Goal: Transaction & Acquisition: Purchase product/service

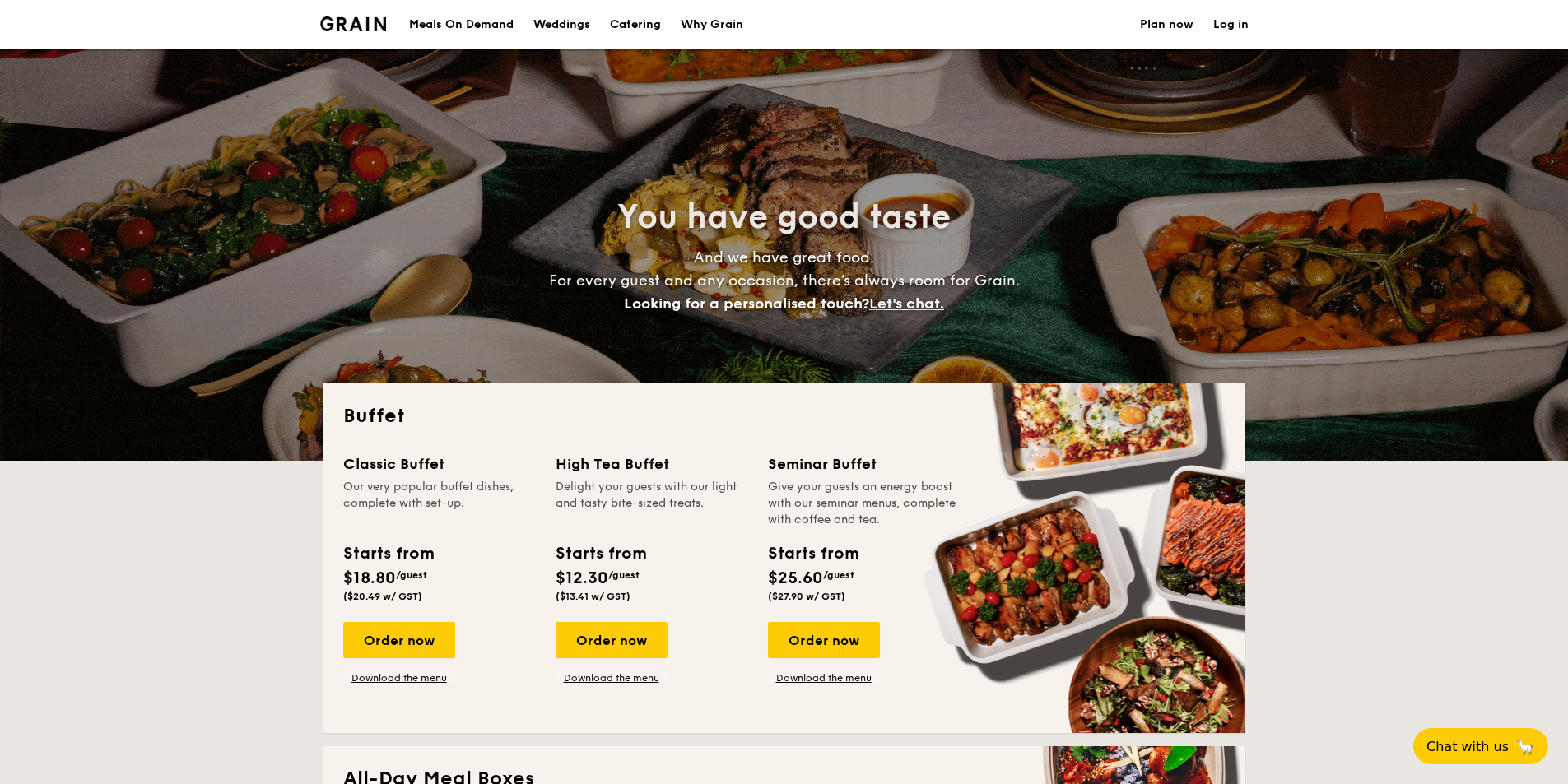
select select
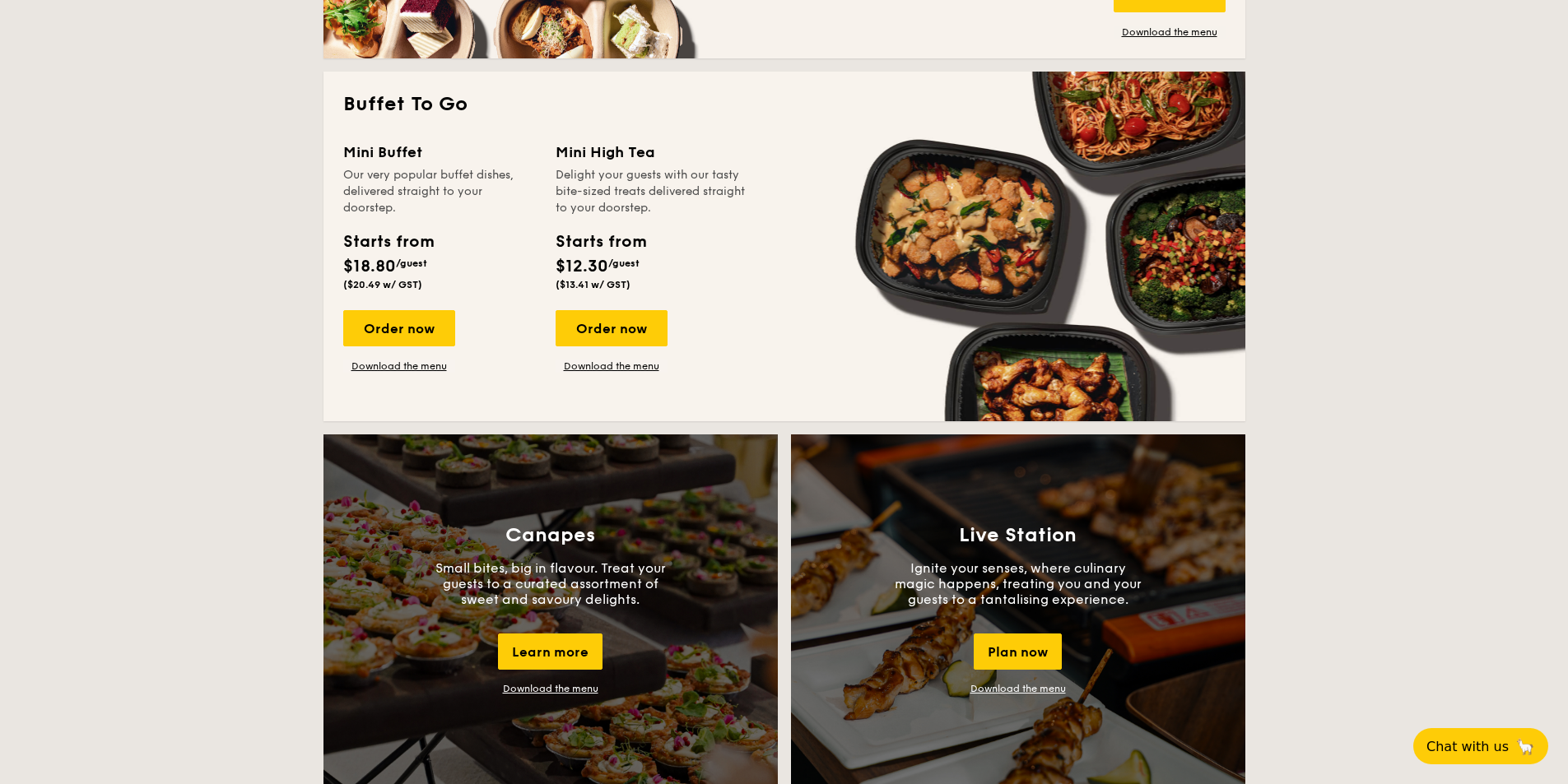
scroll to position [1234, 0]
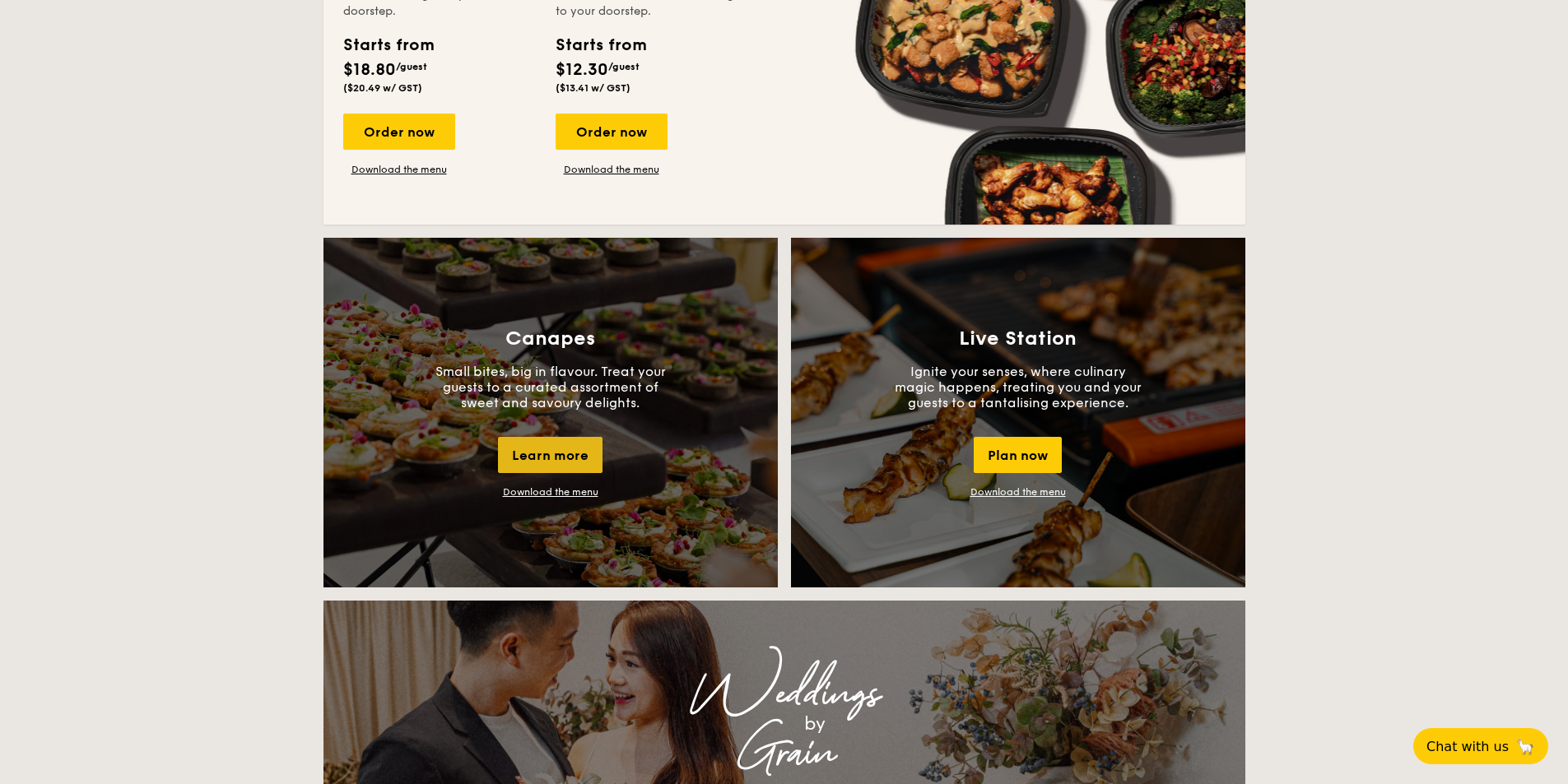
click at [574, 464] on div "Learn more" at bounding box center [550, 455] width 105 height 36
click at [585, 492] on link "Download the menu" at bounding box center [550, 491] width 95 height 11
click at [563, 453] on div "Learn more" at bounding box center [550, 455] width 105 height 36
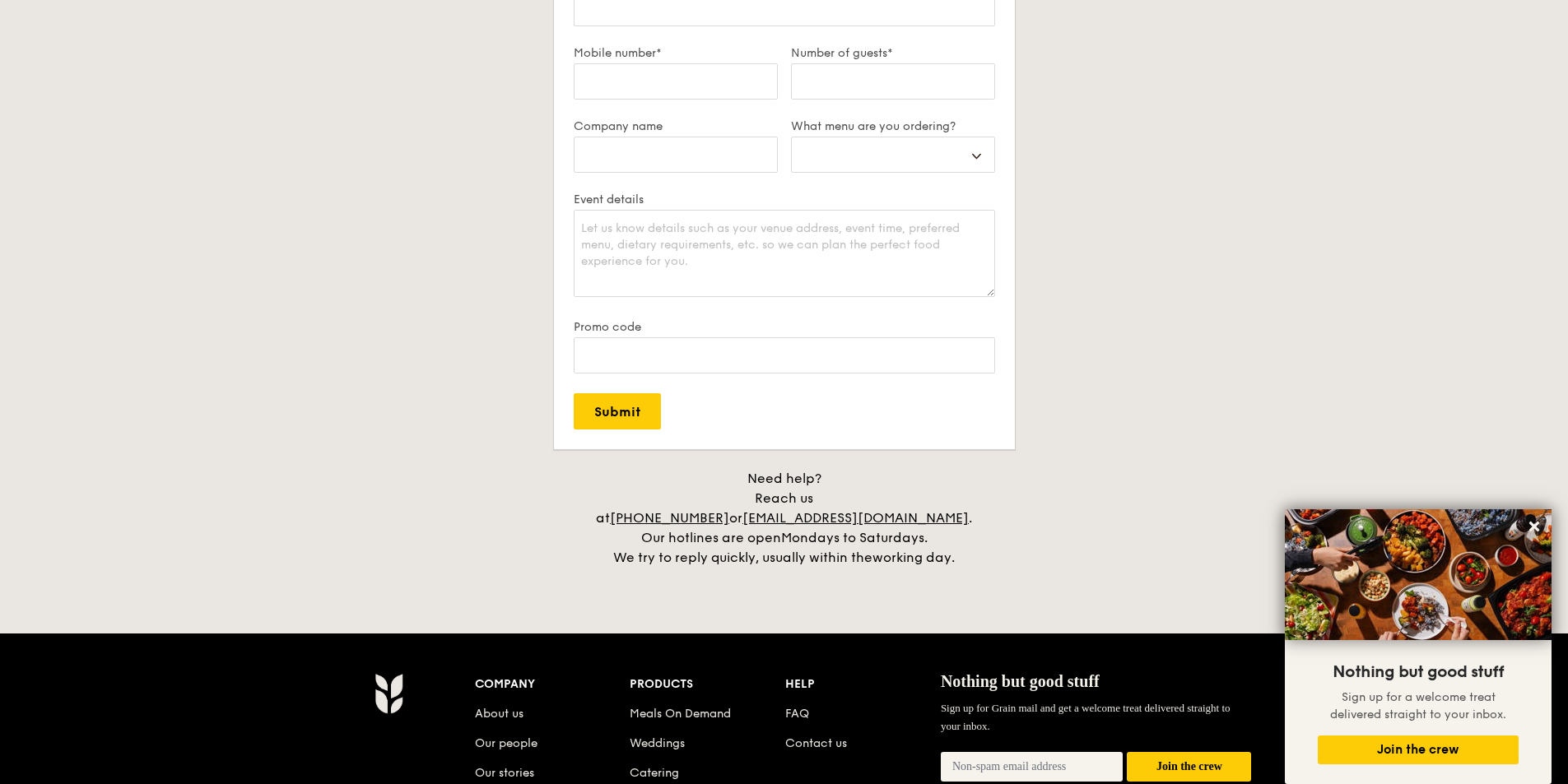
scroll to position [3291, 0]
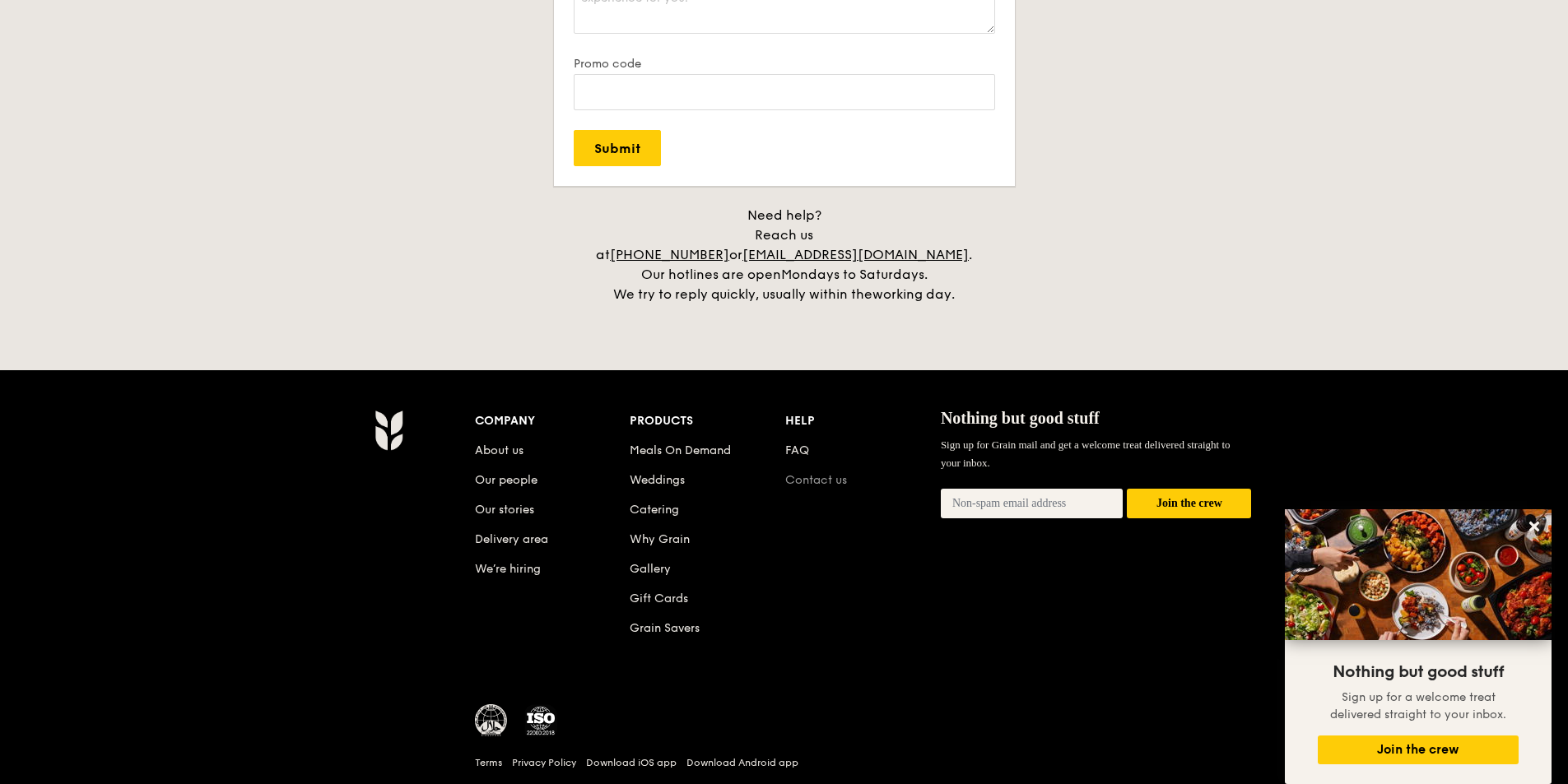
click at [837, 473] on link "Contact us" at bounding box center [816, 480] width 62 height 14
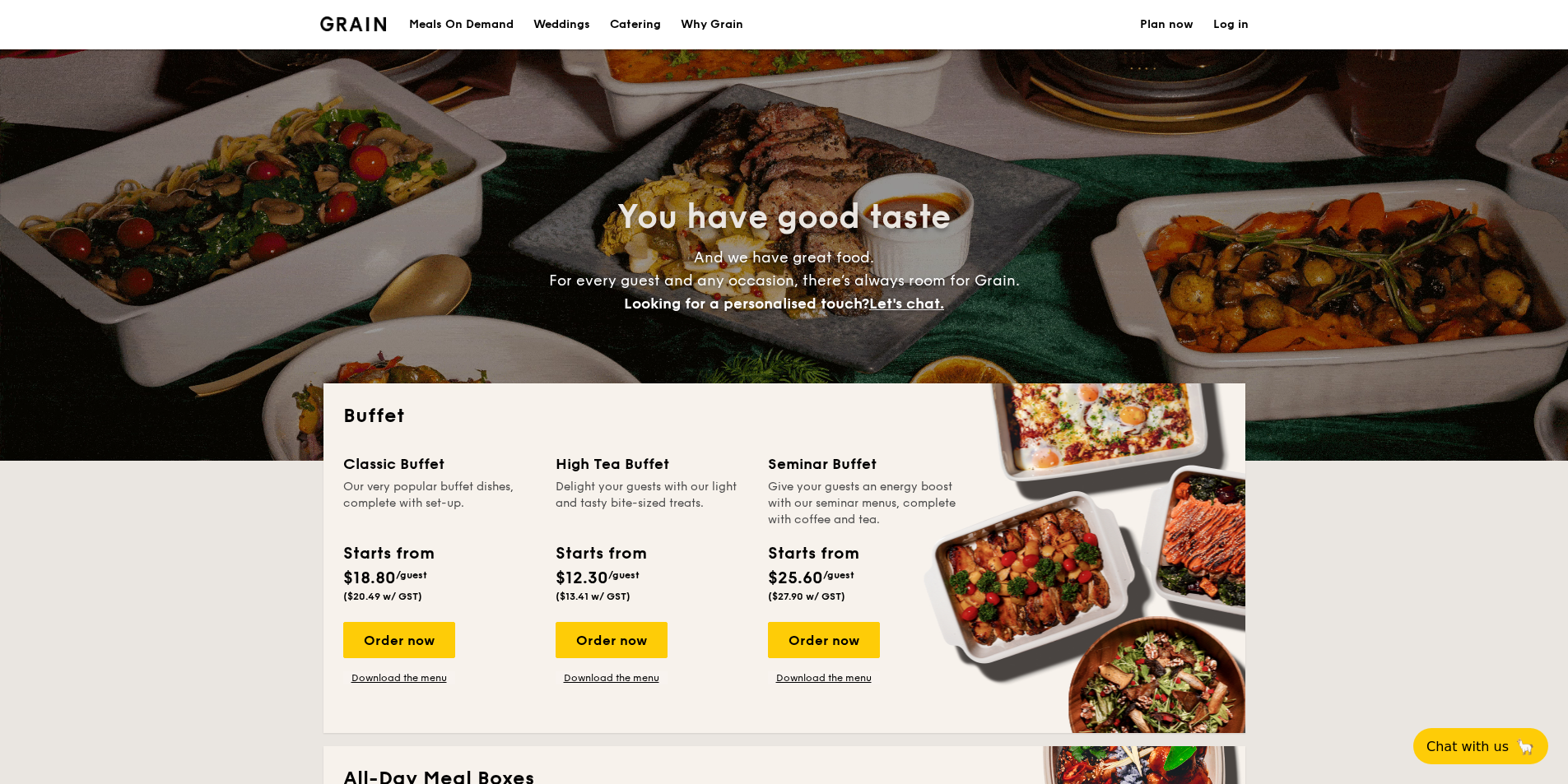
select select
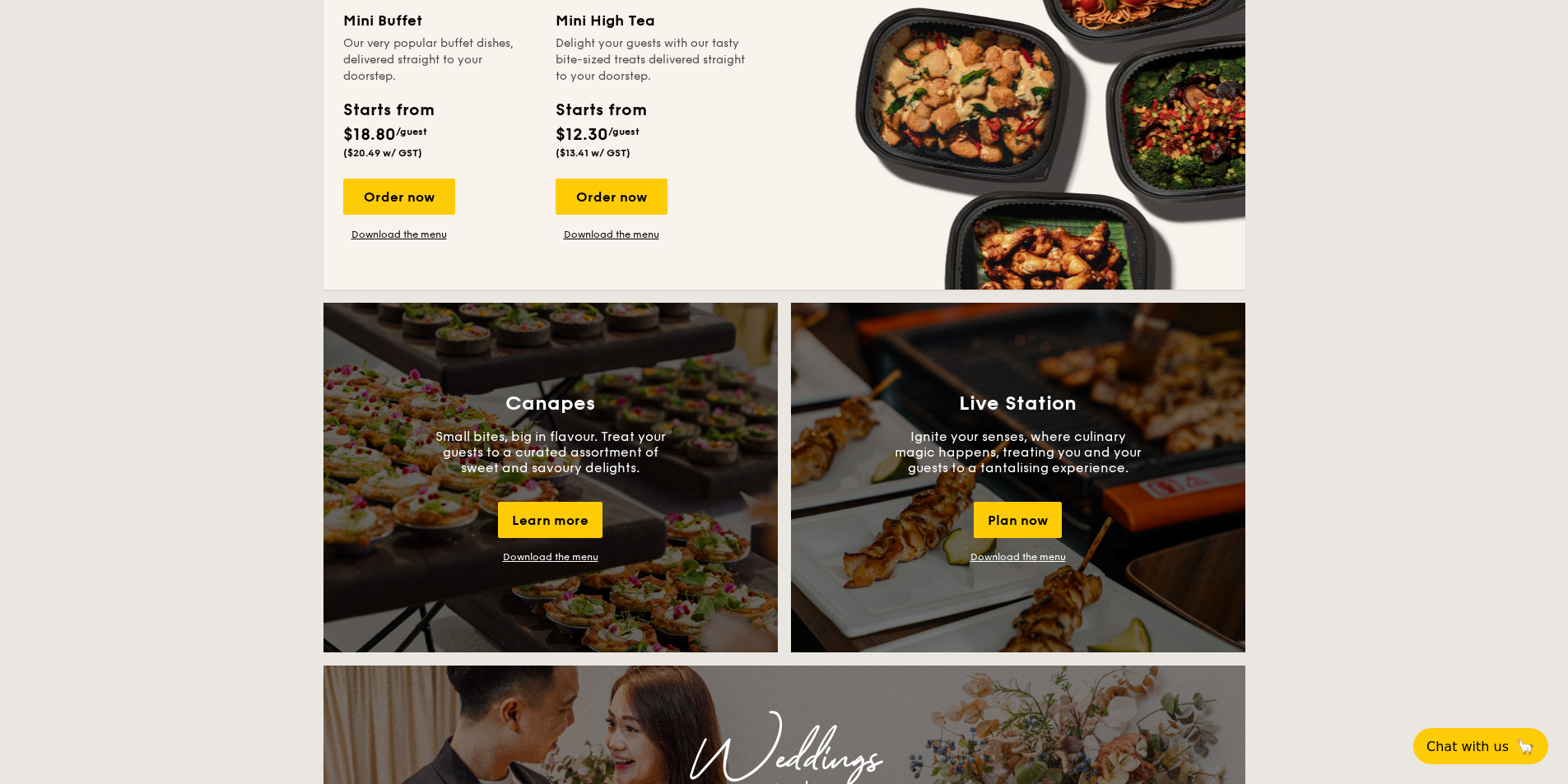
scroll to position [1070, 0]
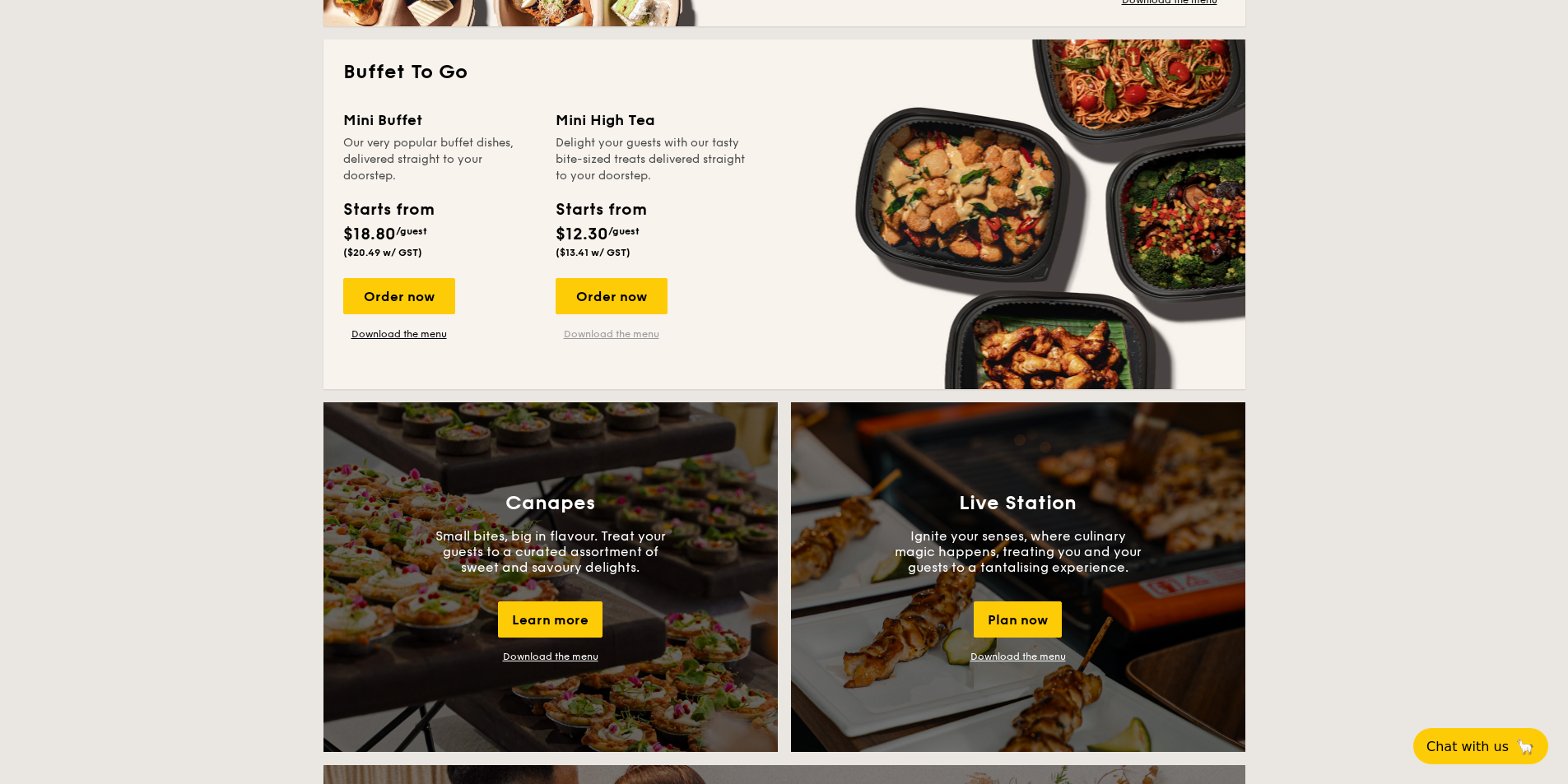
drag, startPoint x: 627, startPoint y: 336, endPoint x: 599, endPoint y: 331, distance: 28.4
click at [599, 331] on link "Download the menu" at bounding box center [611, 334] width 112 height 13
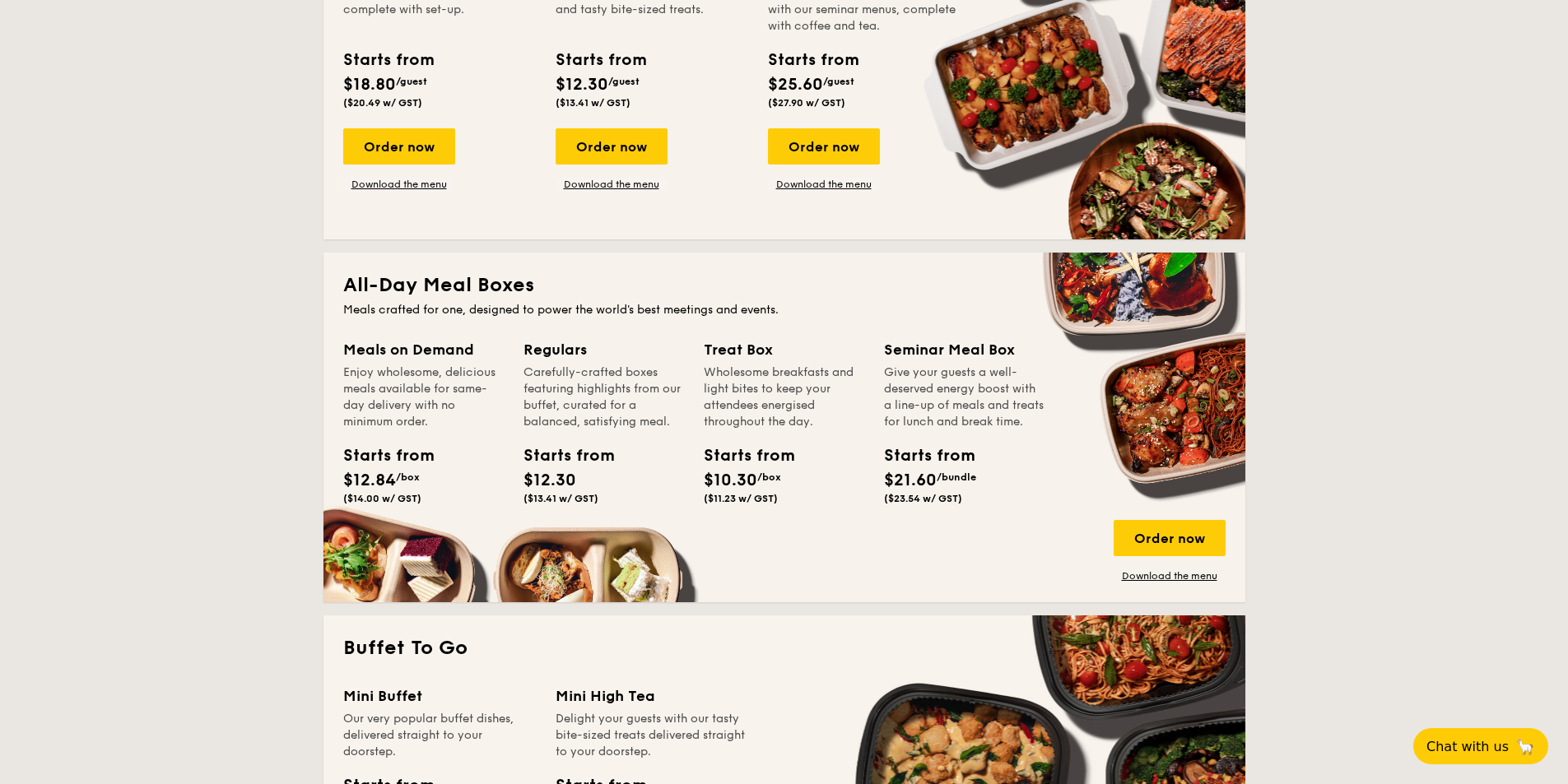
scroll to position [905, 0]
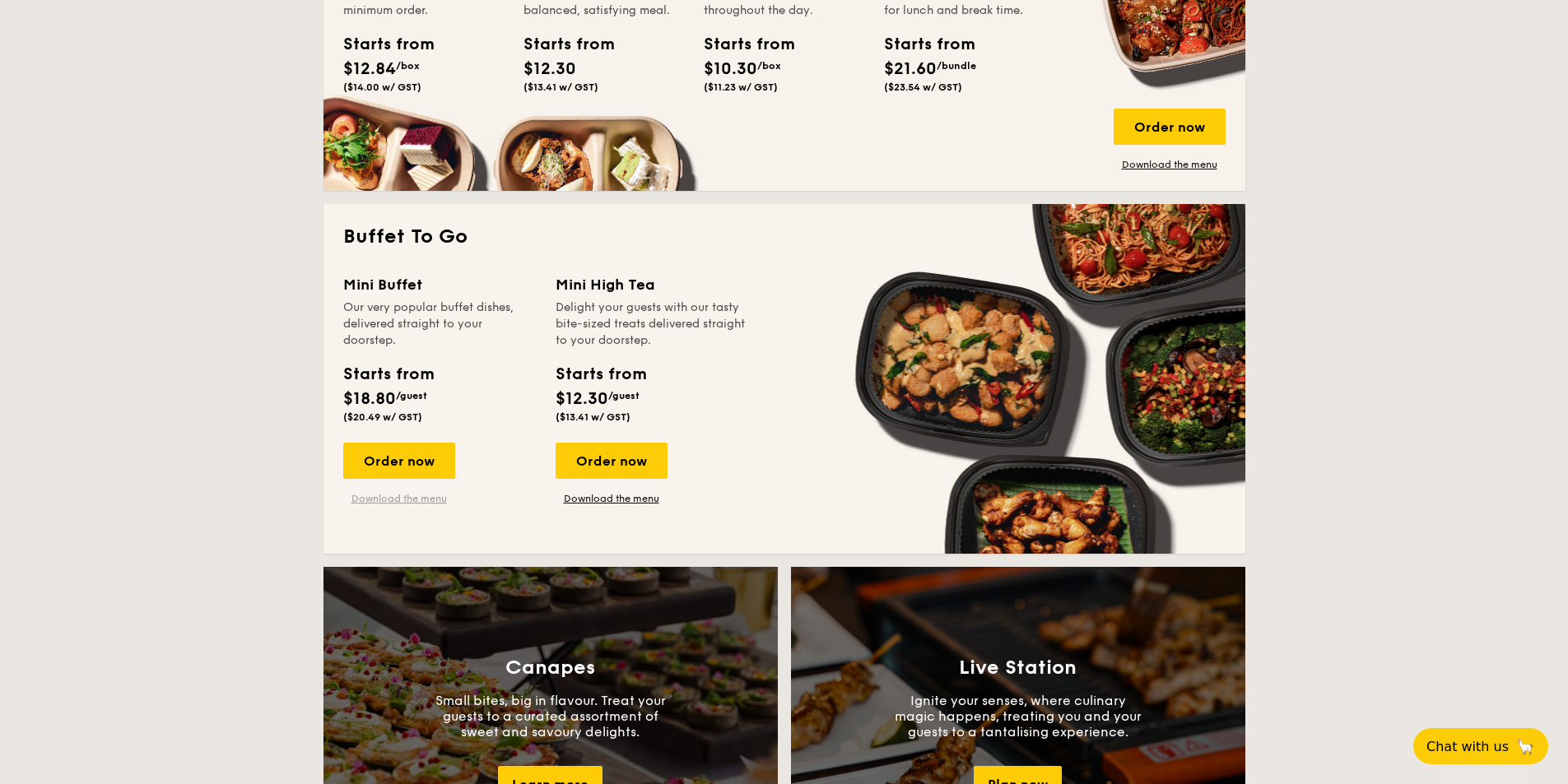
click at [410, 497] on link "Download the menu" at bounding box center [399, 498] width 112 height 13
click at [409, 457] on div "Order now" at bounding box center [399, 461] width 112 height 36
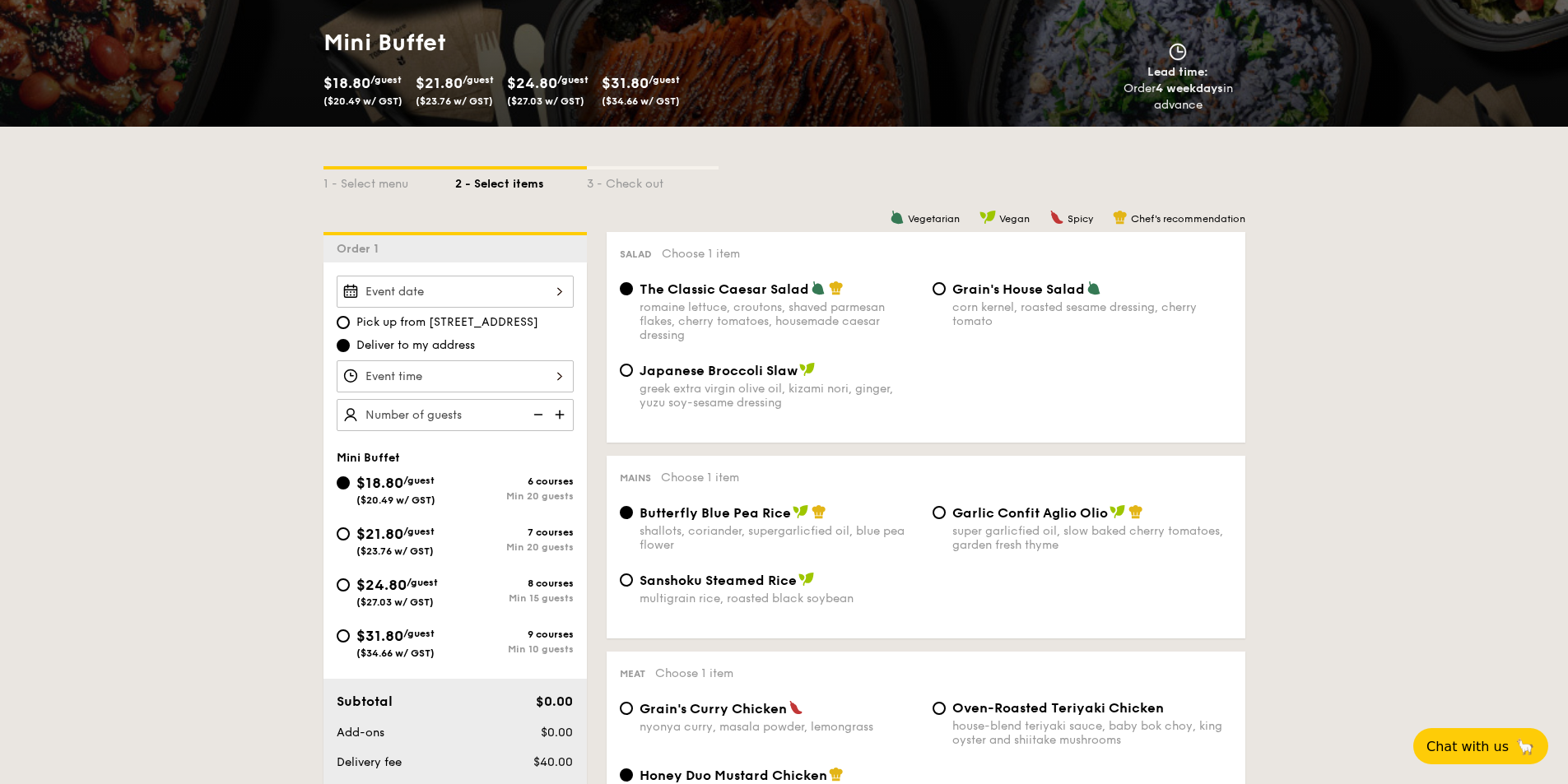
scroll to position [247, 0]
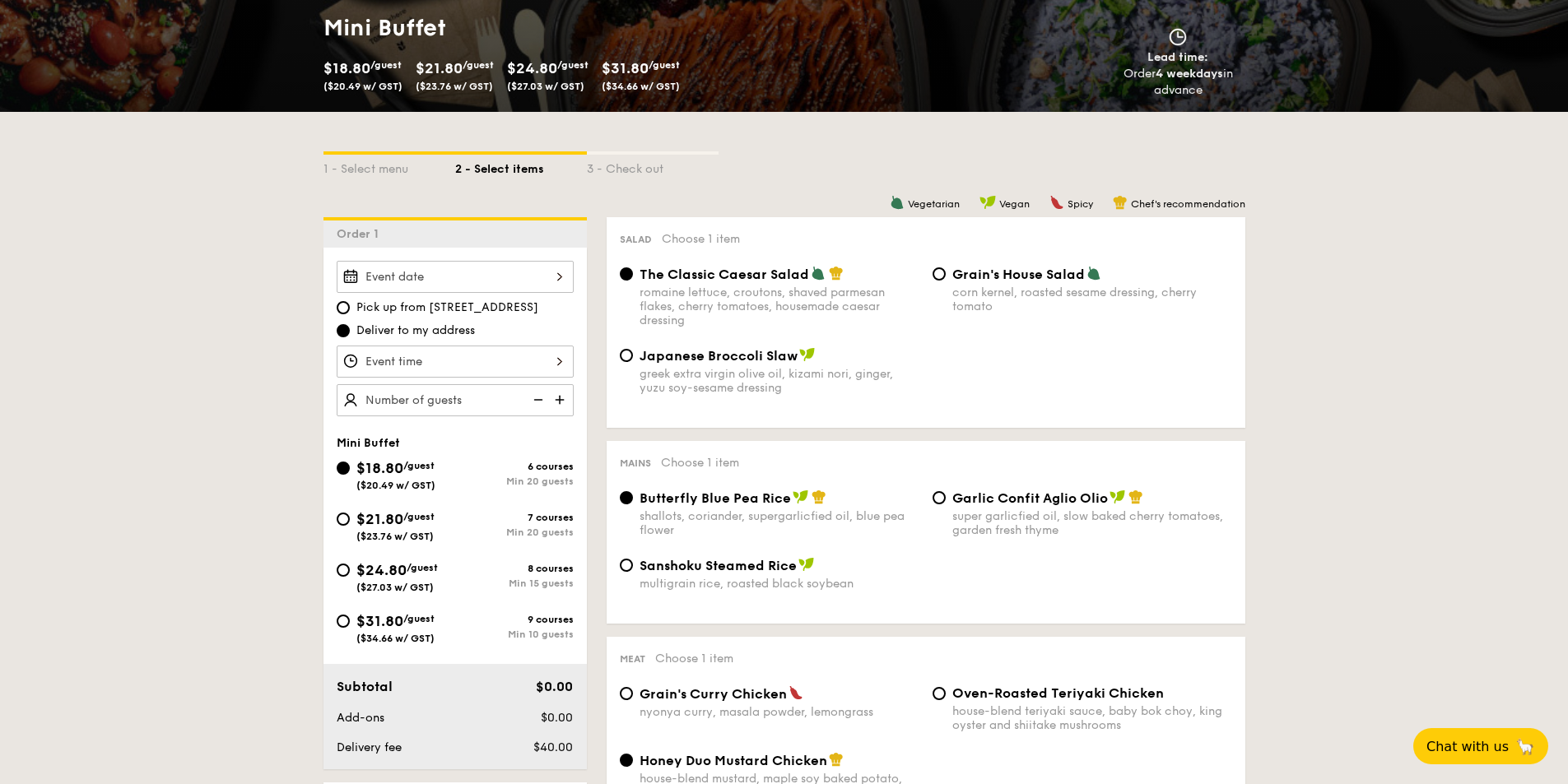
select select
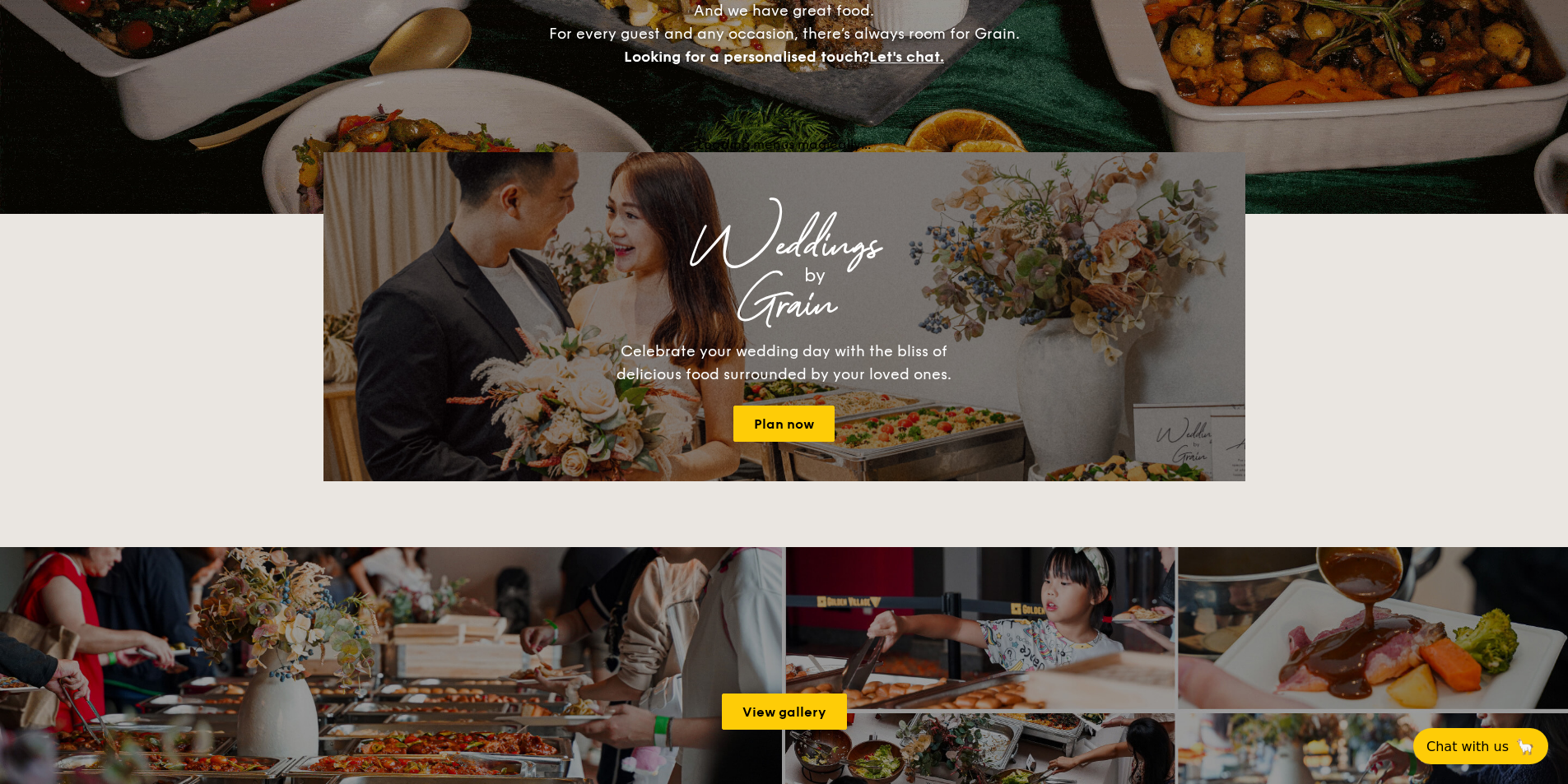
scroll to position [2341, 0]
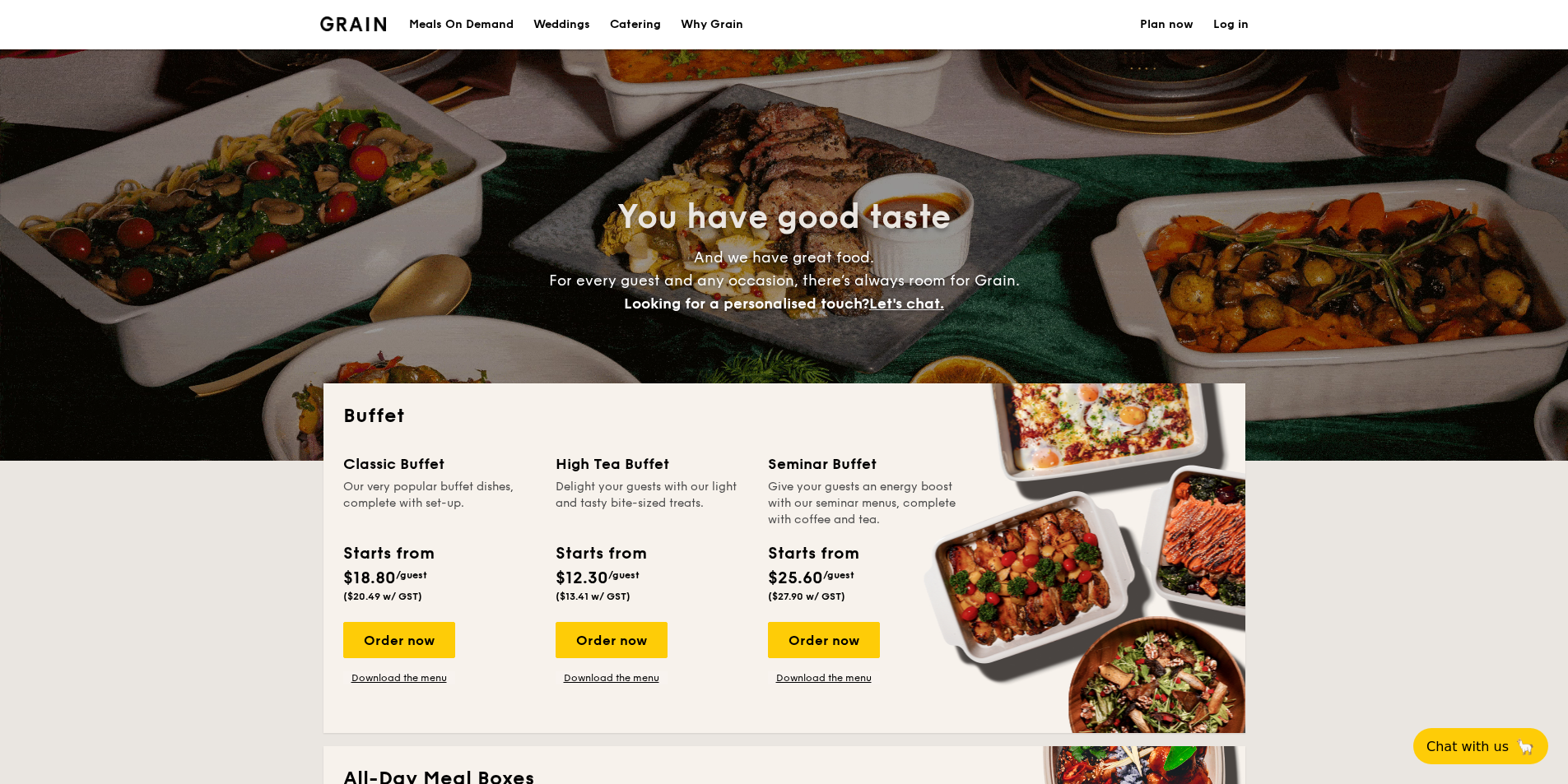
select select
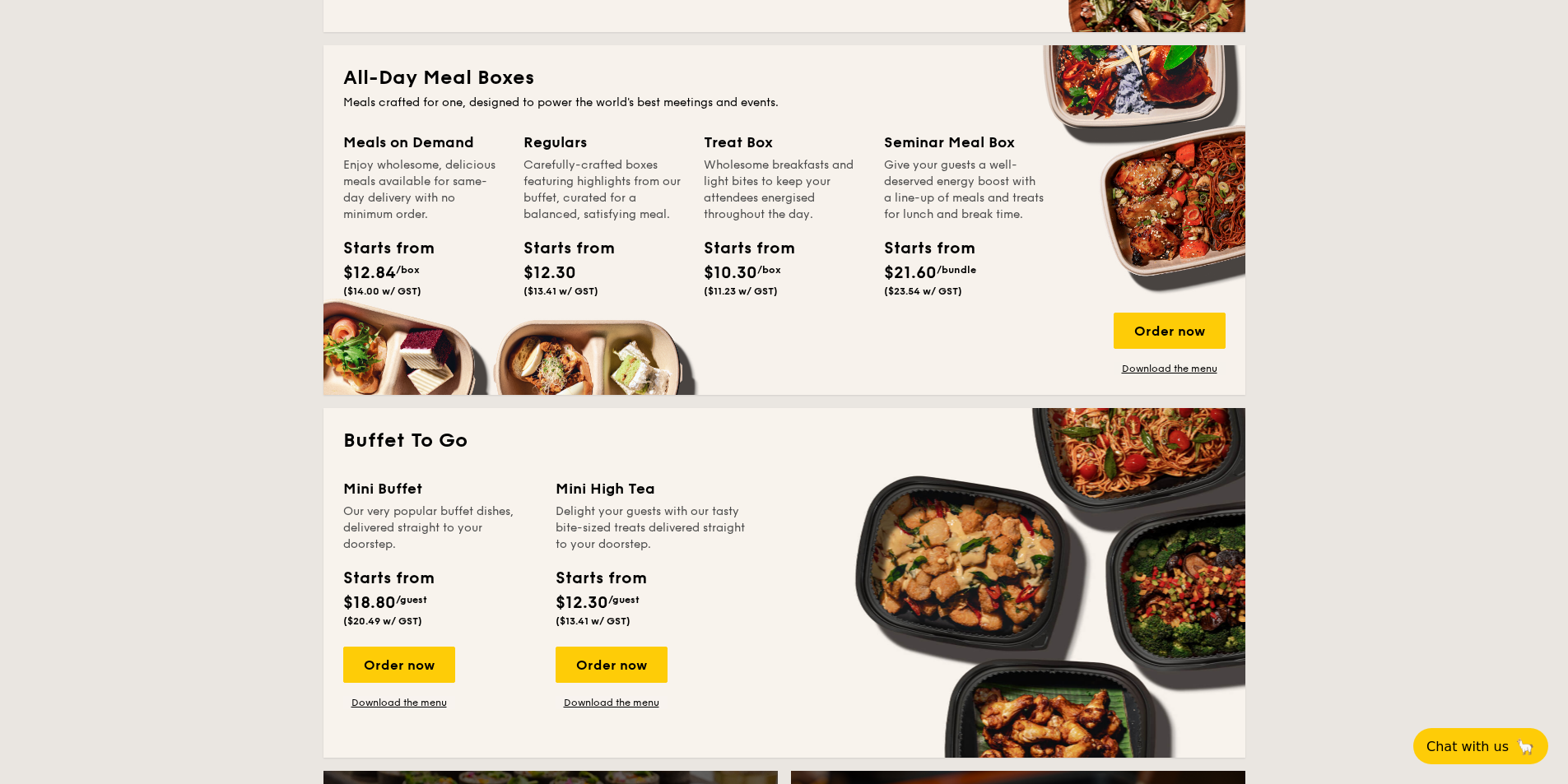
scroll to position [741, 0]
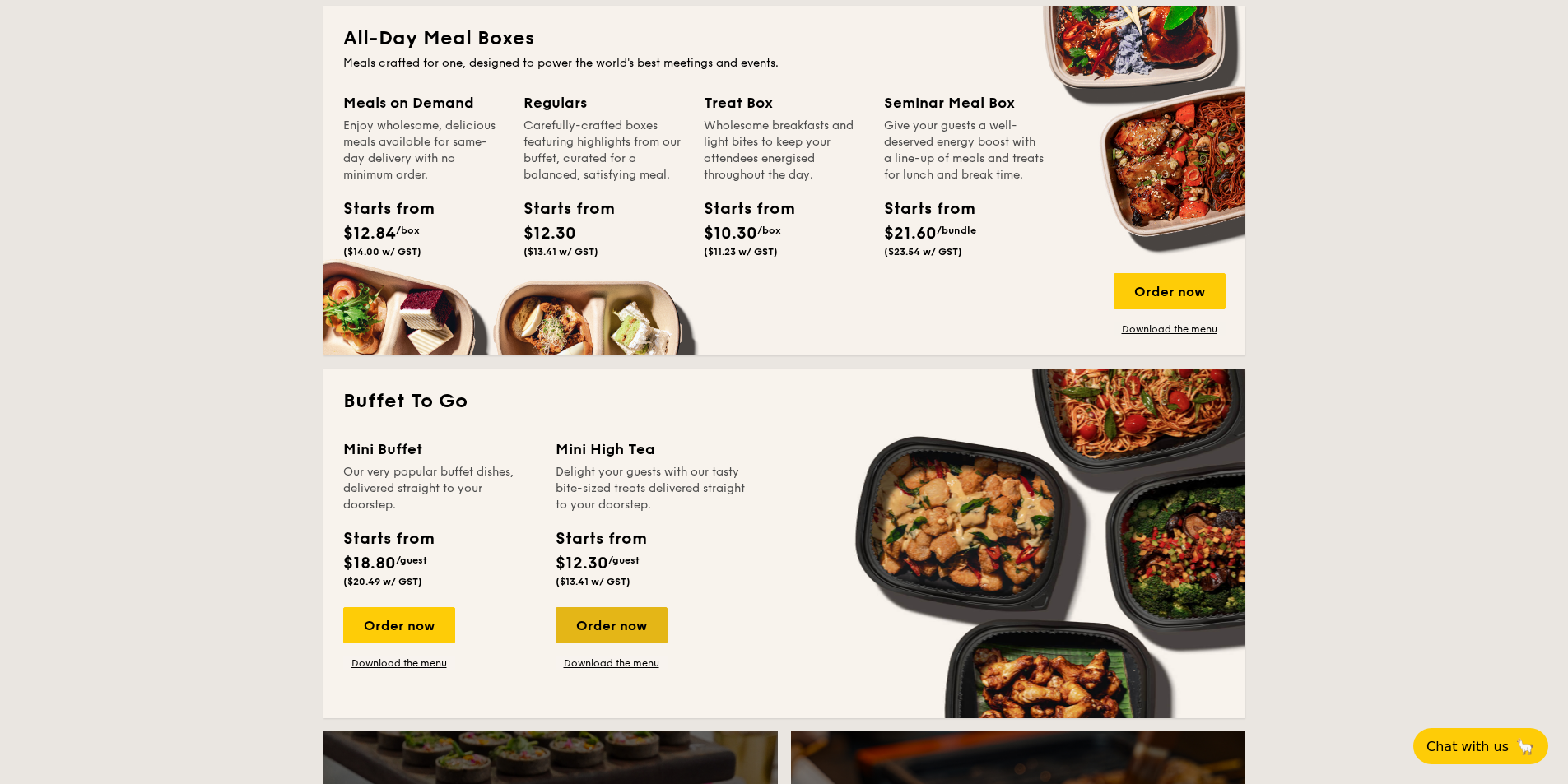
click at [630, 632] on div "Order now" at bounding box center [611, 625] width 112 height 36
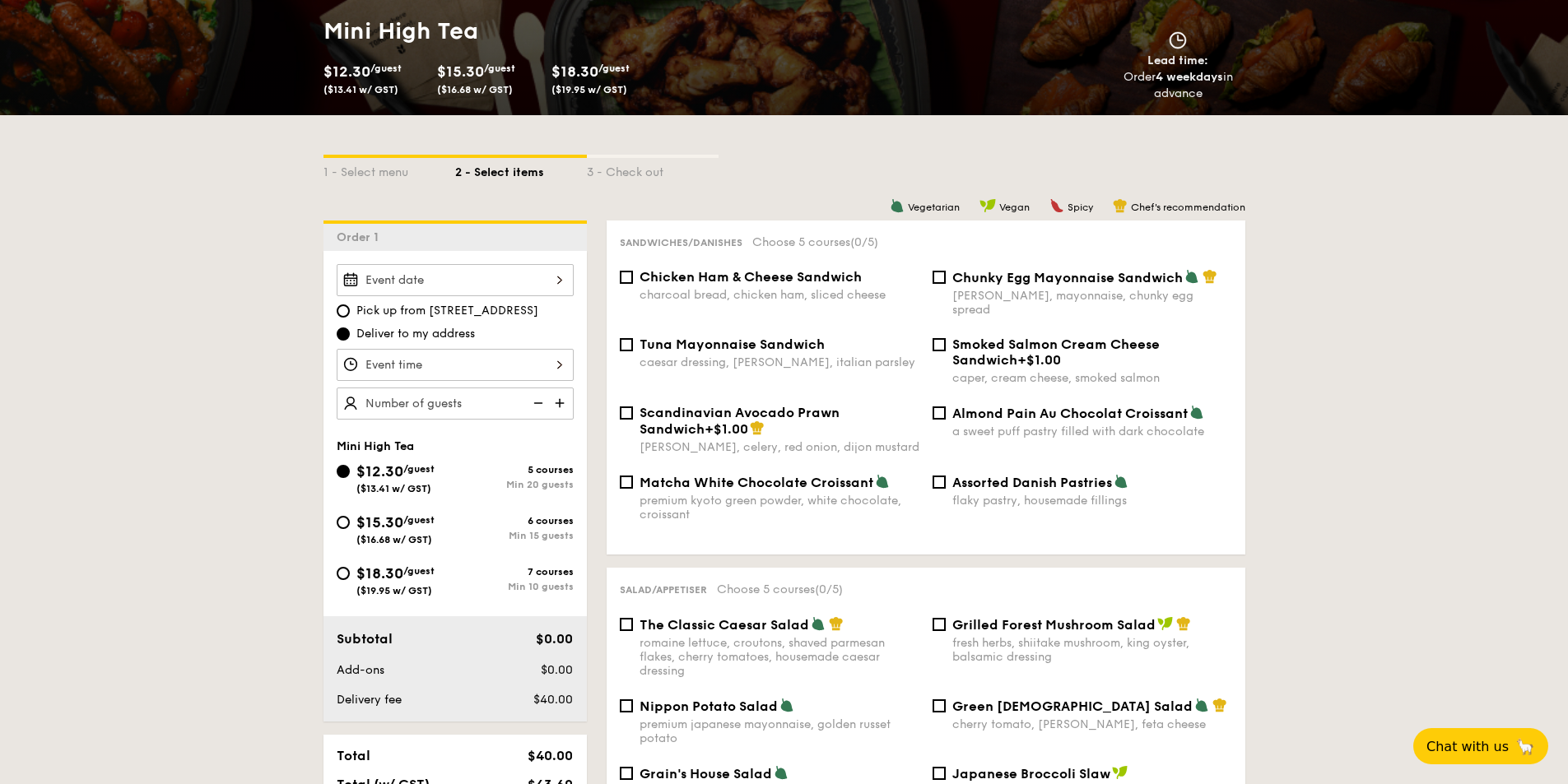
scroll to position [329, 0]
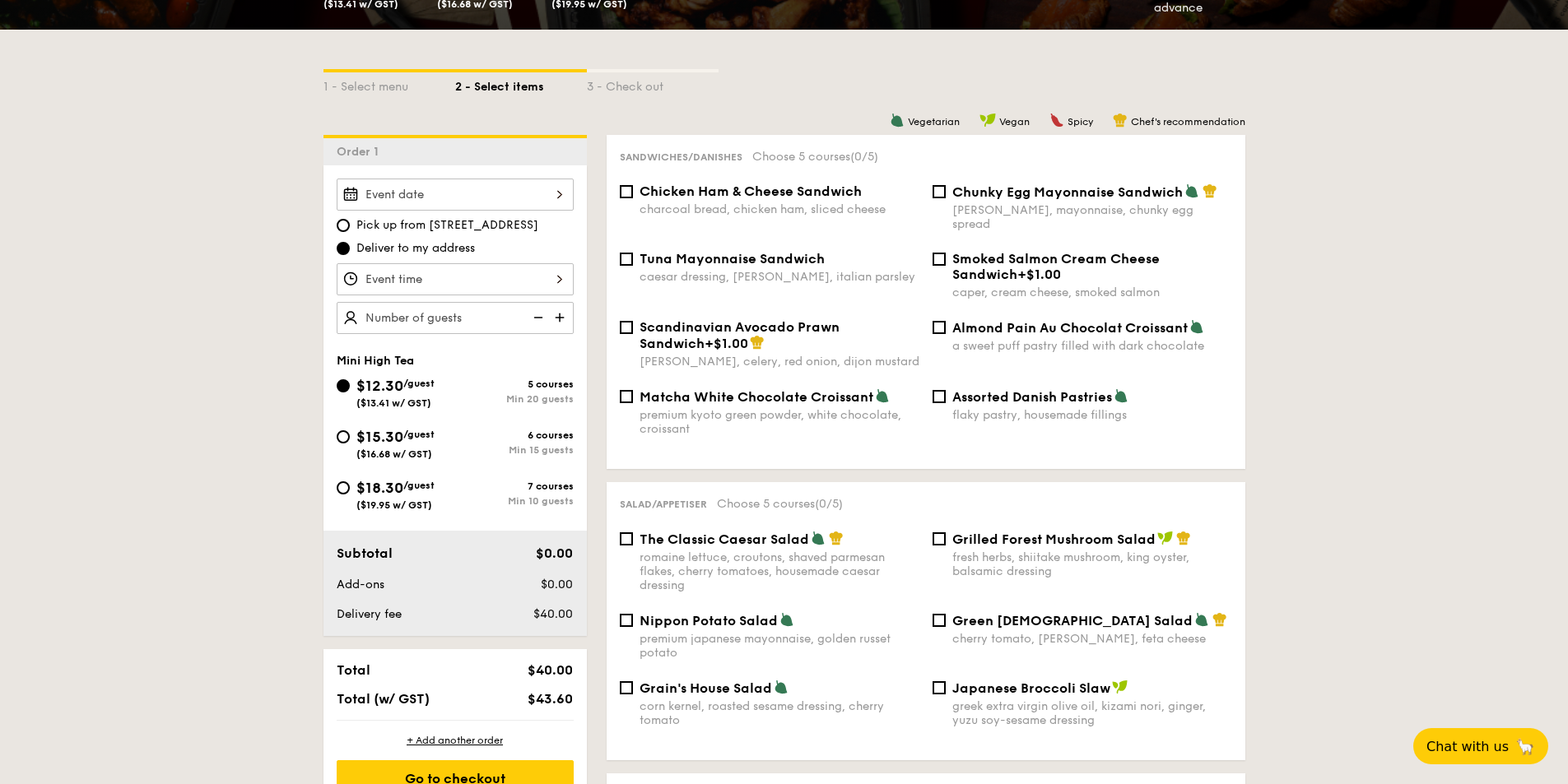
click at [433, 283] on div at bounding box center [455, 279] width 237 height 32
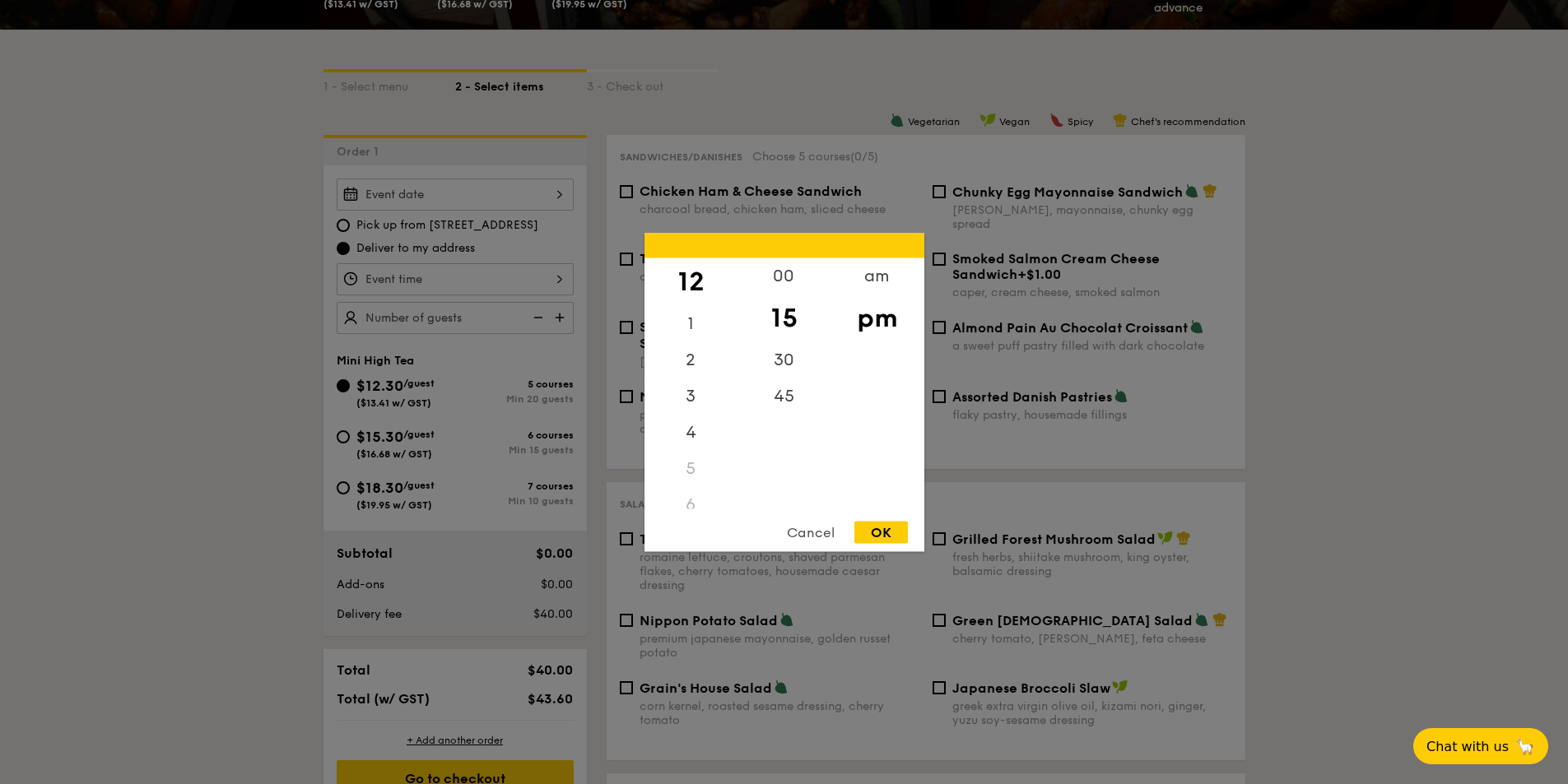
click at [689, 470] on div "5" at bounding box center [691, 468] width 93 height 36
click at [686, 331] on div "1" at bounding box center [691, 328] width 93 height 48
click at [685, 300] on div "5" at bounding box center [691, 304] width 93 height 36
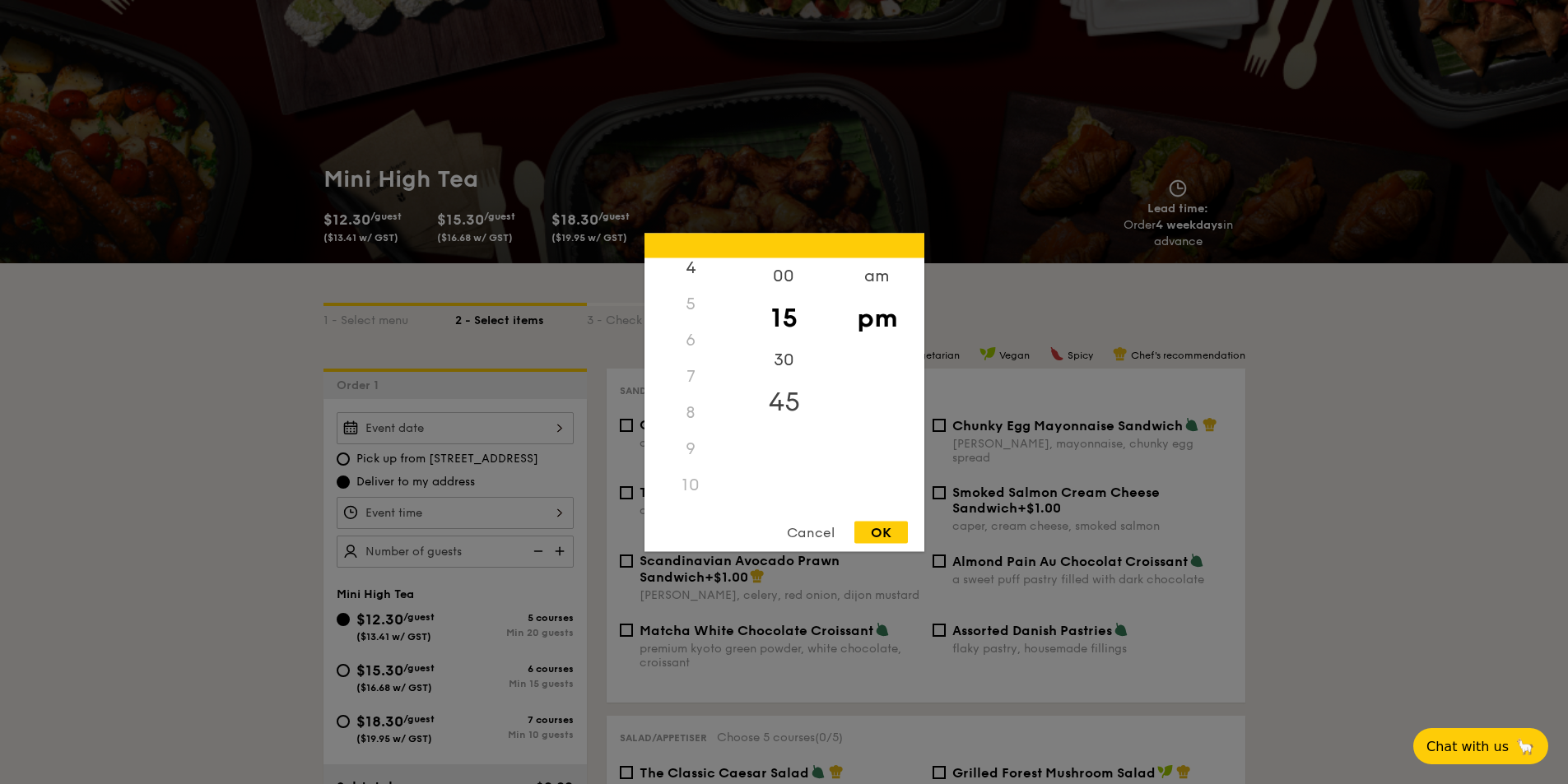
scroll to position [0, 0]
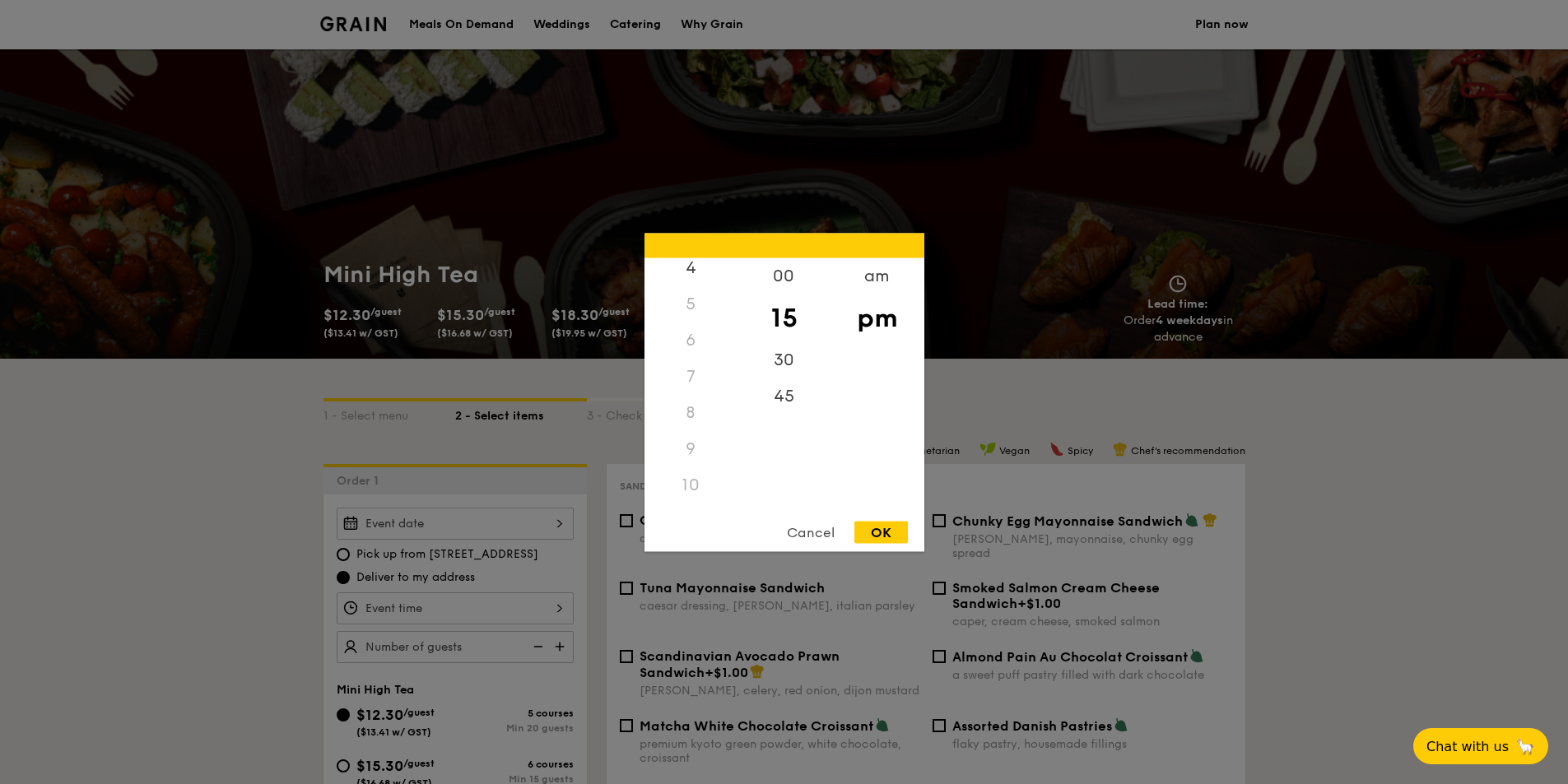
click at [889, 534] on div "OK" at bounding box center [882, 532] width 54 height 23
type input "1:15PM"
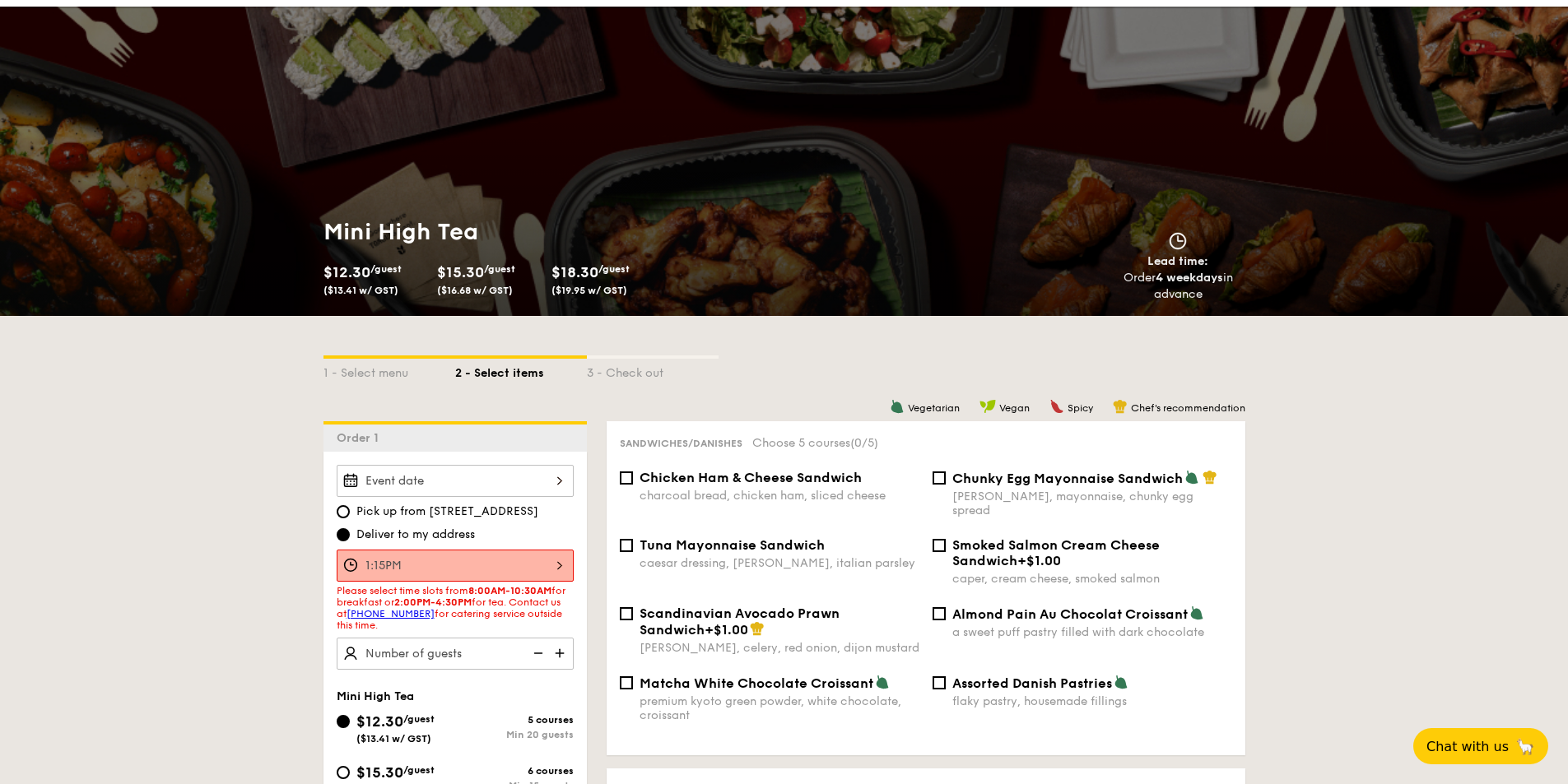
scroll to position [82, 0]
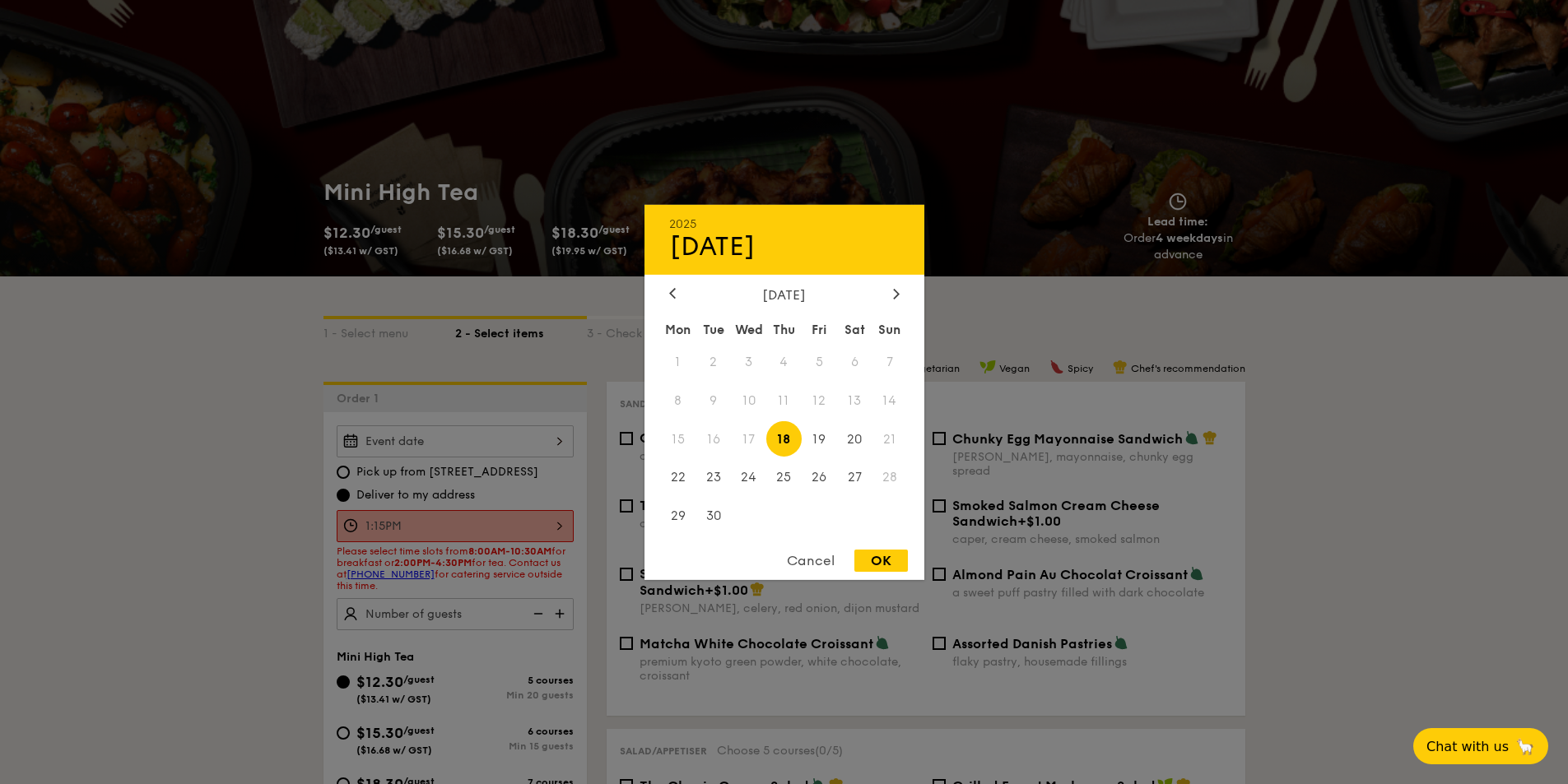
click at [498, 455] on div "2025 Sep 18 September 2025 Mon Tue Wed Thu Fri Sat Sun 1 2 3 4 5 6 7 8 9 10 11 …" at bounding box center [455, 441] width 237 height 32
click at [857, 441] on span "20" at bounding box center [855, 438] width 36 height 36
click at [863, 553] on div "OK" at bounding box center [882, 560] width 54 height 23
type input "Sep 20, 2025"
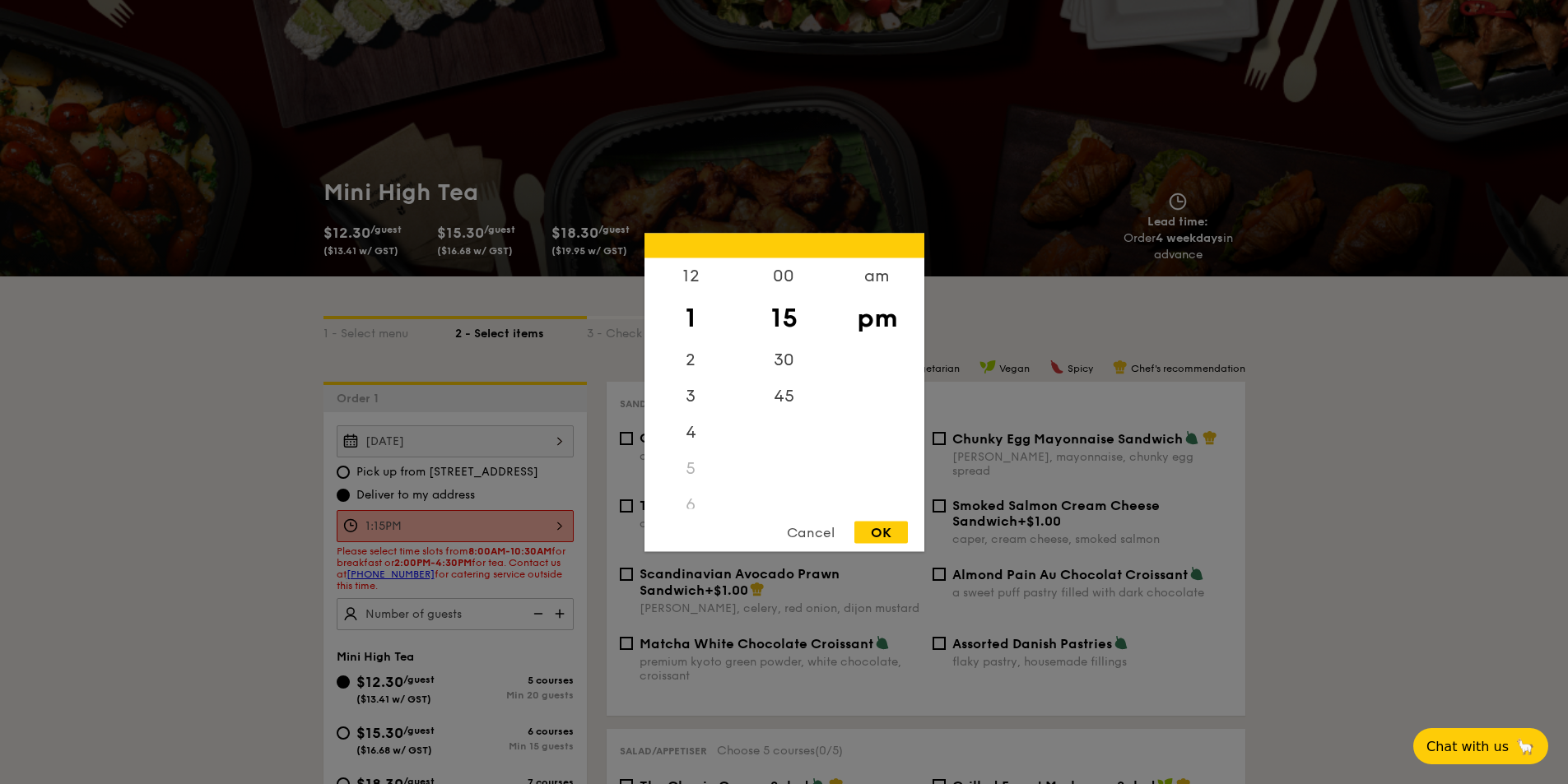
click at [437, 529] on div "1:15PM 12 1 2 3 4 5 6 7 8 9 10 11 00 15 30 45 am pm Cancel OK" at bounding box center [455, 526] width 237 height 32
click at [687, 466] on div "5" at bounding box center [691, 468] width 93 height 36
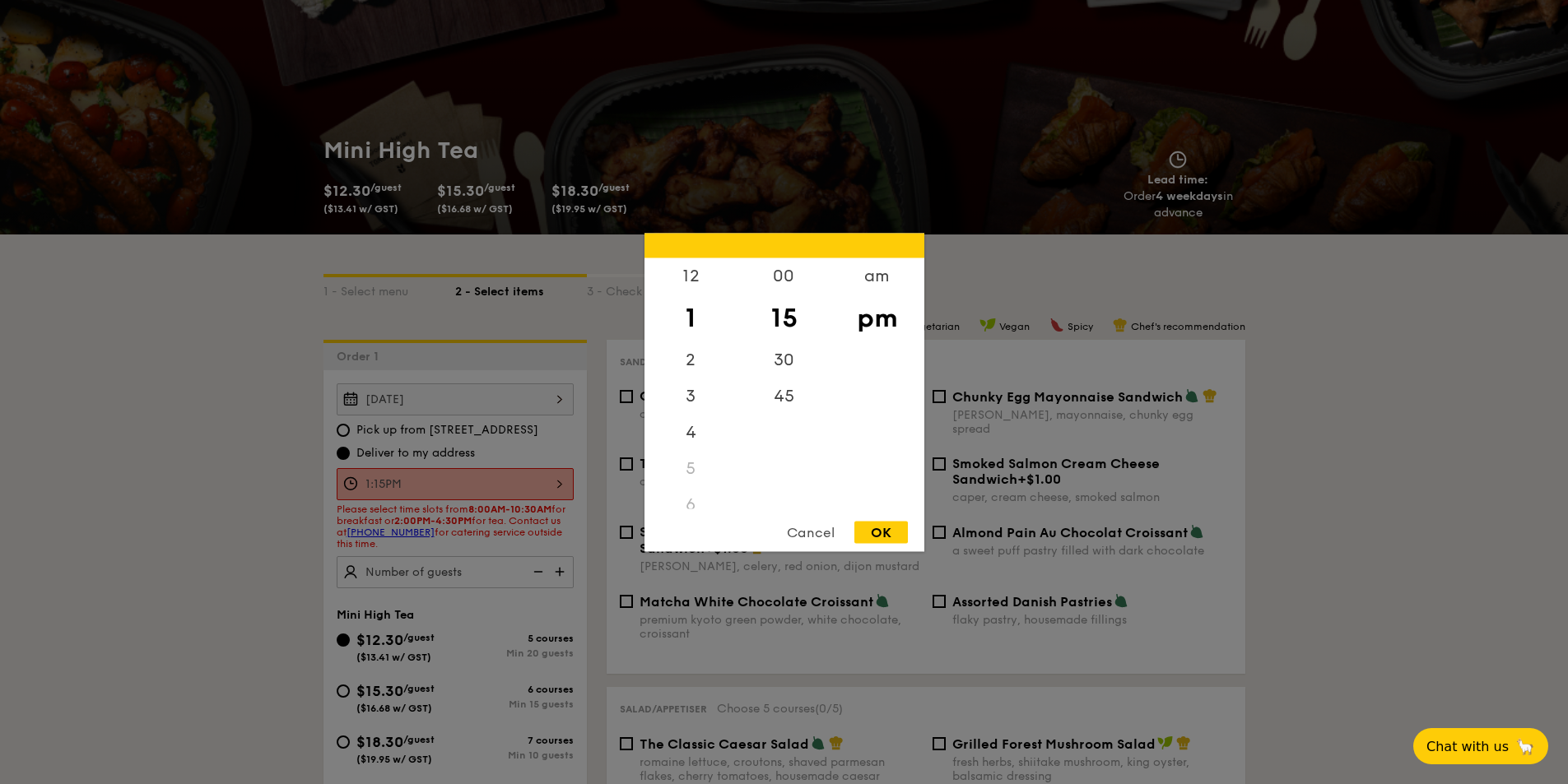
scroll to position [165, 0]
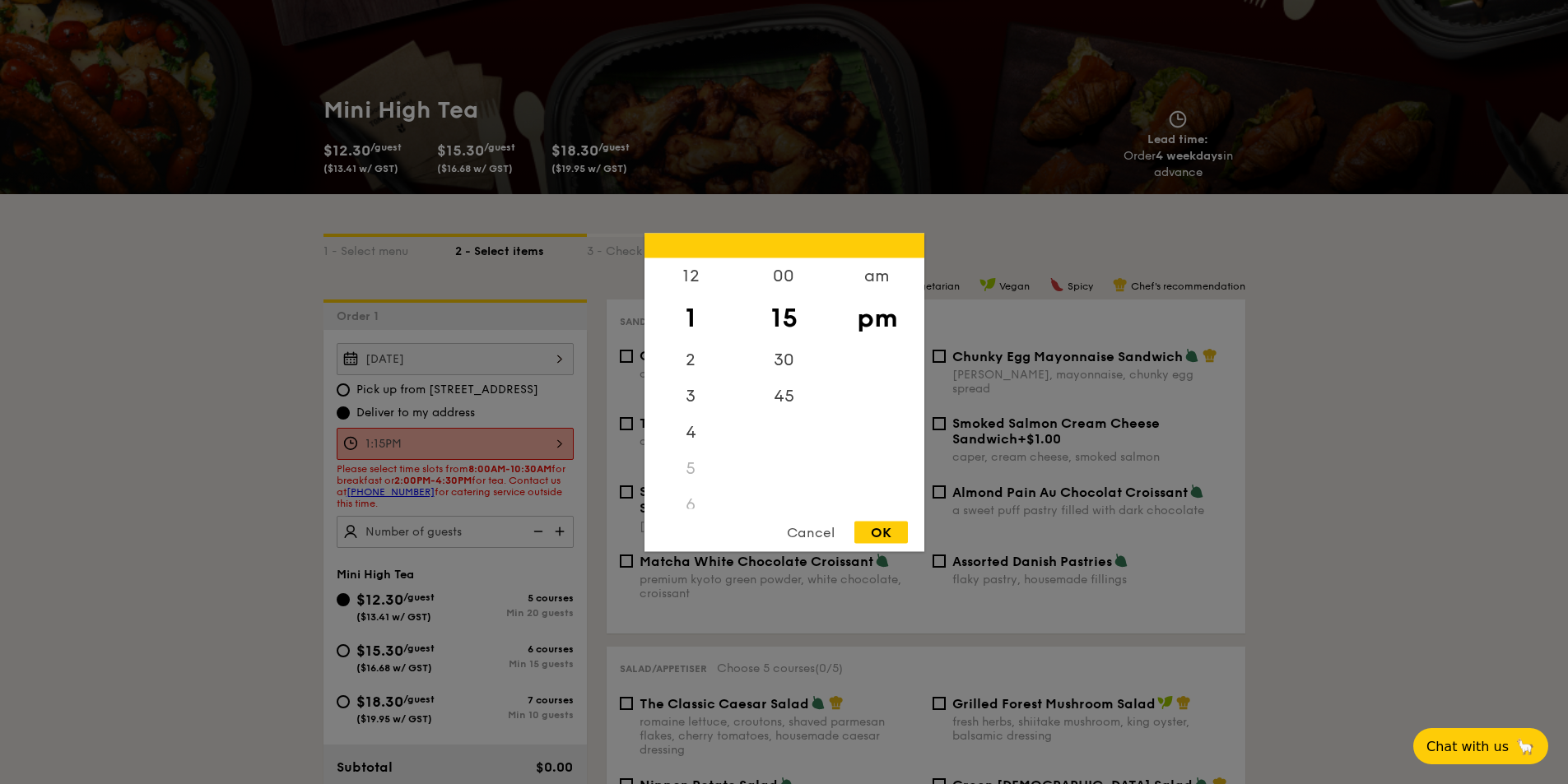
click at [872, 527] on div "OK" at bounding box center [882, 532] width 54 height 23
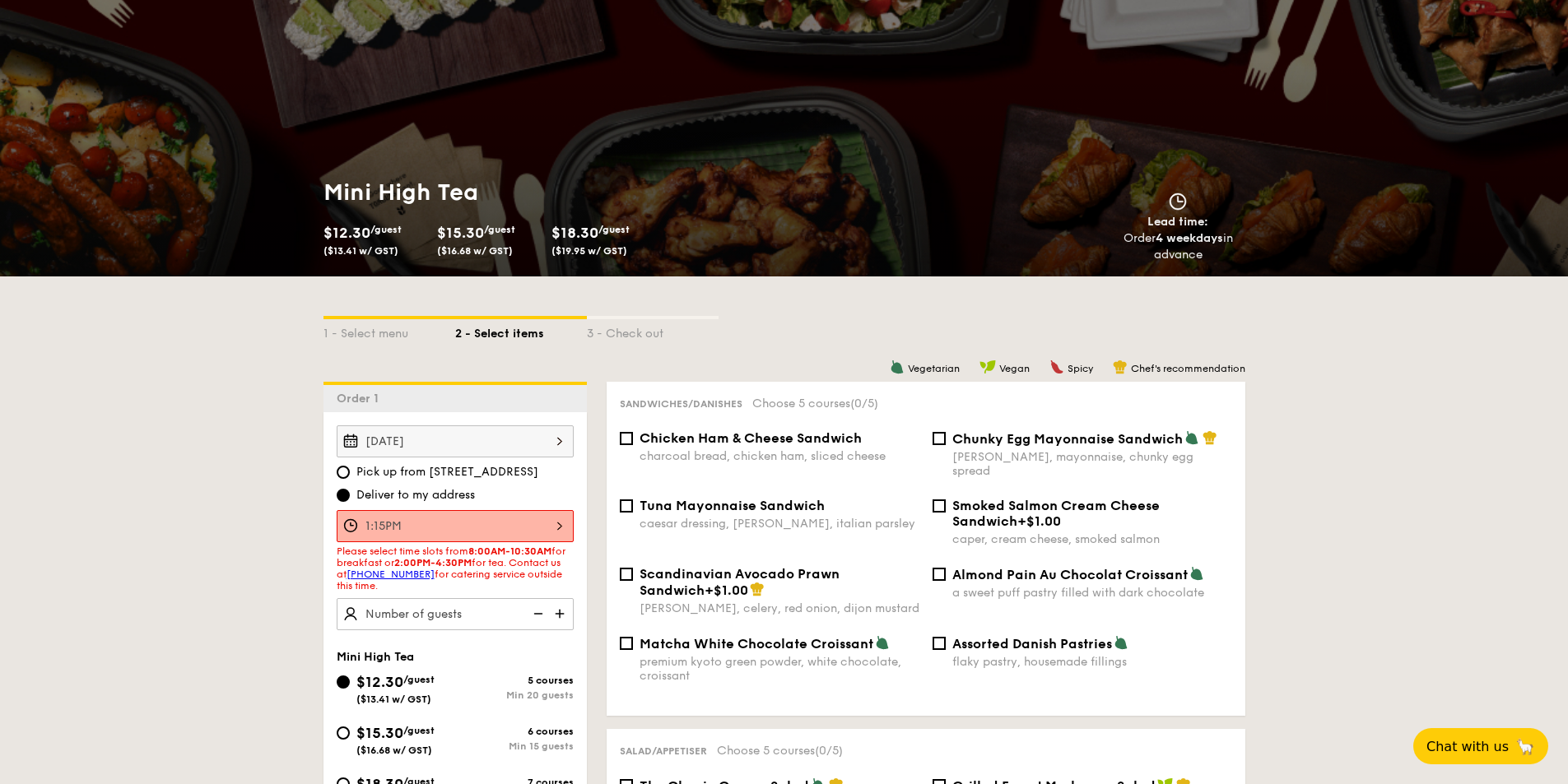
scroll to position [247, 0]
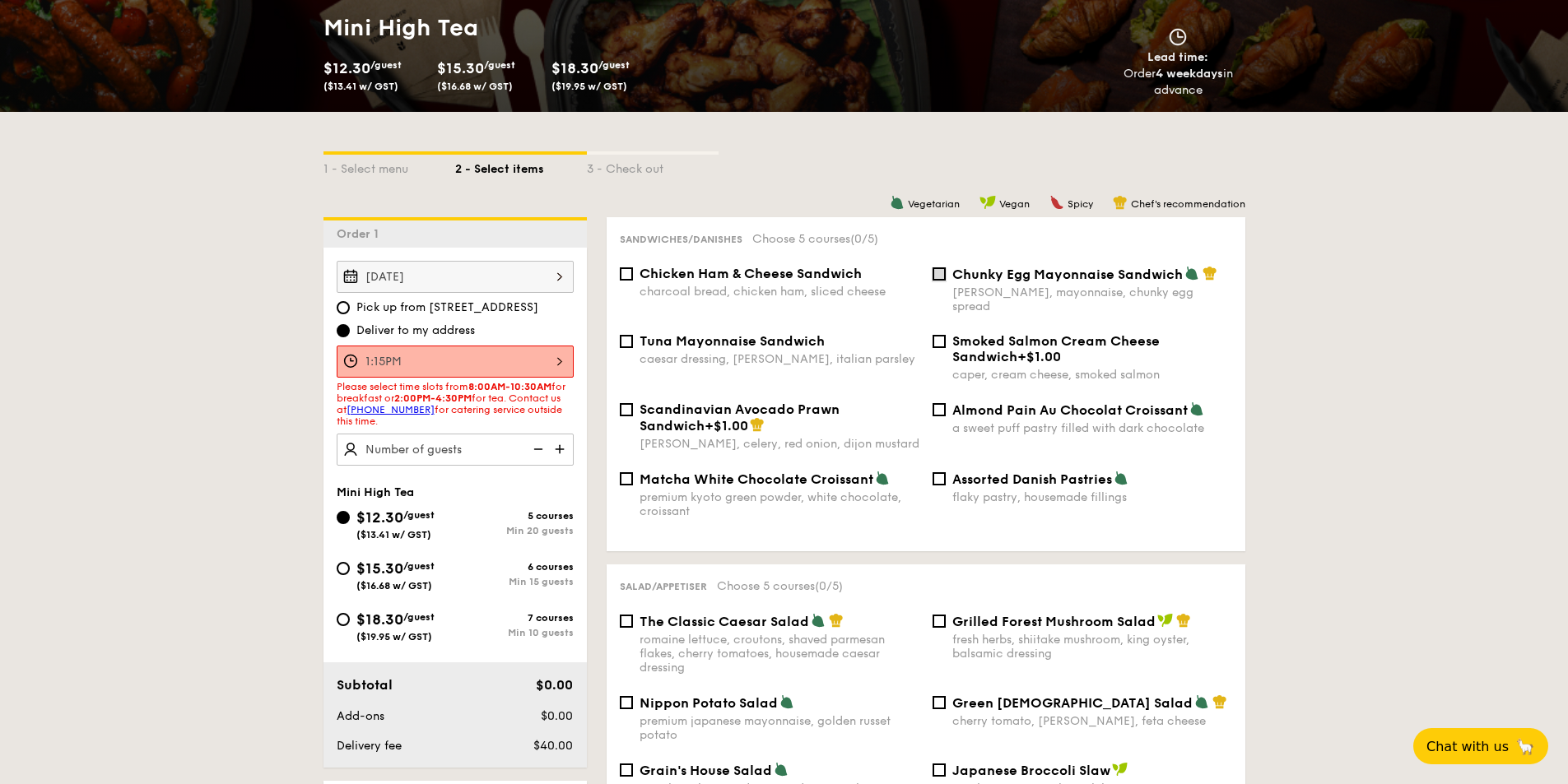
click at [939, 277] on input "Chunky Egg Mayonnaise Sandwich dijon mustard, mayonnaise, chunky egg spread" at bounding box center [939, 274] width 13 height 13
checkbox input "true"
click at [940, 472] on input "Assorted Danish Pastries flaky pastry, housemade fillings" at bounding box center [939, 478] width 13 height 13
checkbox input "true"
click at [940, 273] on input "Chunky Egg Mayonnaise Sandwich dijon mustard, mayonnaise, chunky egg spread" at bounding box center [939, 274] width 13 height 13
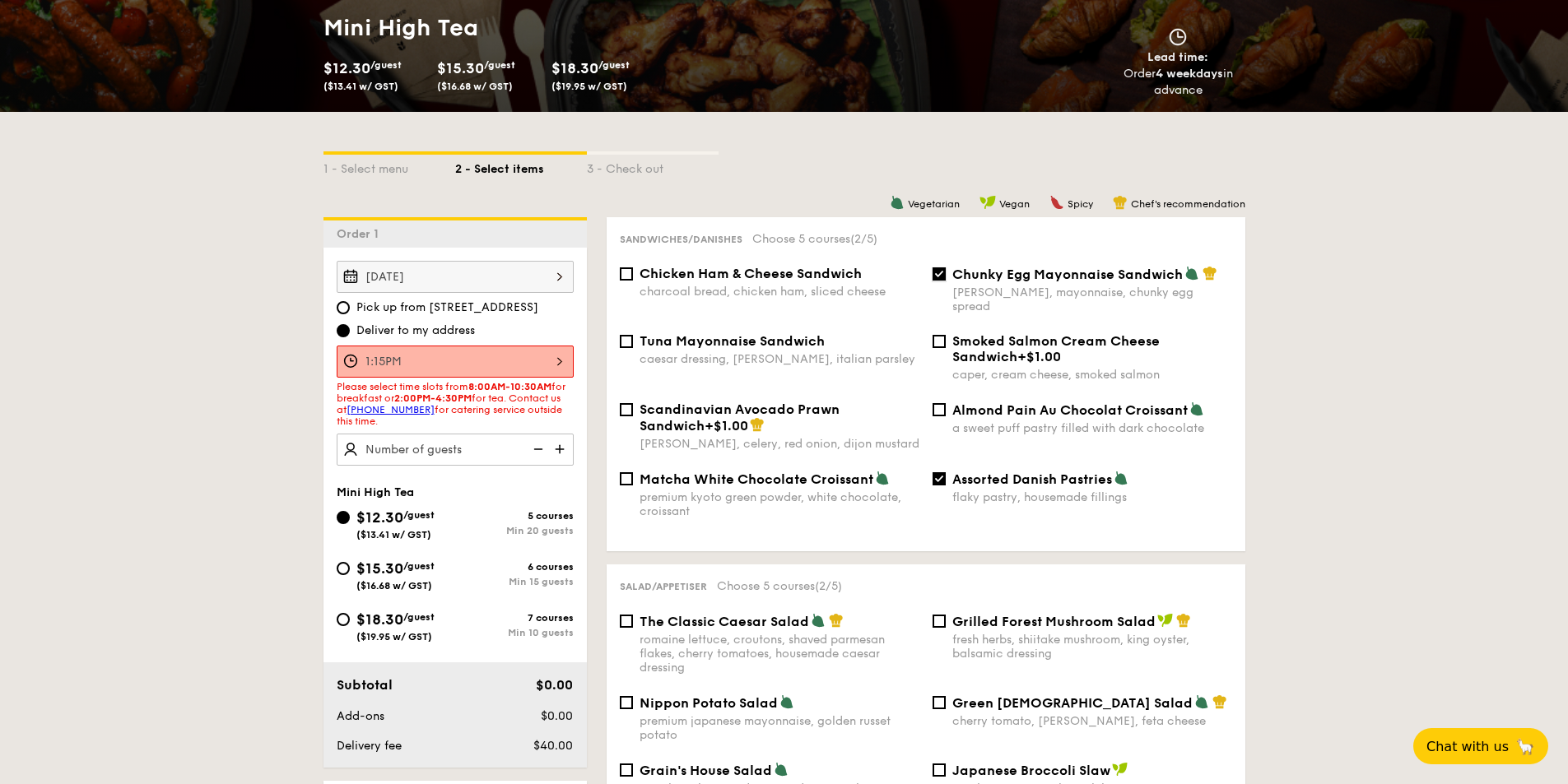
checkbox input "false"
click at [947, 470] on div "Assorted Danish Pastries flaky pastry, housemade fillings" at bounding box center [1082, 487] width 313 height 34
click at [627, 403] on input "Scandinavian Avocado Prawn Sandwich +$1.00 [PERSON_NAME], celery, red onion, di…" at bounding box center [626, 409] width 13 height 13
checkbox input "true"
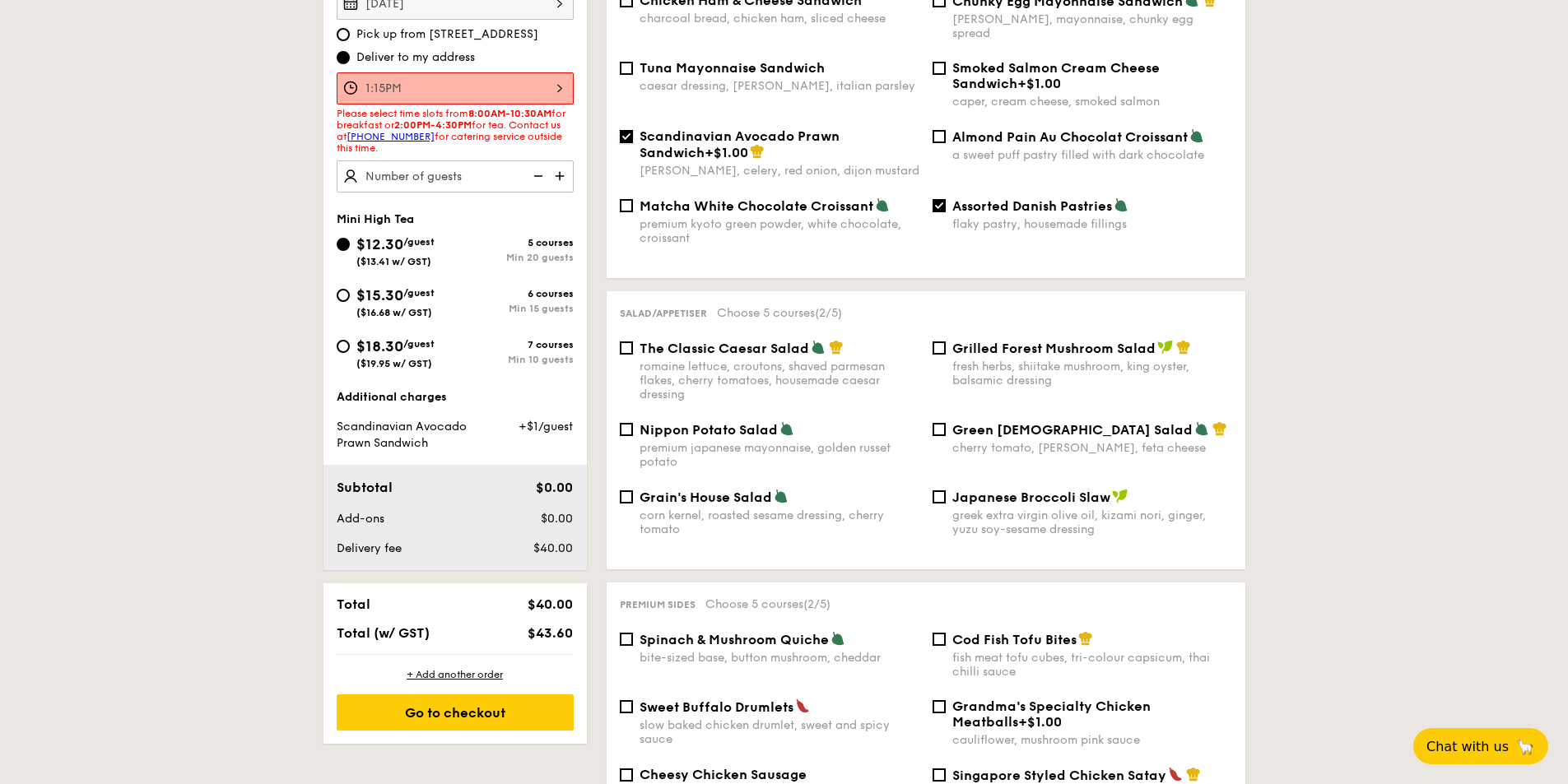
scroll to position [494, 0]
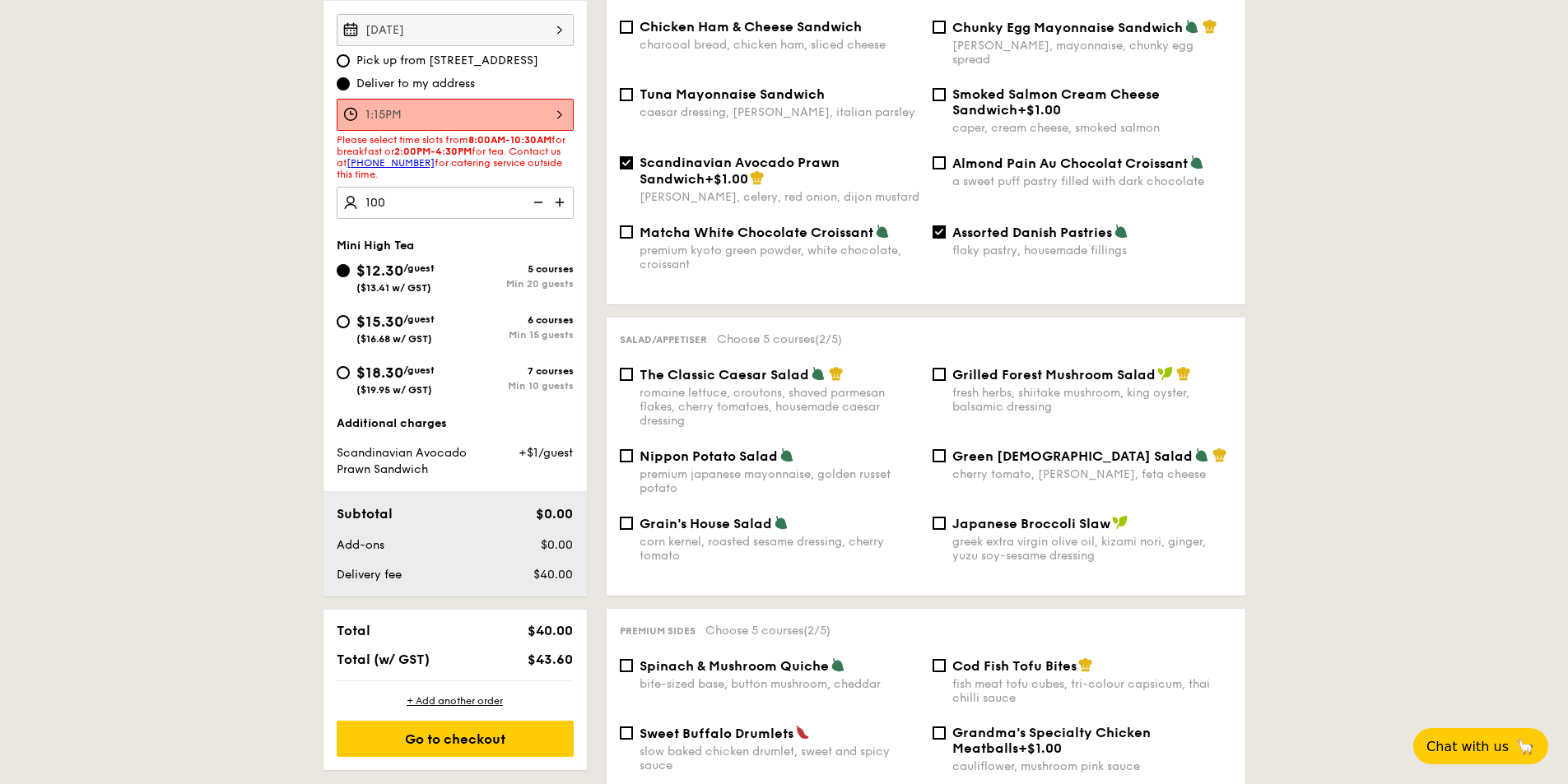
type input "100 guests"
click at [938, 516] on input "Japanese Broccoli Slaw greek extra virgin olive oil, kizami nori, ginger, yuzu …" at bounding box center [939, 522] width 13 height 13
checkbox input "true"
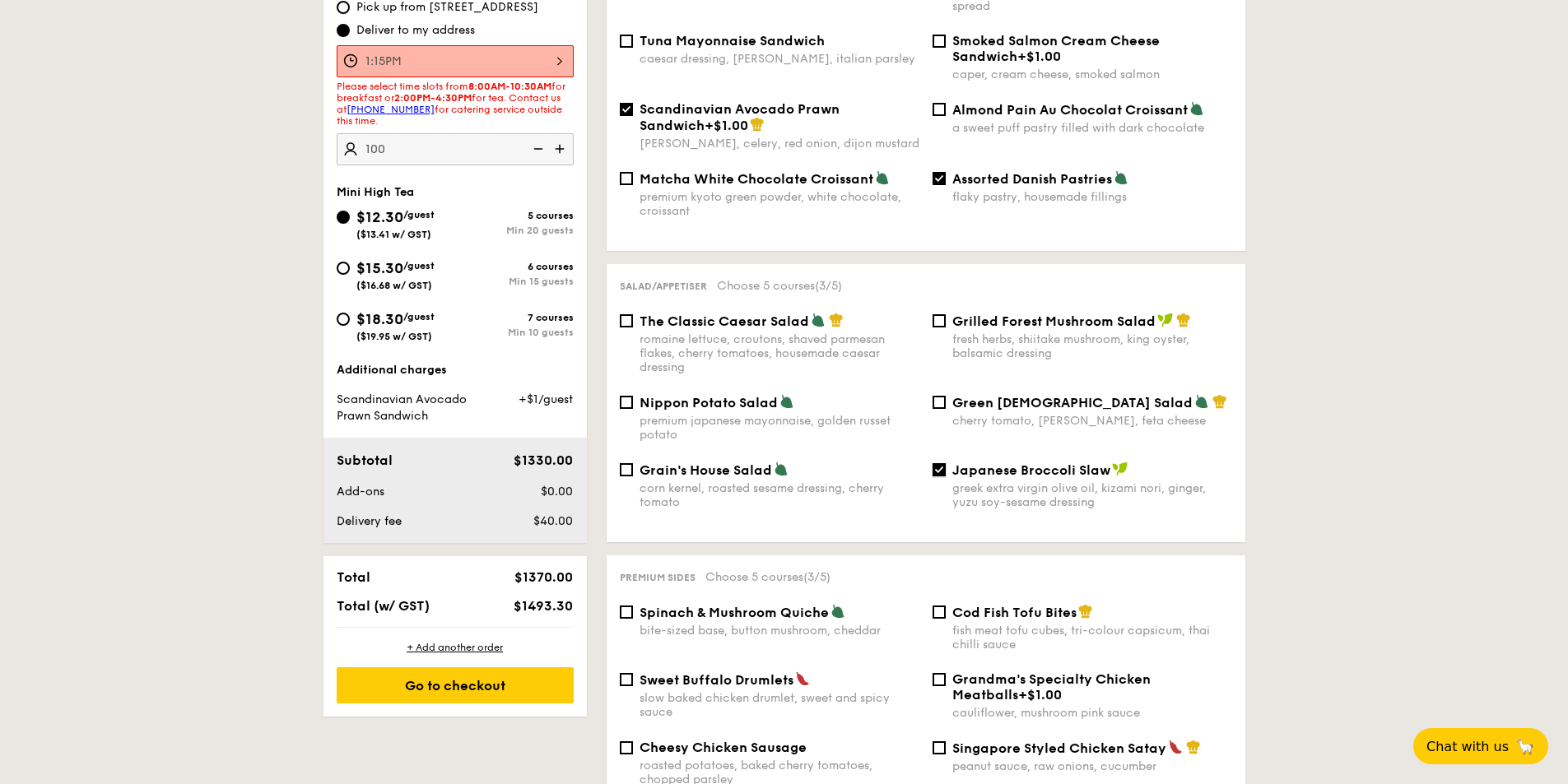
scroll to position [576, 0]
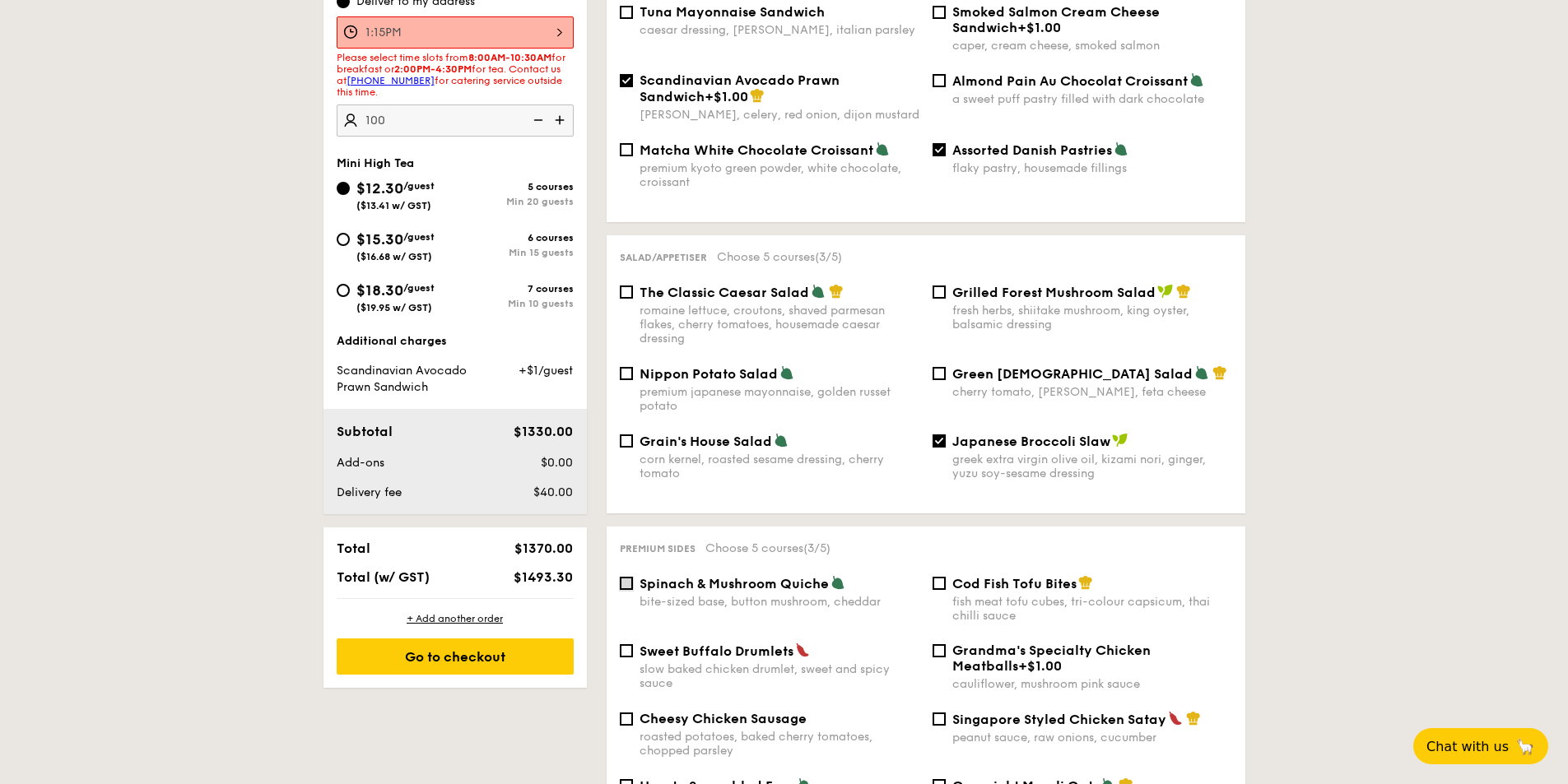
click at [628, 577] on input "Spinach & Mushroom Quiche bite-sized base, button mushroom, cheddar" at bounding box center [626, 583] width 13 height 13
checkbox input "true"
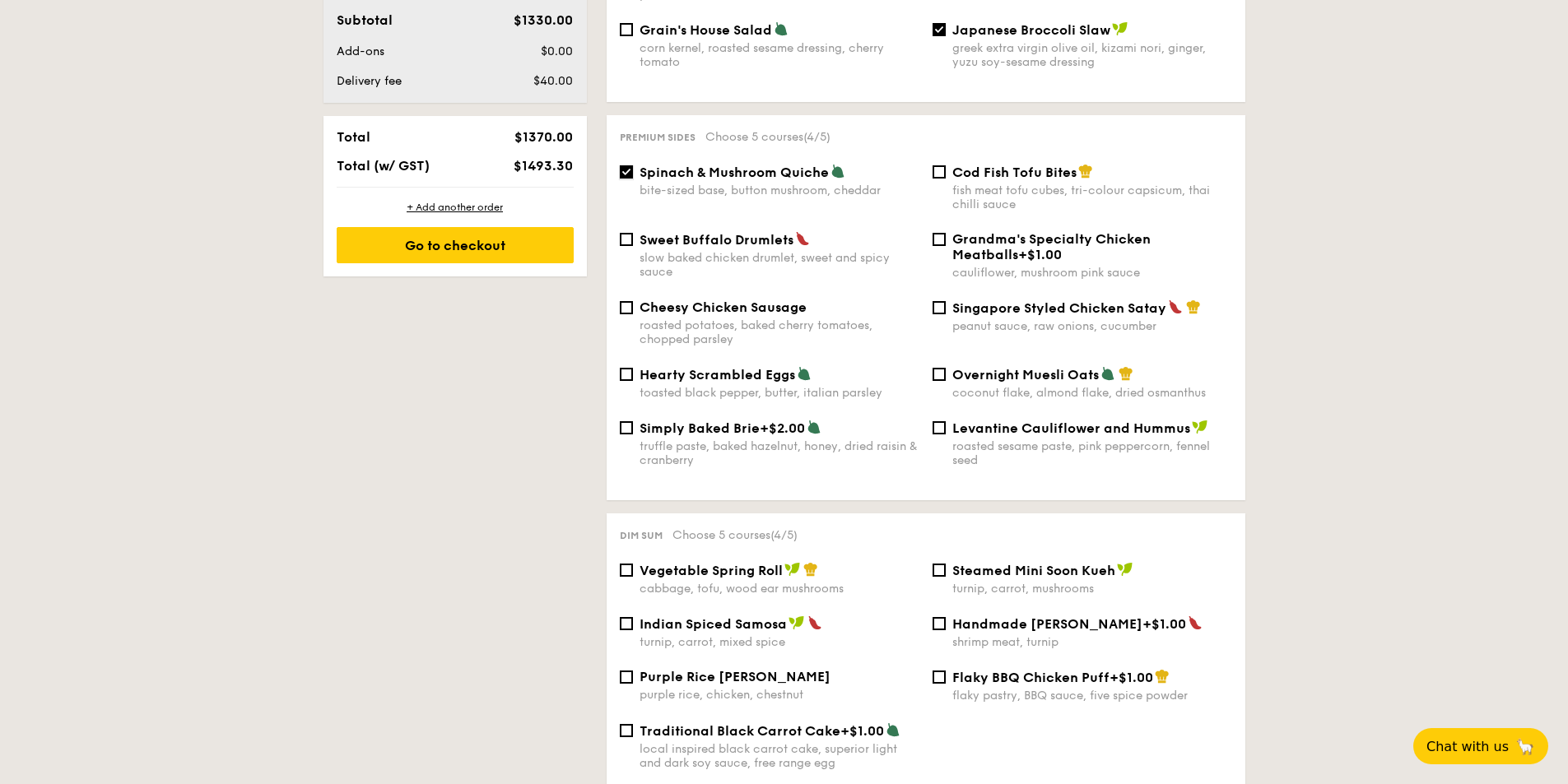
scroll to position [1070, 0]
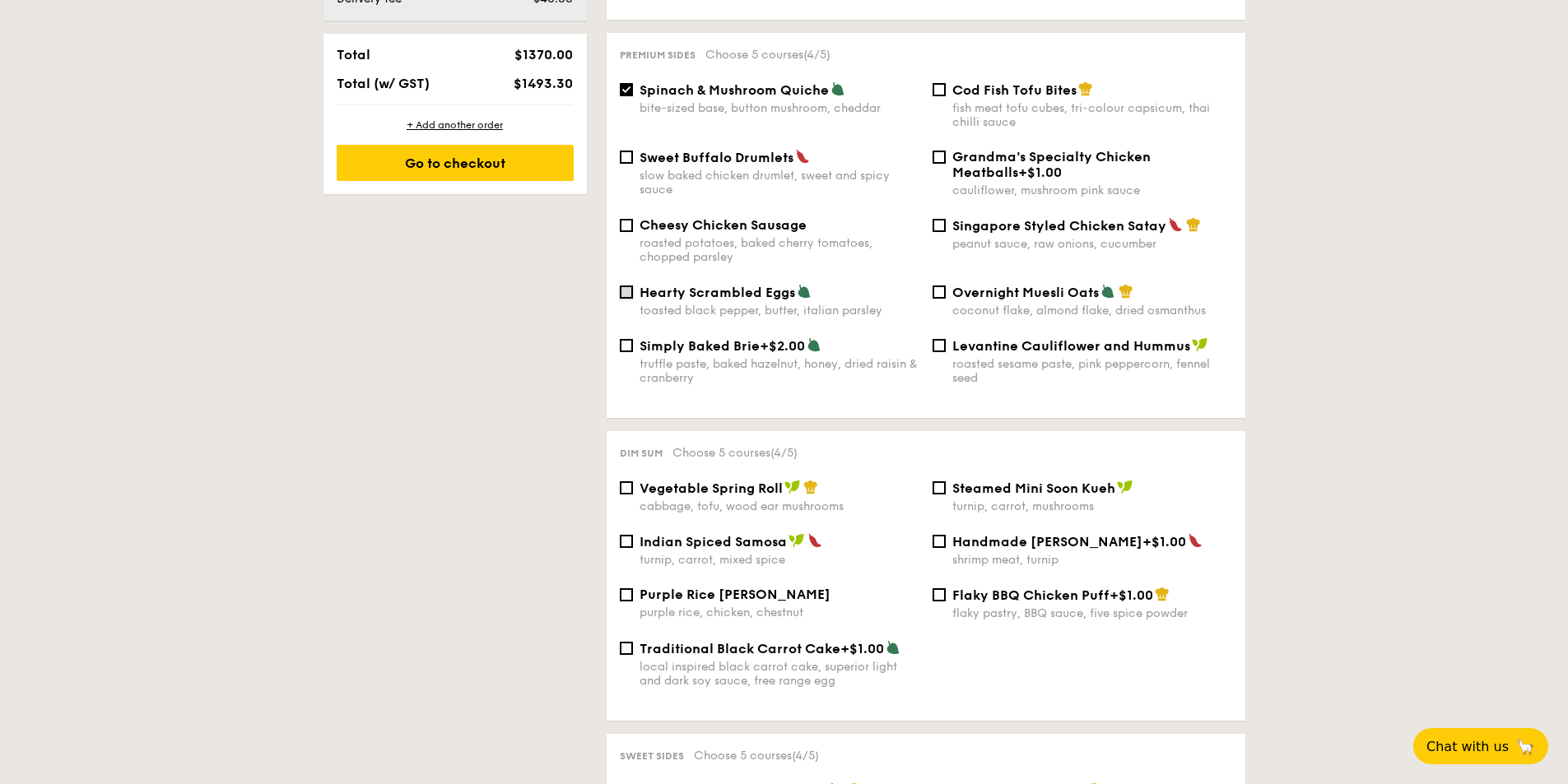
click at [624, 286] on input "Hearty Scrambled Eggs toasted black pepper, butter, italian parsley" at bounding box center [626, 292] width 13 height 13
checkbox input "false"
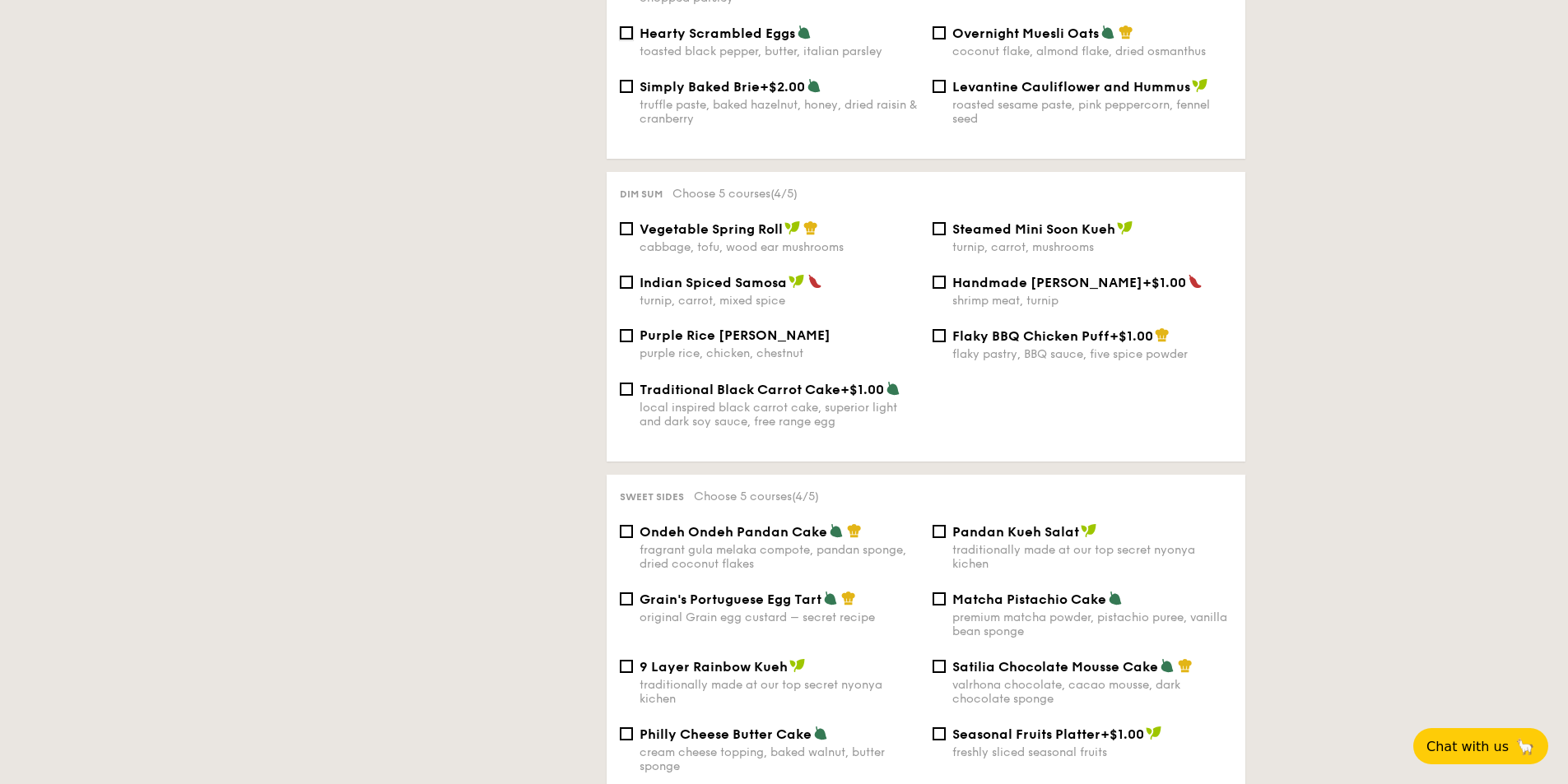
scroll to position [1398, 0]
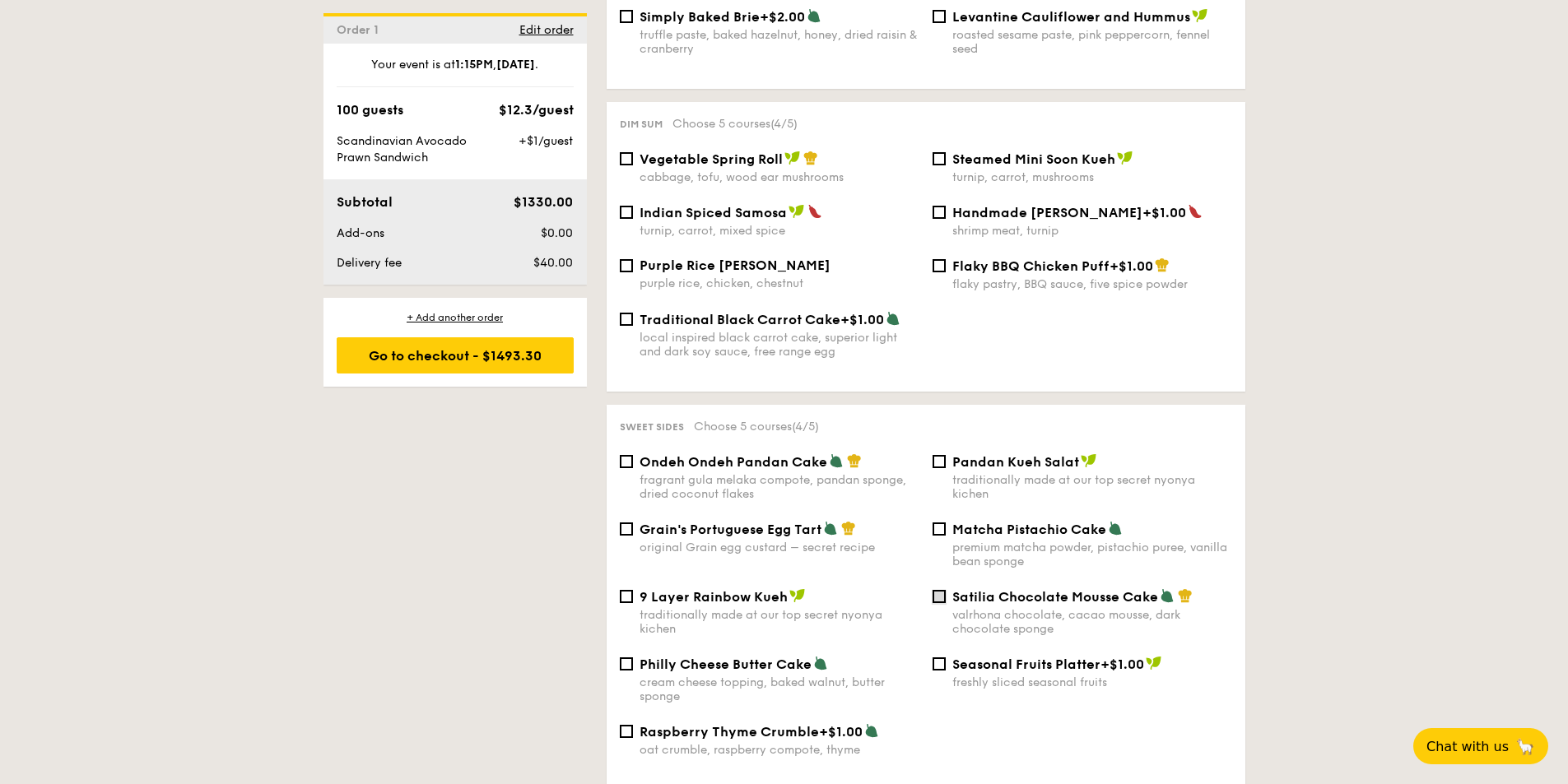
click at [936, 590] on input "Satilia Chocolate Mousse Cake valrhona chocolate, cacao mousse, dark chocolate …" at bounding box center [939, 596] width 13 height 13
checkbox input "true"
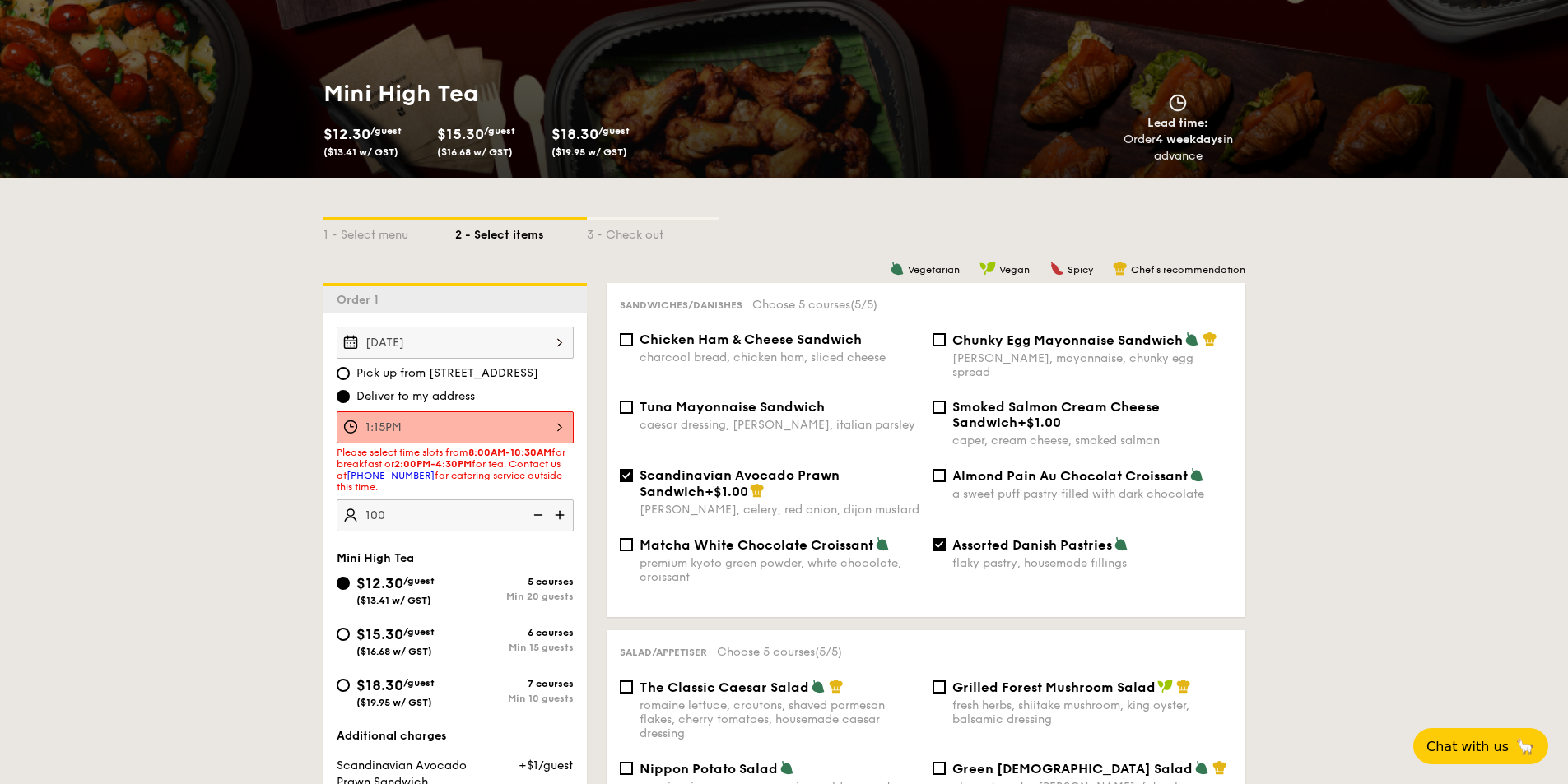
scroll to position [165, 0]
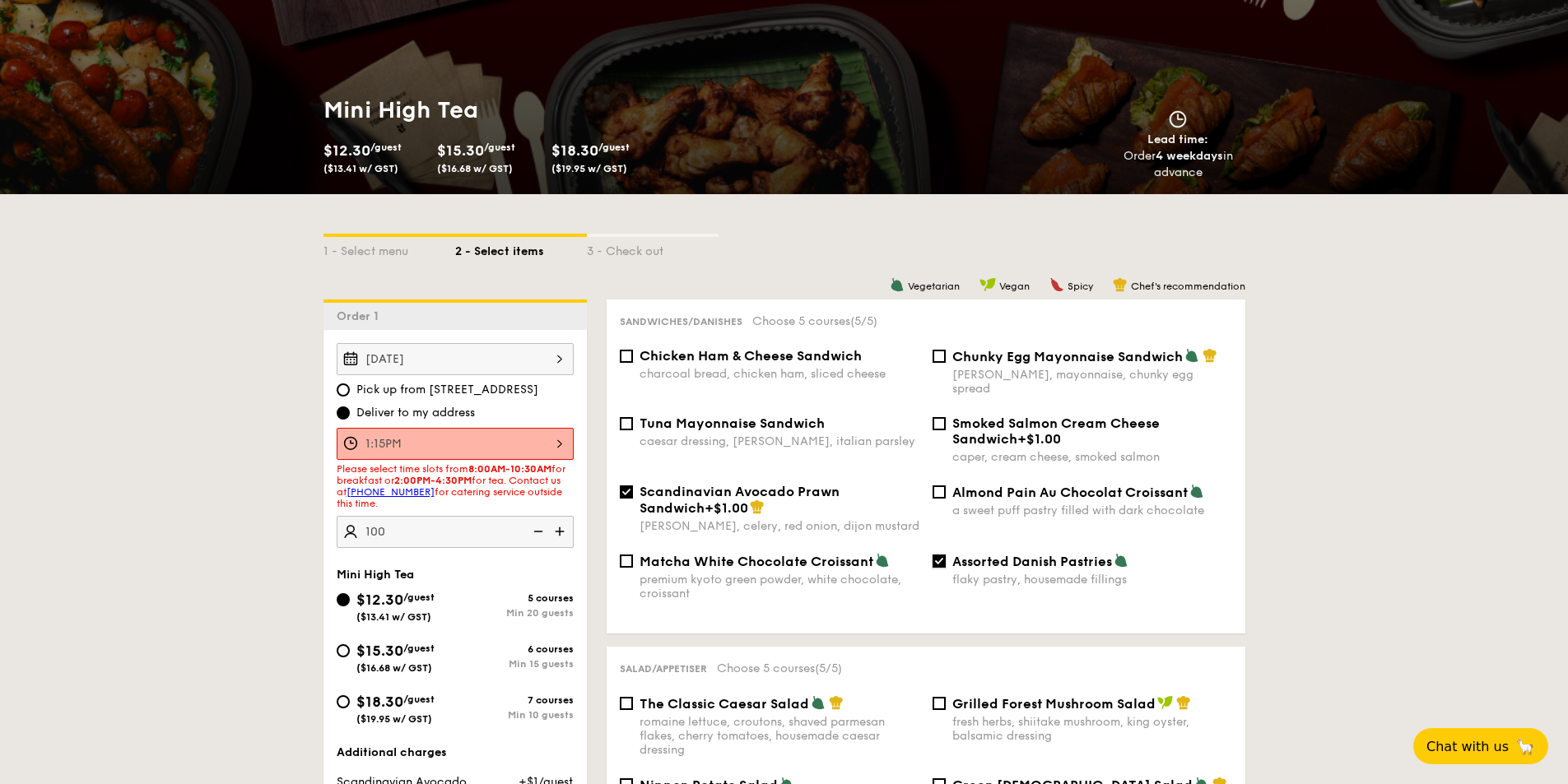
click at [940, 554] on input "Assorted Danish Pastries flaky pastry, housemade fillings" at bounding box center [939, 560] width 13 height 13
checkbox input "false"
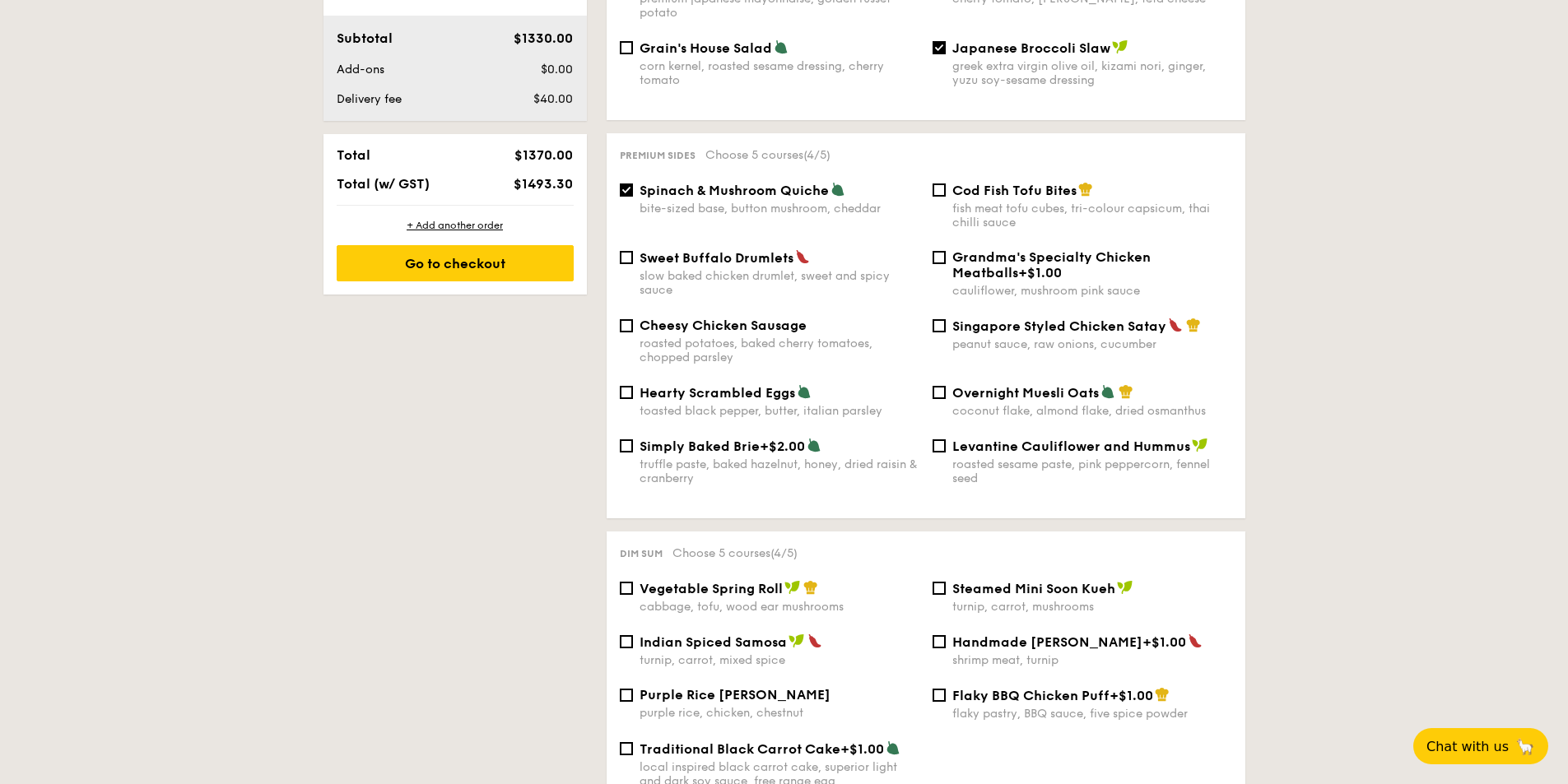
scroll to position [1070, 0]
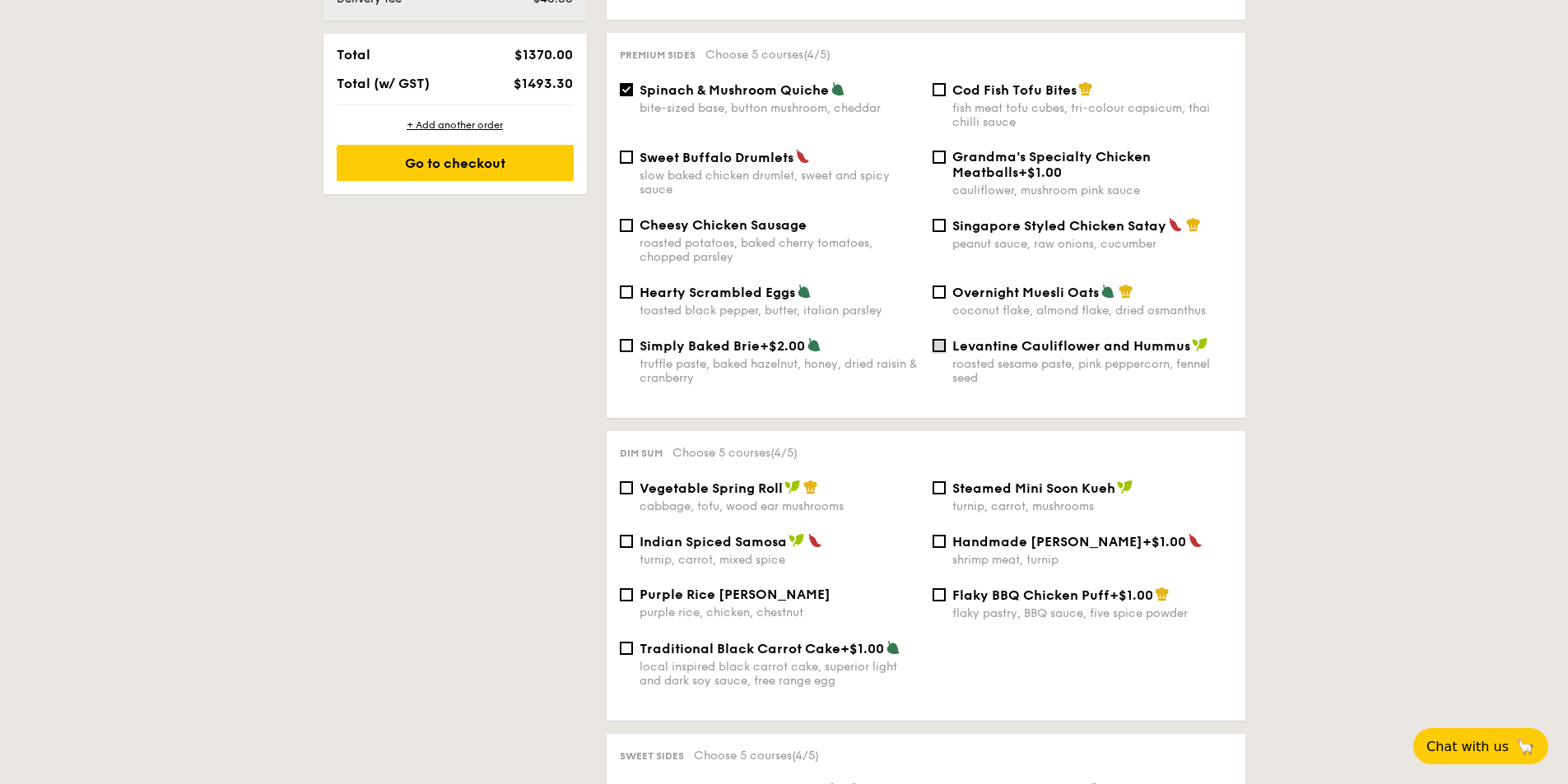
click at [945, 339] on input "Levantine Cauliflower and Hummus roasted sesame paste, pink peppercorn, fennel …" at bounding box center [939, 345] width 13 height 13
checkbox input "true"
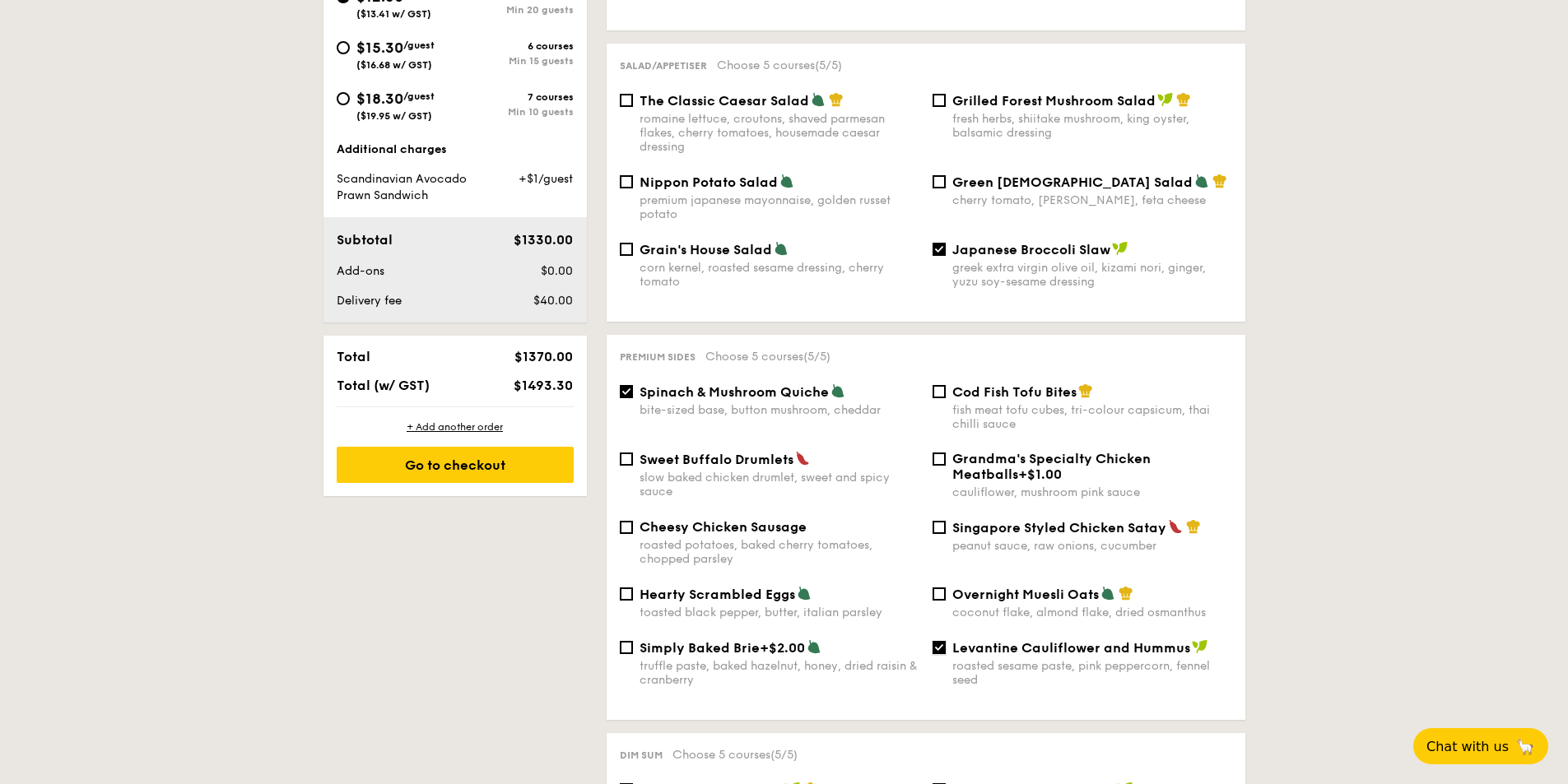
scroll to position [741, 0]
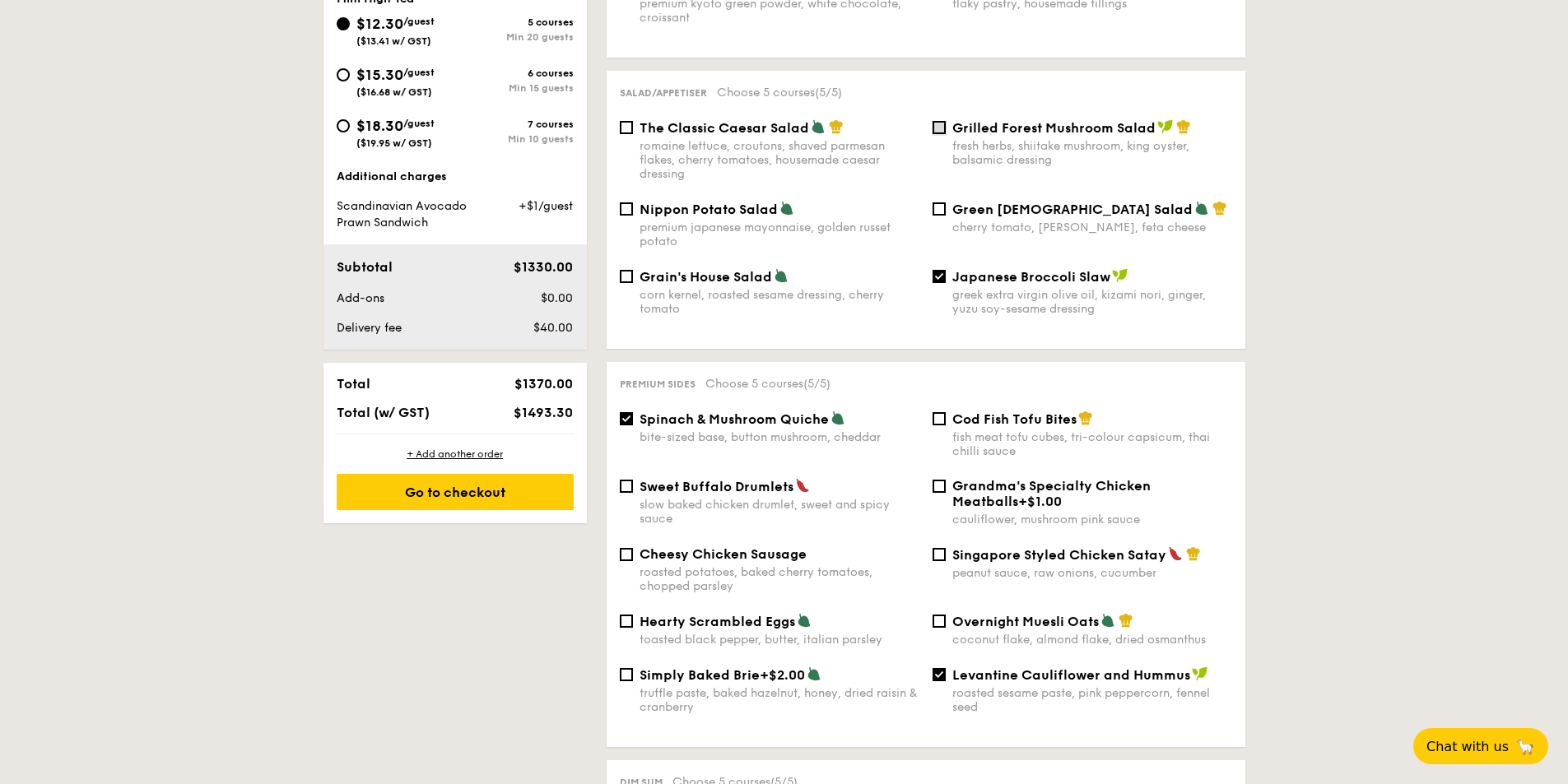
click at [940, 121] on input "Grilled Forest Mushroom Salad fresh herbs, shiitake mushroom, king oyster, bals…" at bounding box center [939, 127] width 13 height 13
checkbox input "true"
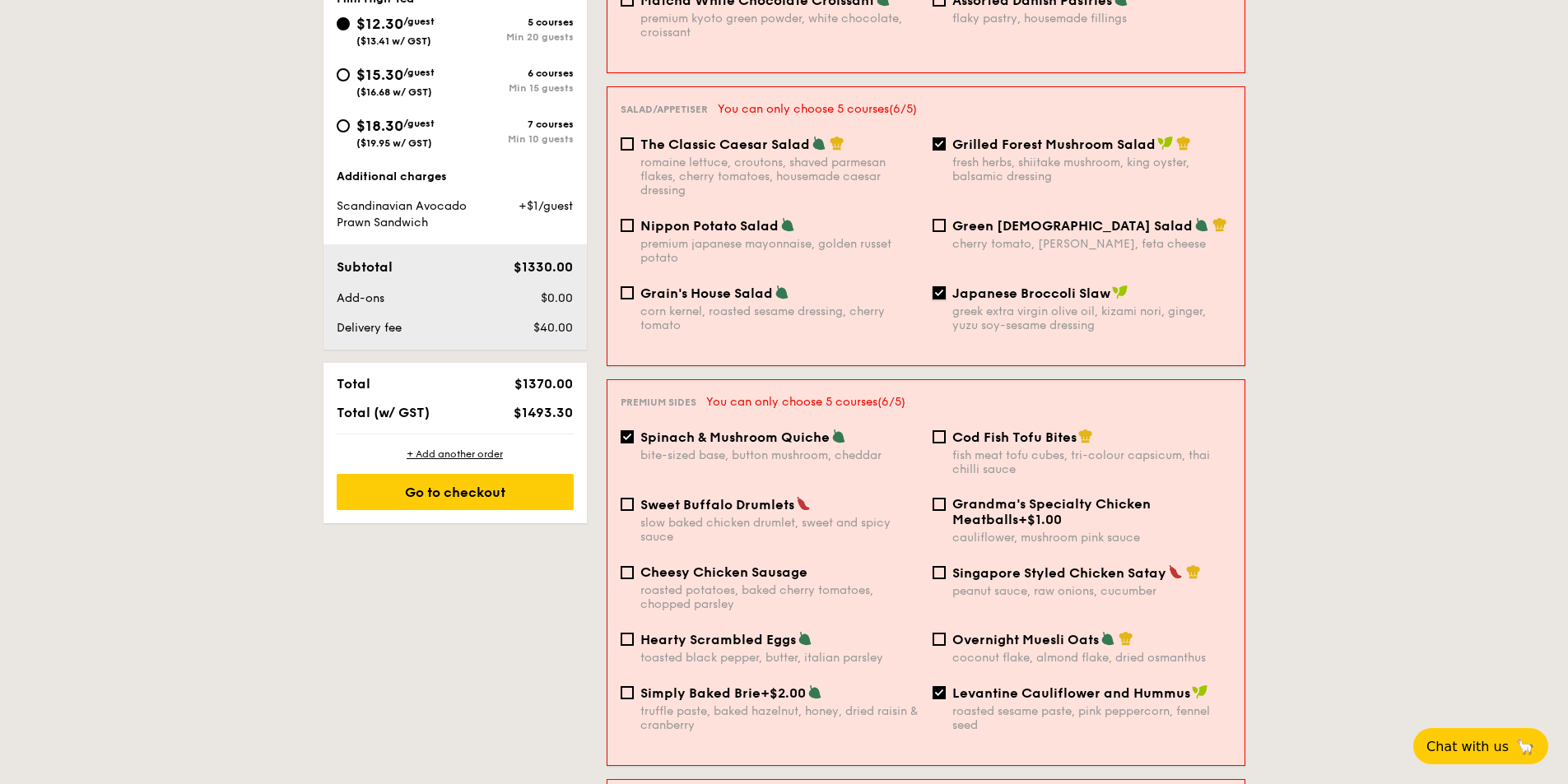
click at [943, 286] on input "Japanese Broccoli Slaw greek extra virgin olive oil, kizami nori, ginger, yuzu …" at bounding box center [939, 292] width 13 height 13
checkbox input "false"
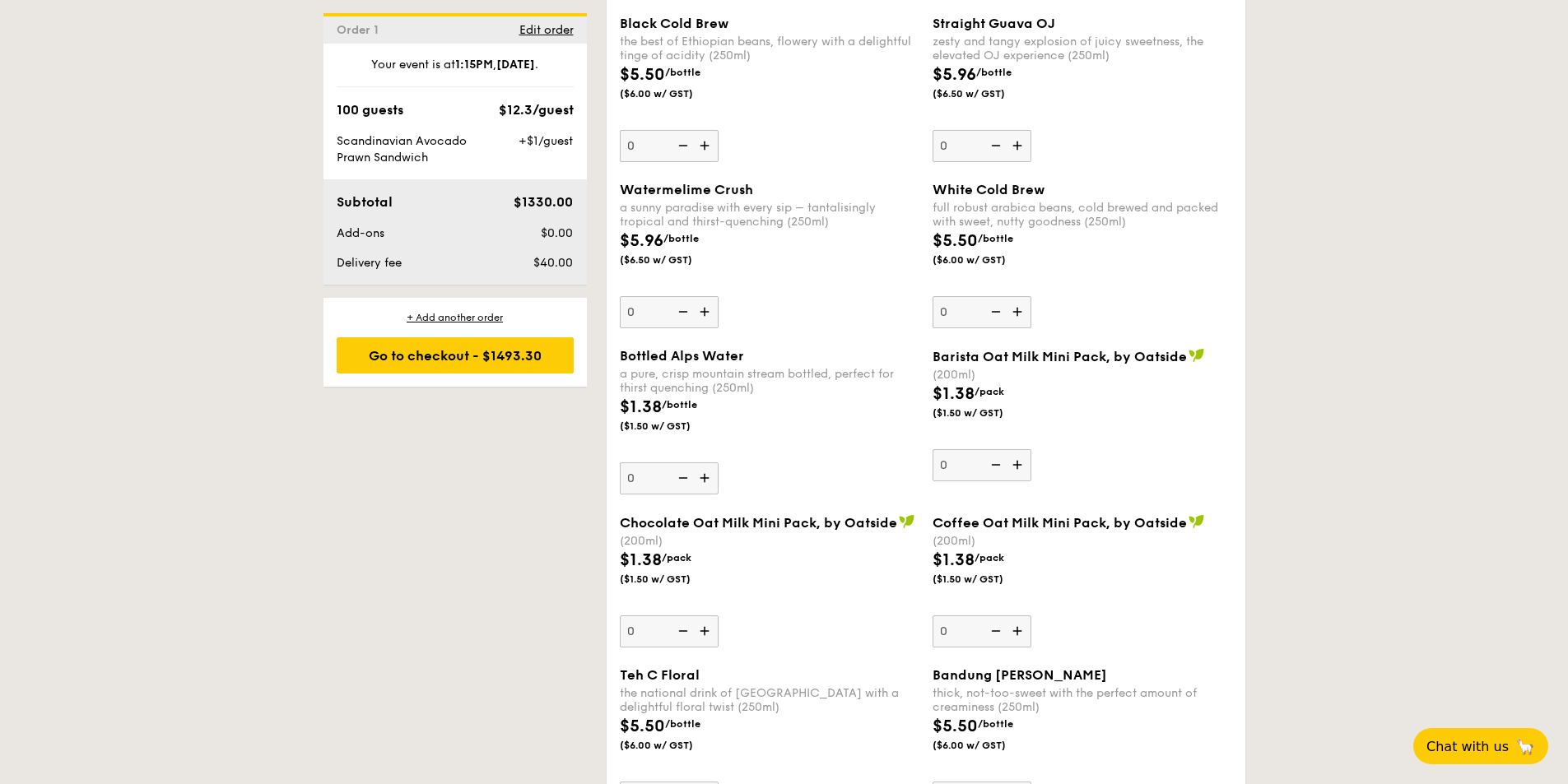
scroll to position [2633, 0]
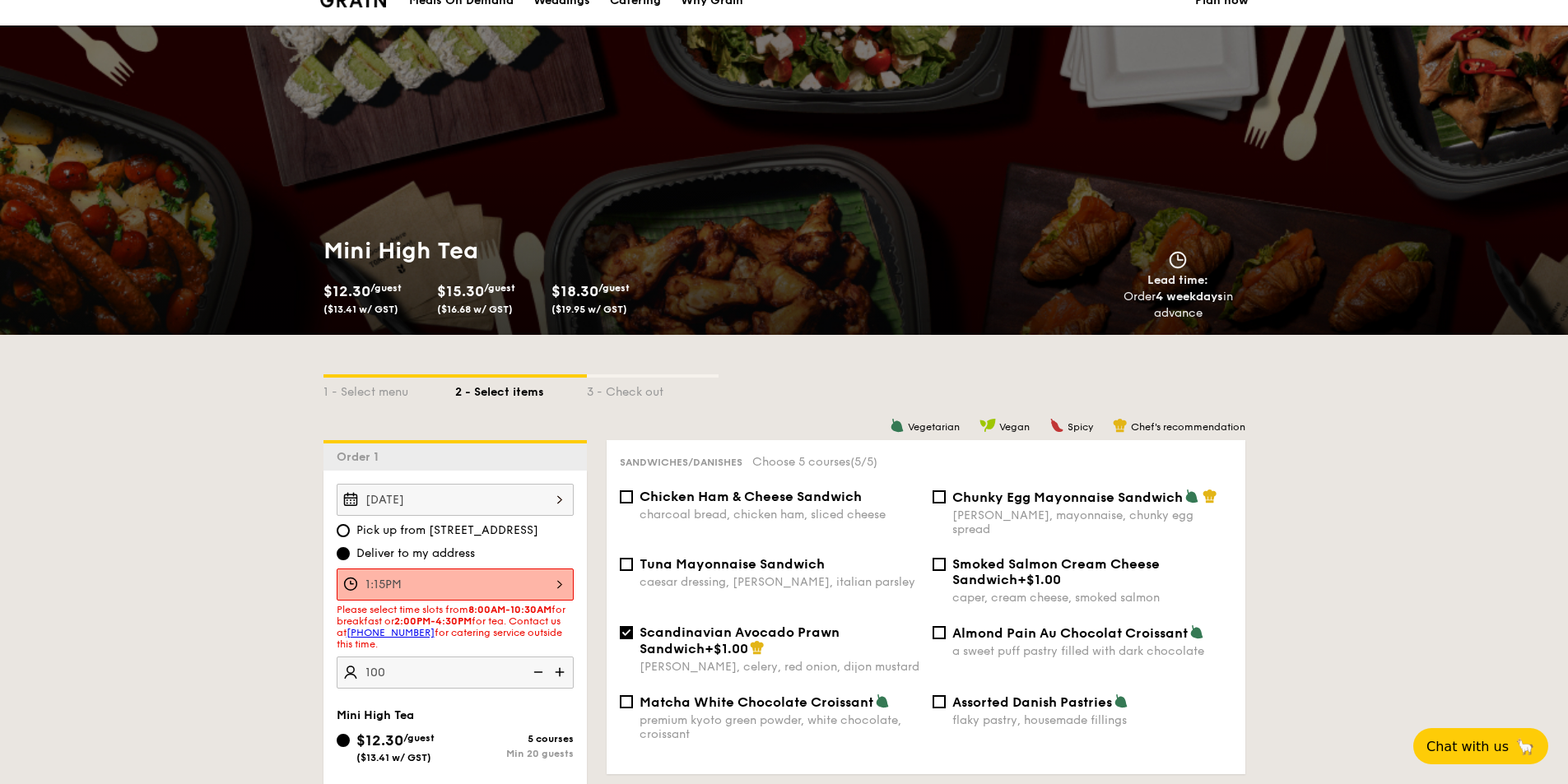
scroll to position [0, 0]
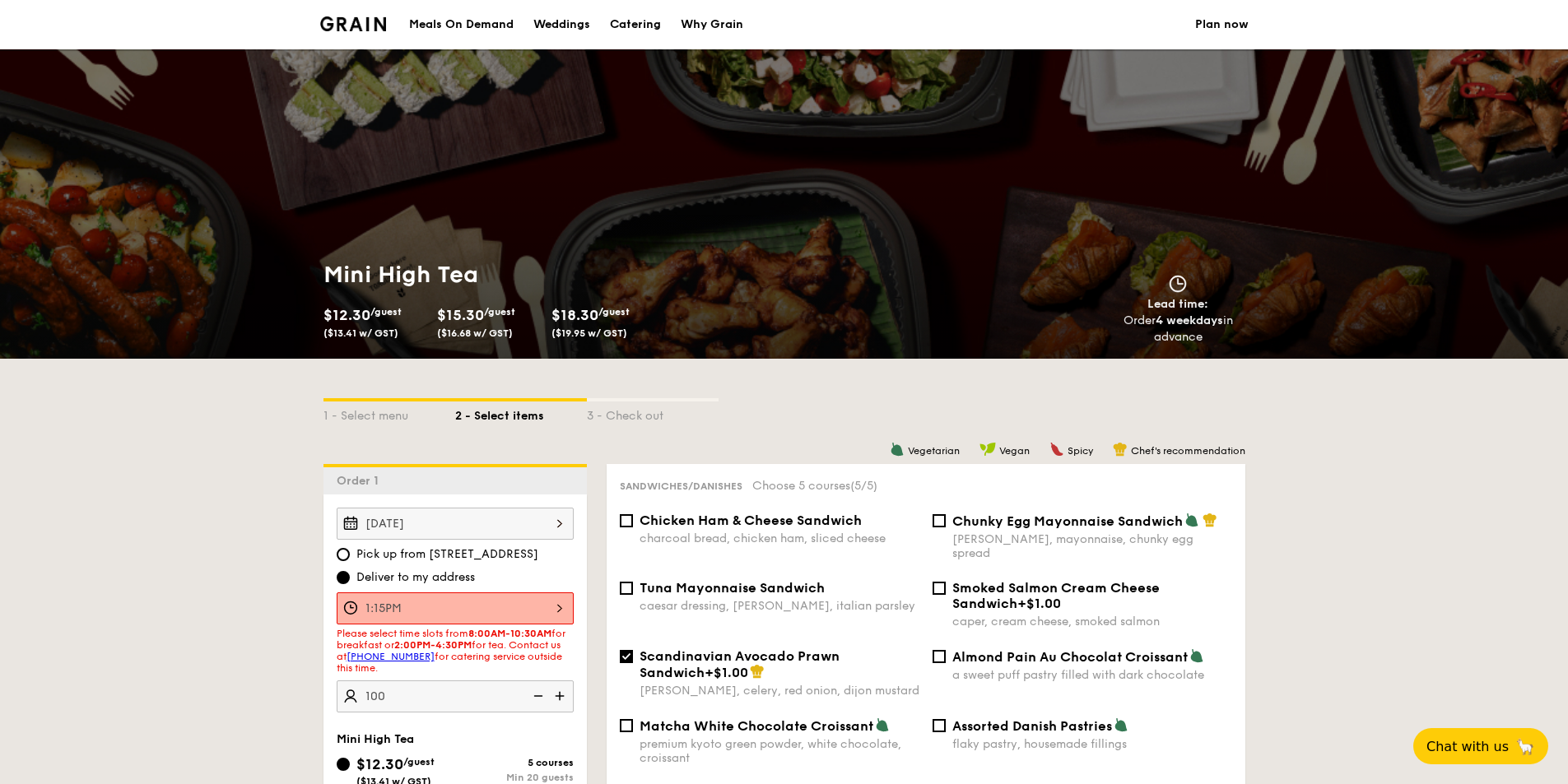
select select
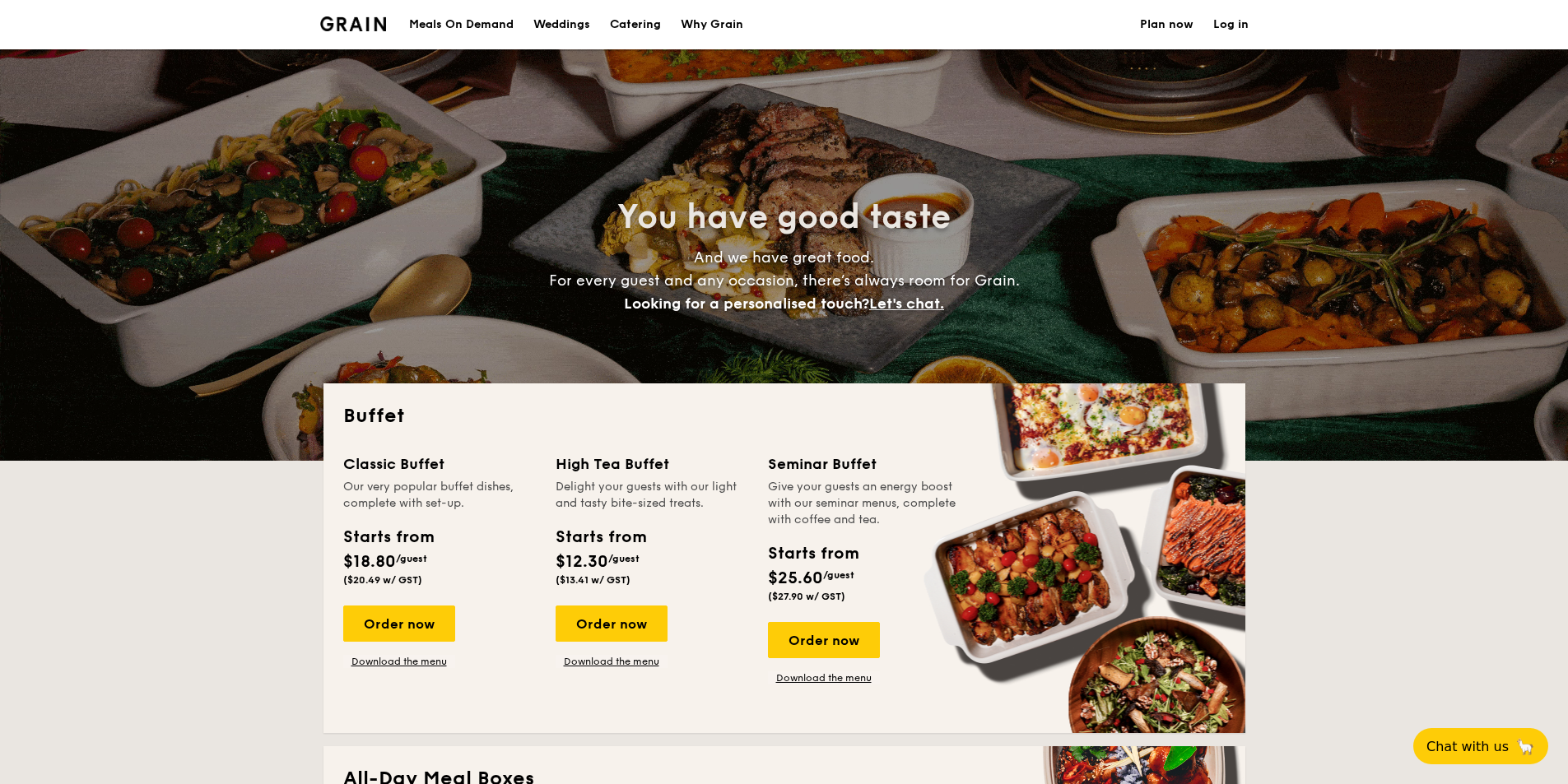
scroll to position [2176, 0]
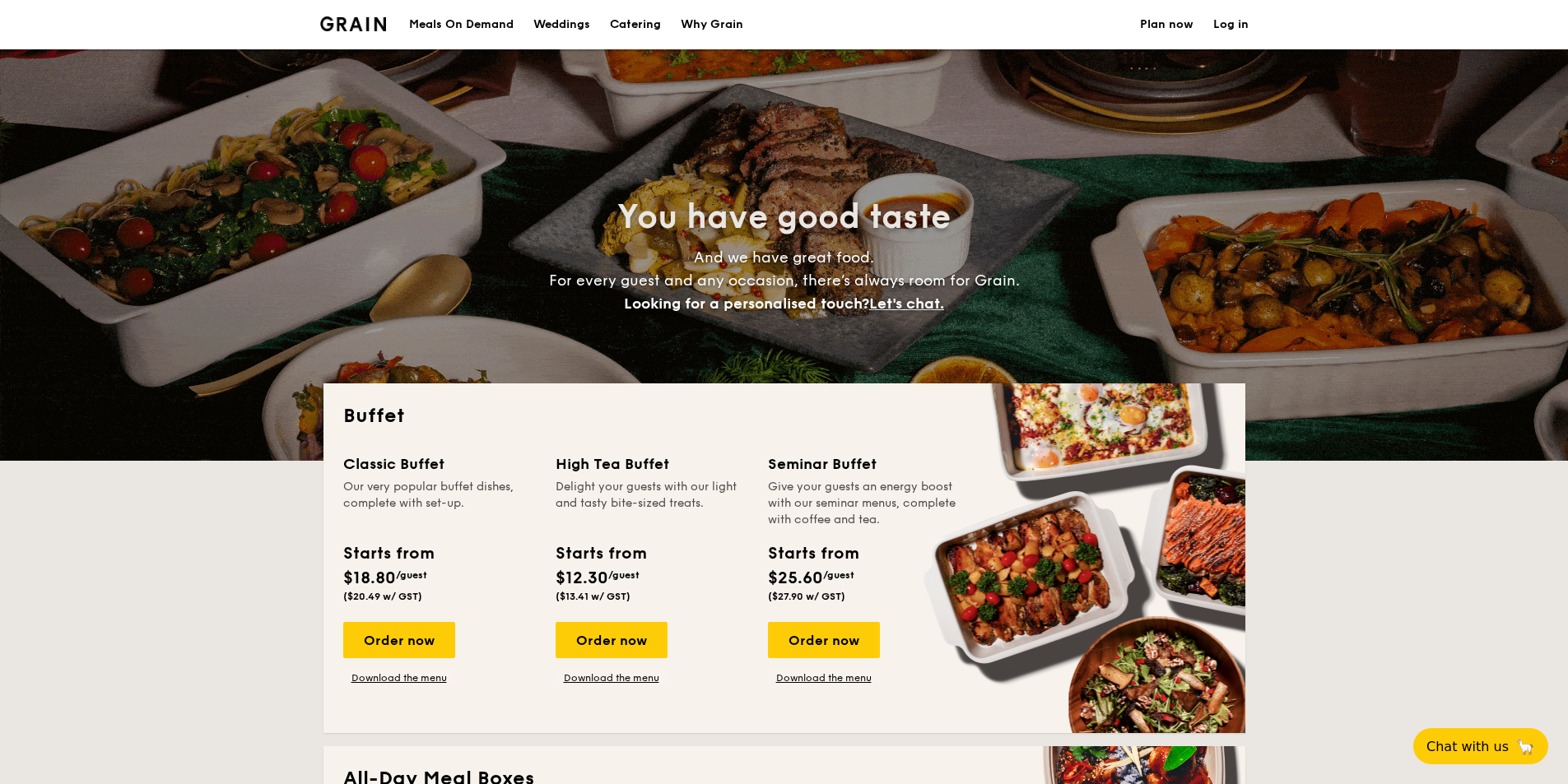
select select
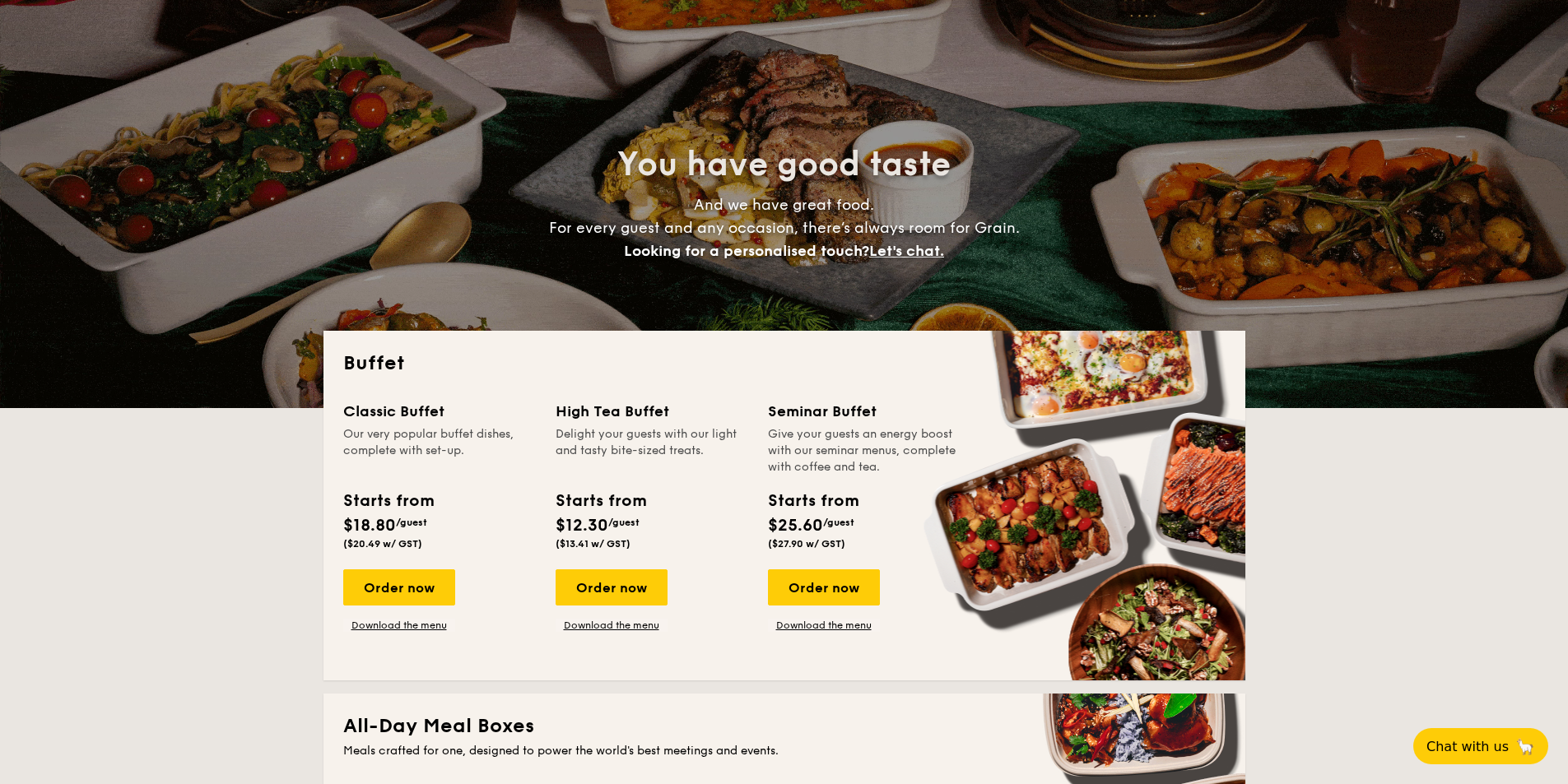
scroll to position [82, 0]
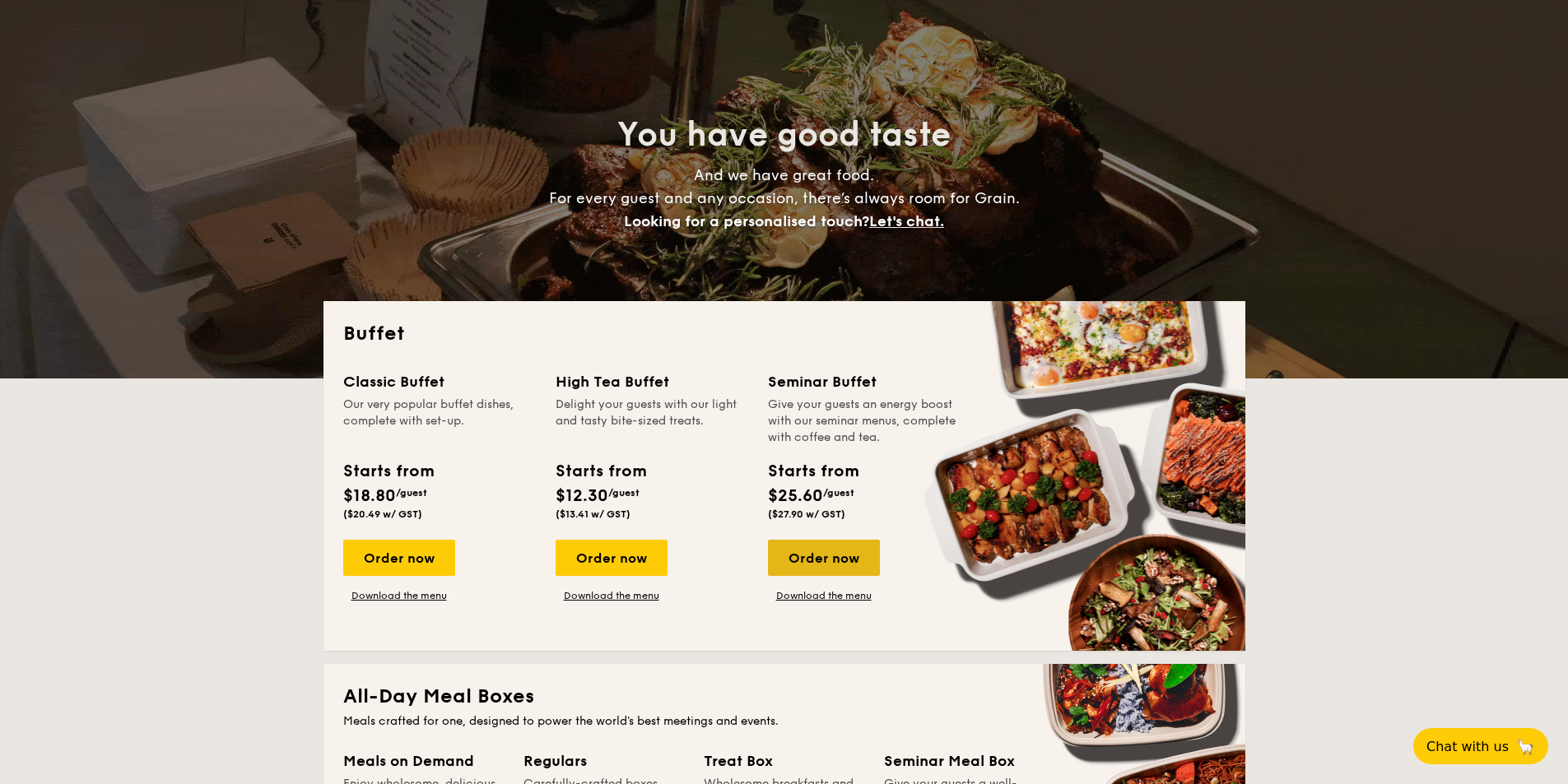
click at [837, 567] on div "Order now" at bounding box center [823, 558] width 112 height 36
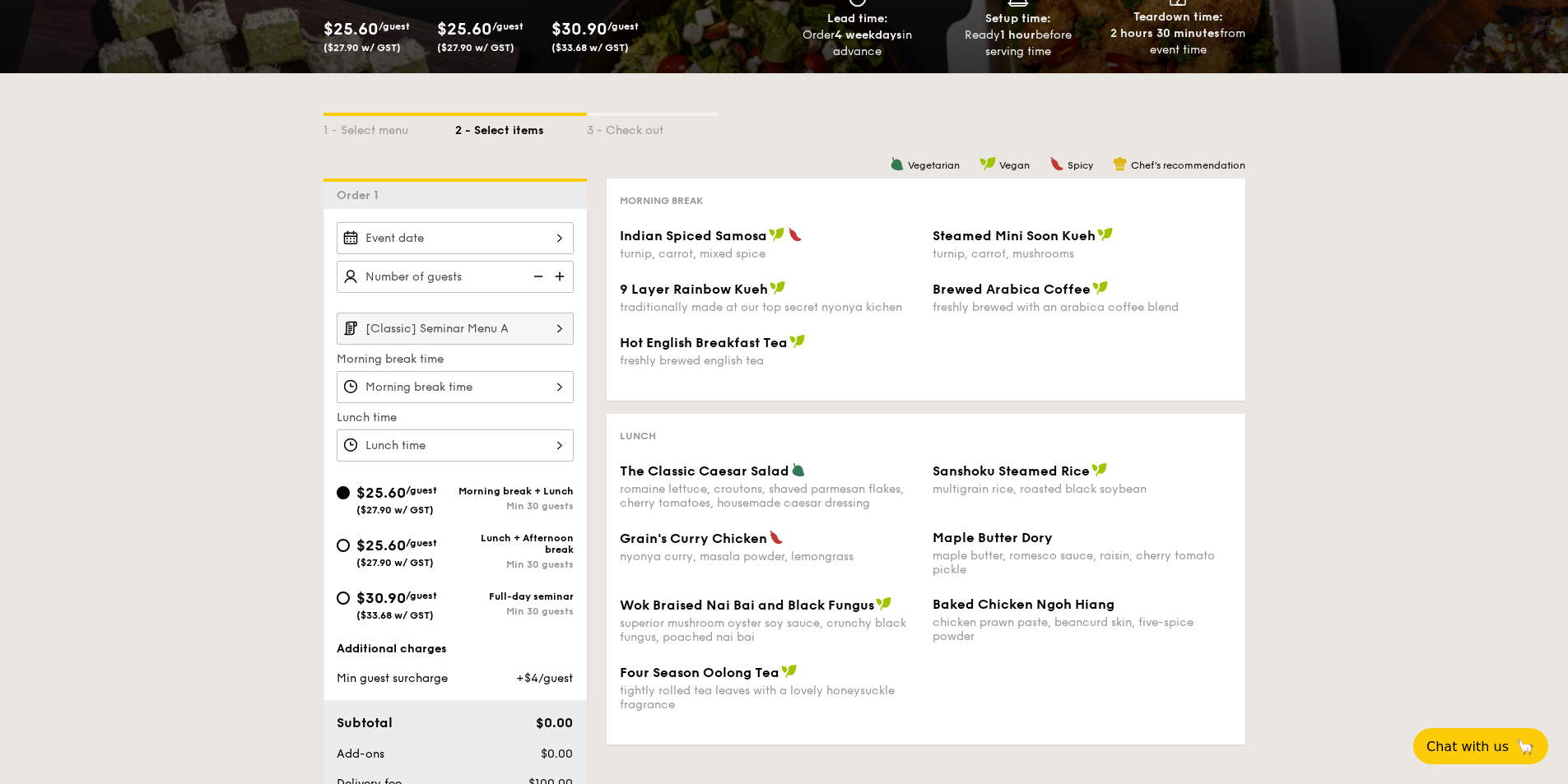
scroll to position [247, 0]
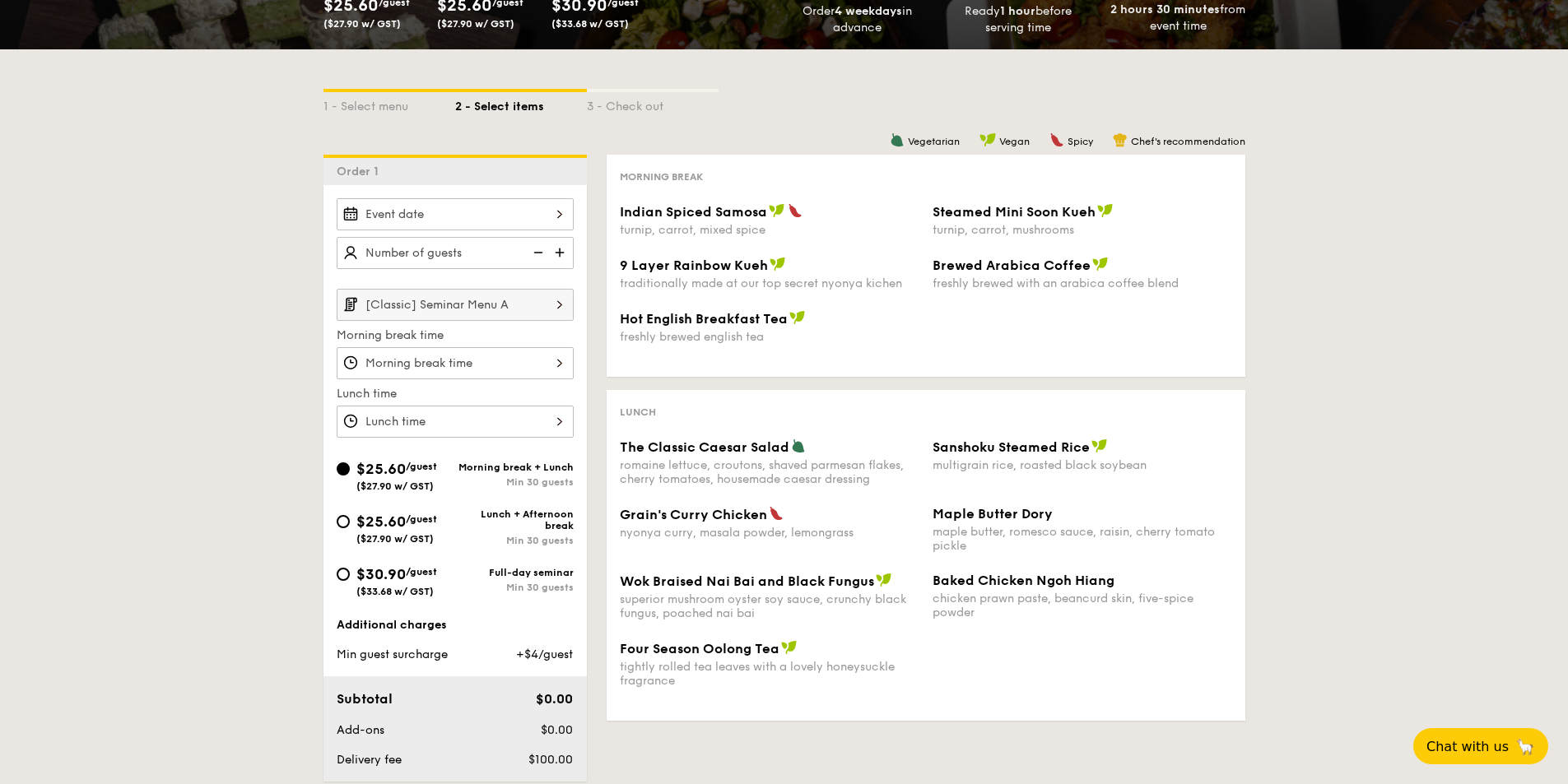
scroll to position [82, 0]
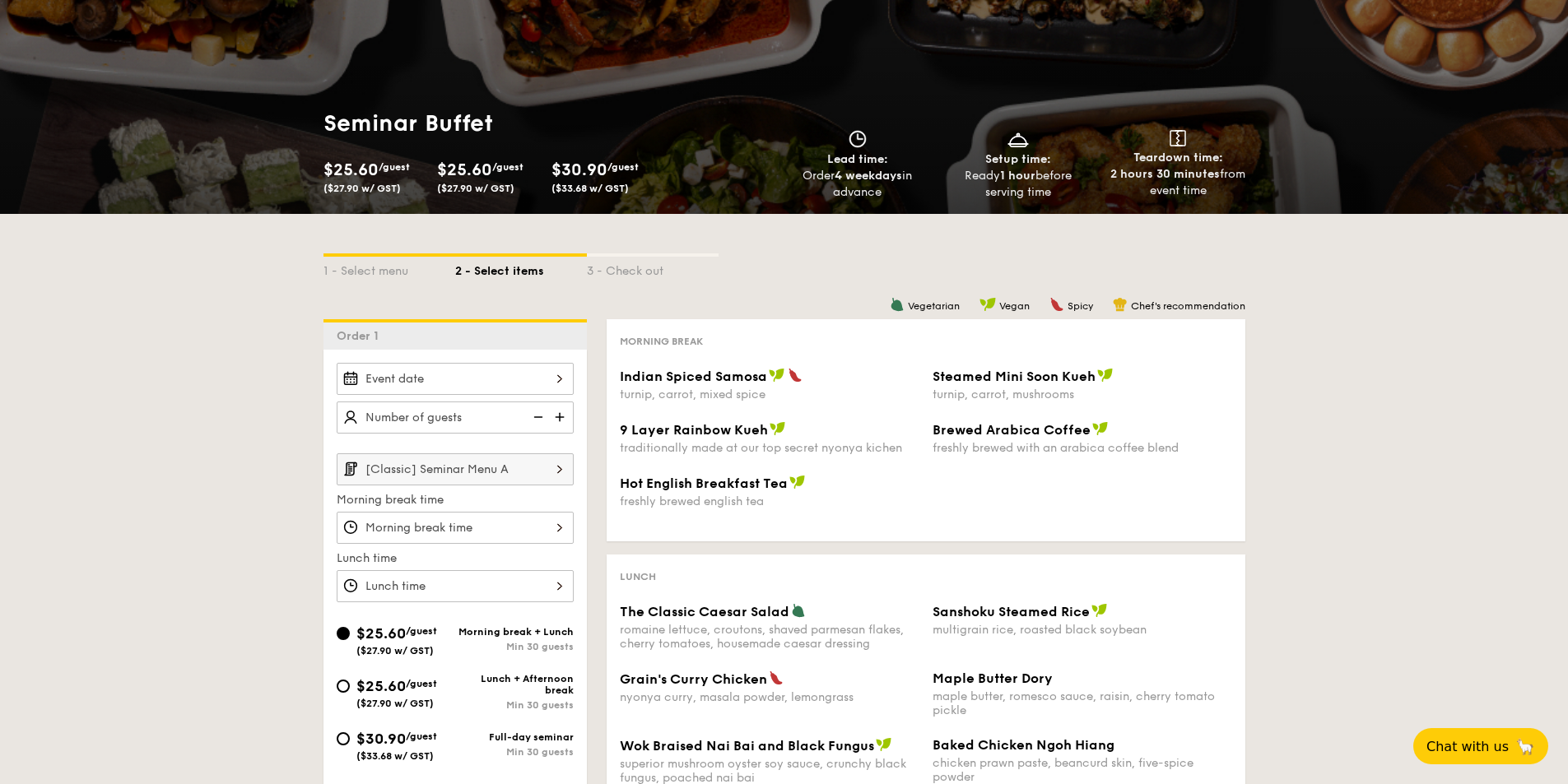
select select
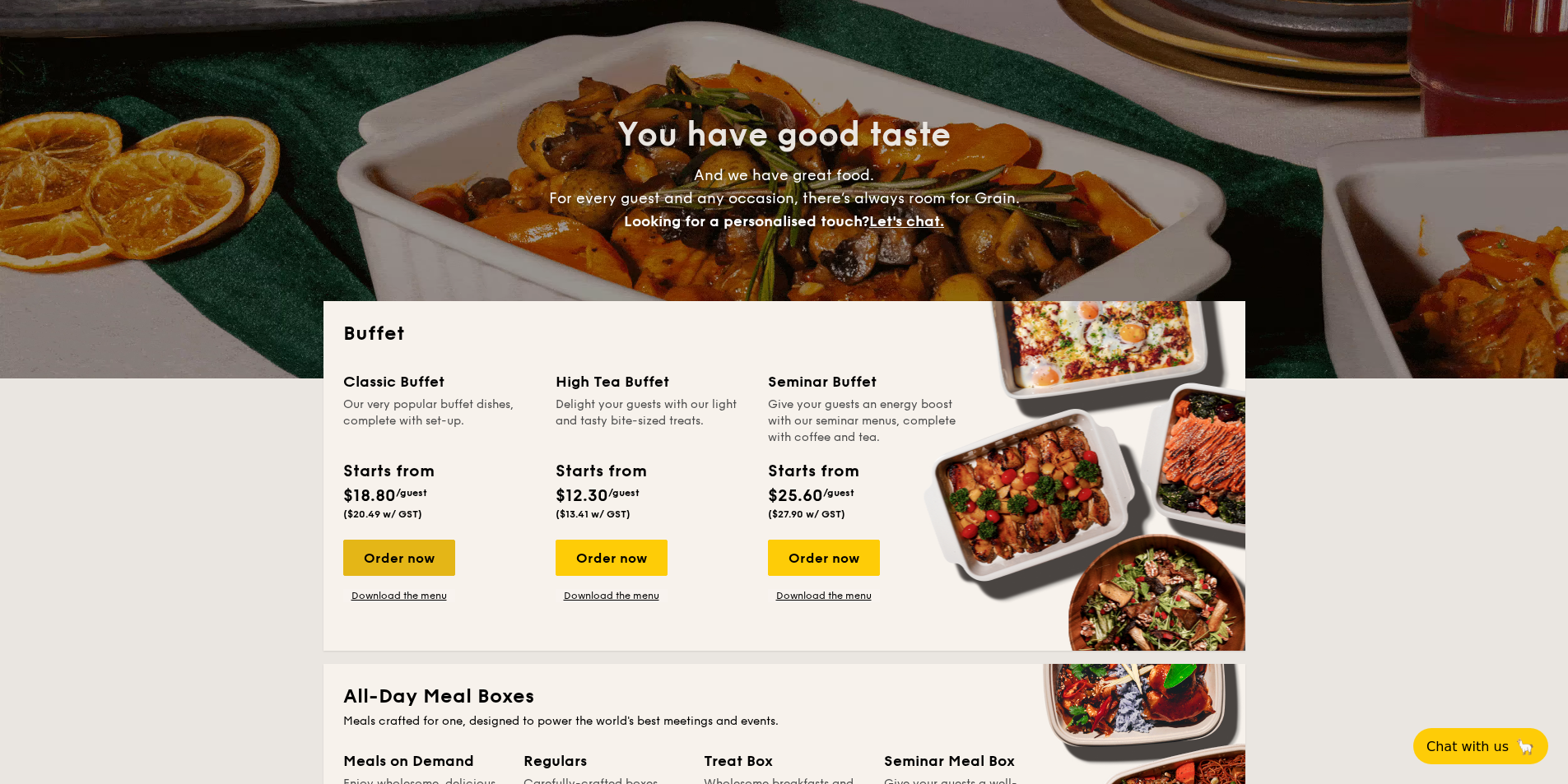
click at [426, 554] on div "Order now" at bounding box center [399, 558] width 112 height 36
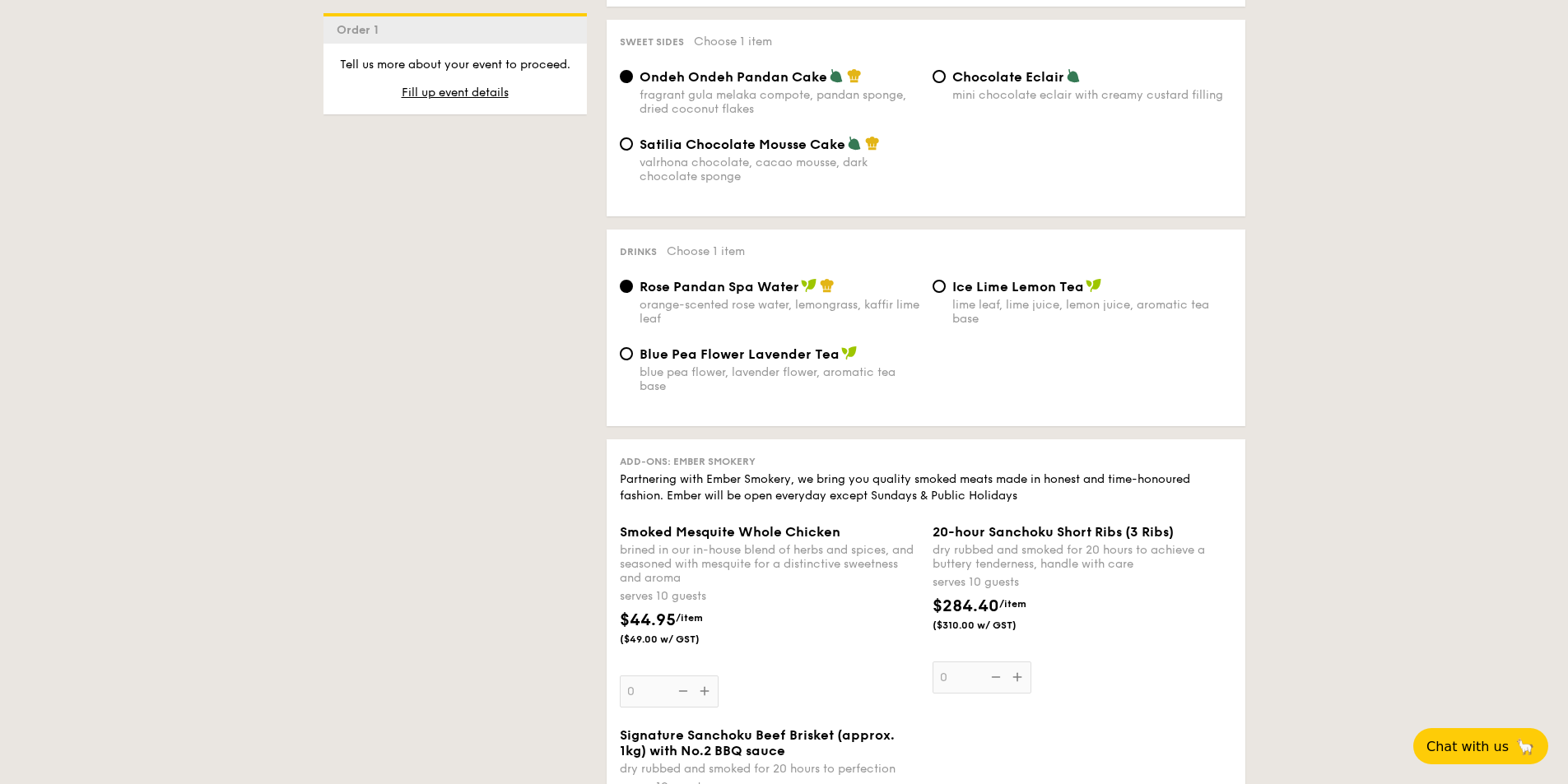
scroll to position [1398, 0]
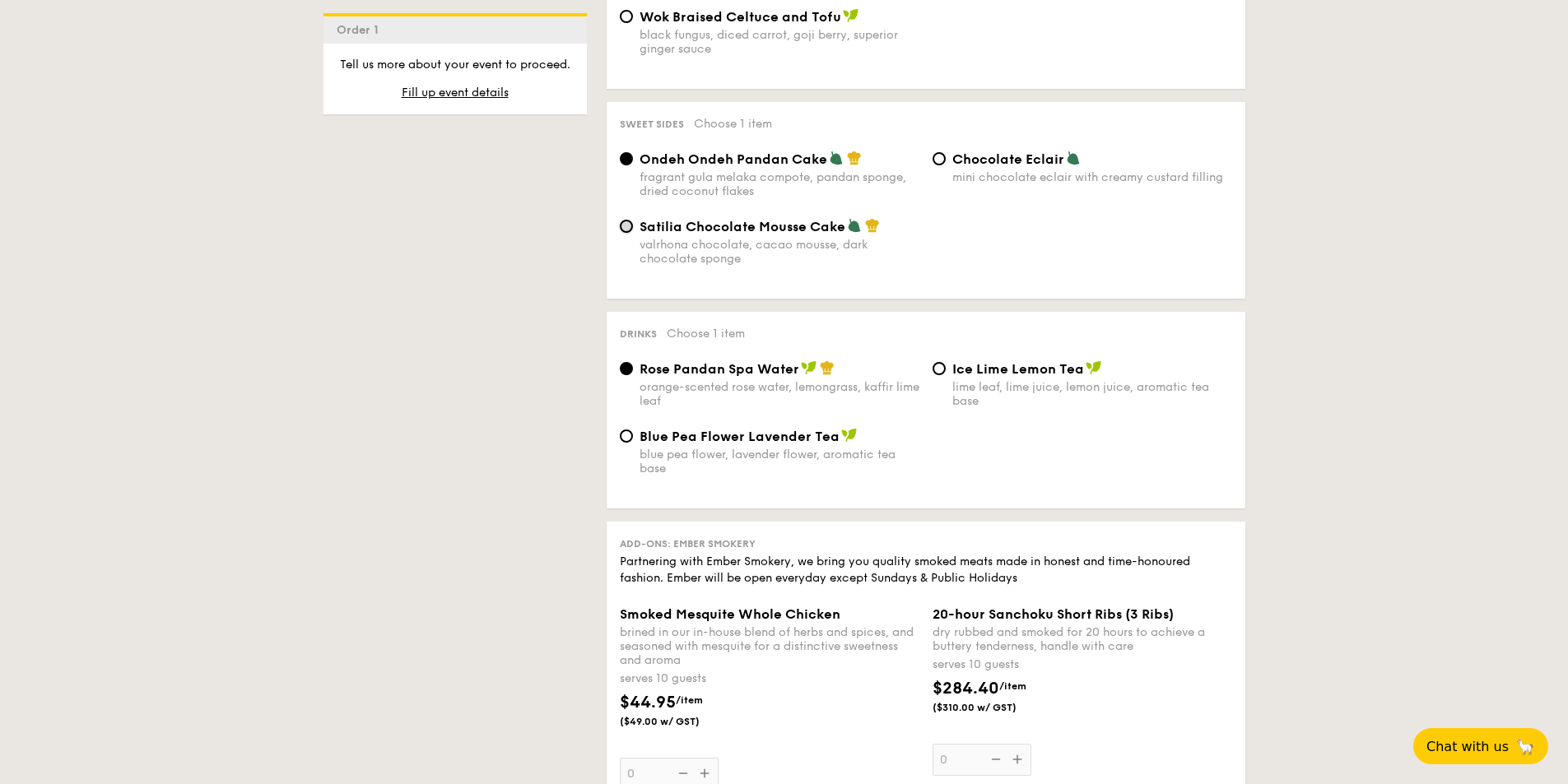
click at [626, 230] on input "Satilia Chocolate Mousse Cake valrhona chocolate, cacao mousse, dark chocolate …" at bounding box center [626, 226] width 13 height 13
radio input "true"
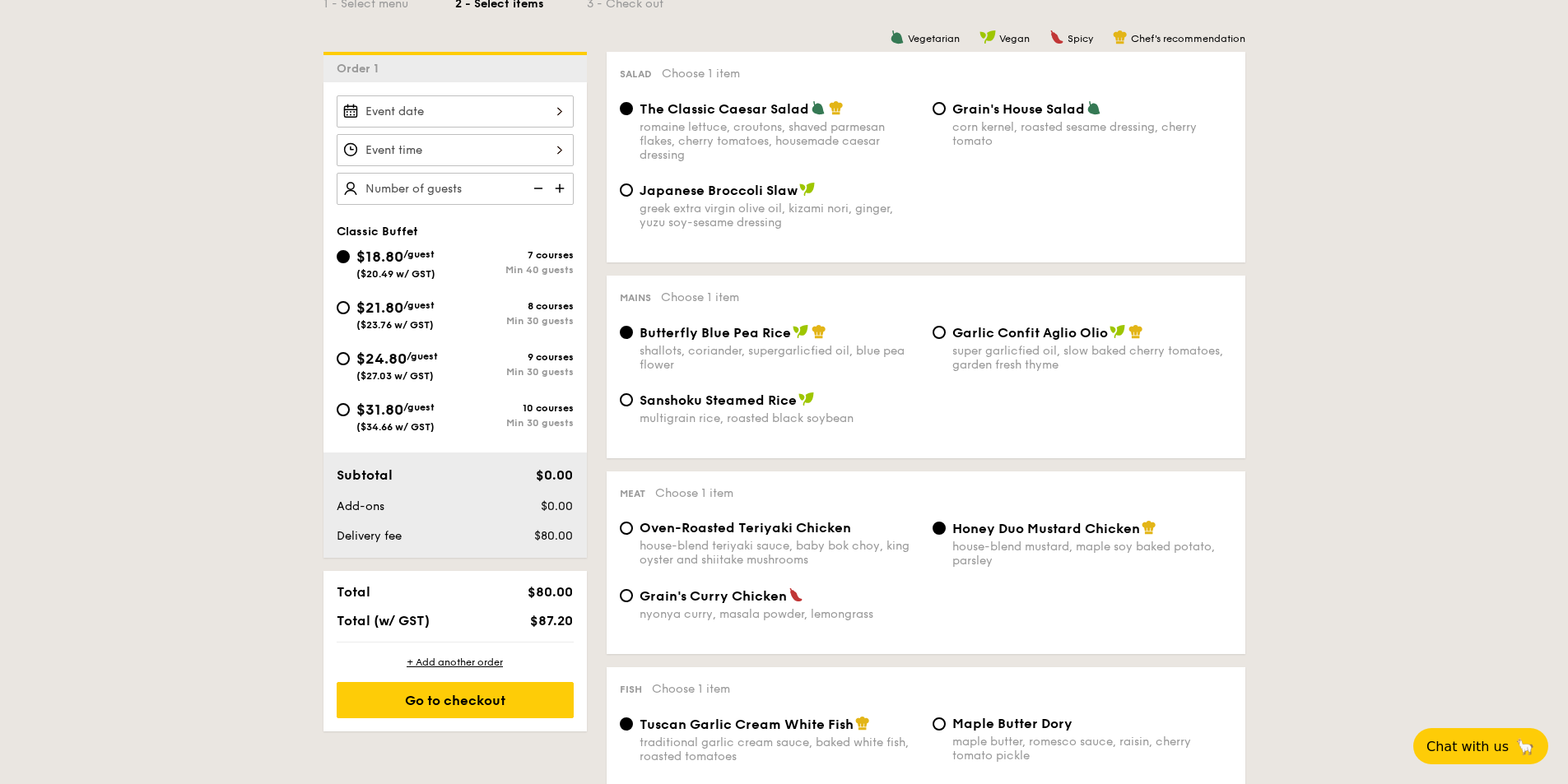
scroll to position [411, 0]
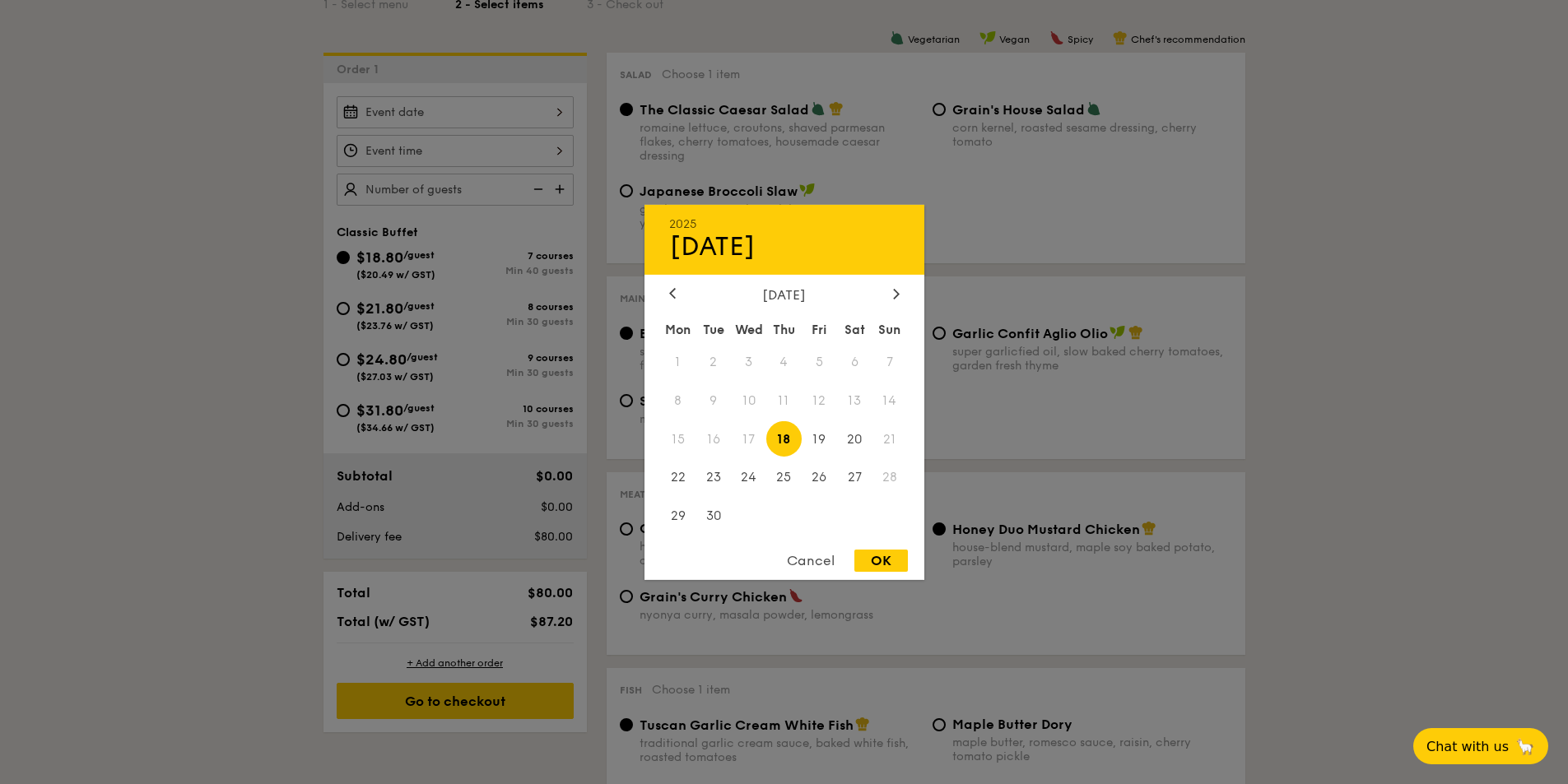
click at [447, 109] on div "2025 Sep 18 September 2025 Mon Tue Wed Thu Fri Sat Sun 1 2 3 4 5 6 7 8 9 10 11 …" at bounding box center [455, 112] width 237 height 32
click at [851, 442] on span "20" at bounding box center [855, 438] width 36 height 36
click at [441, 162] on div at bounding box center [784, 392] width 1568 height 784
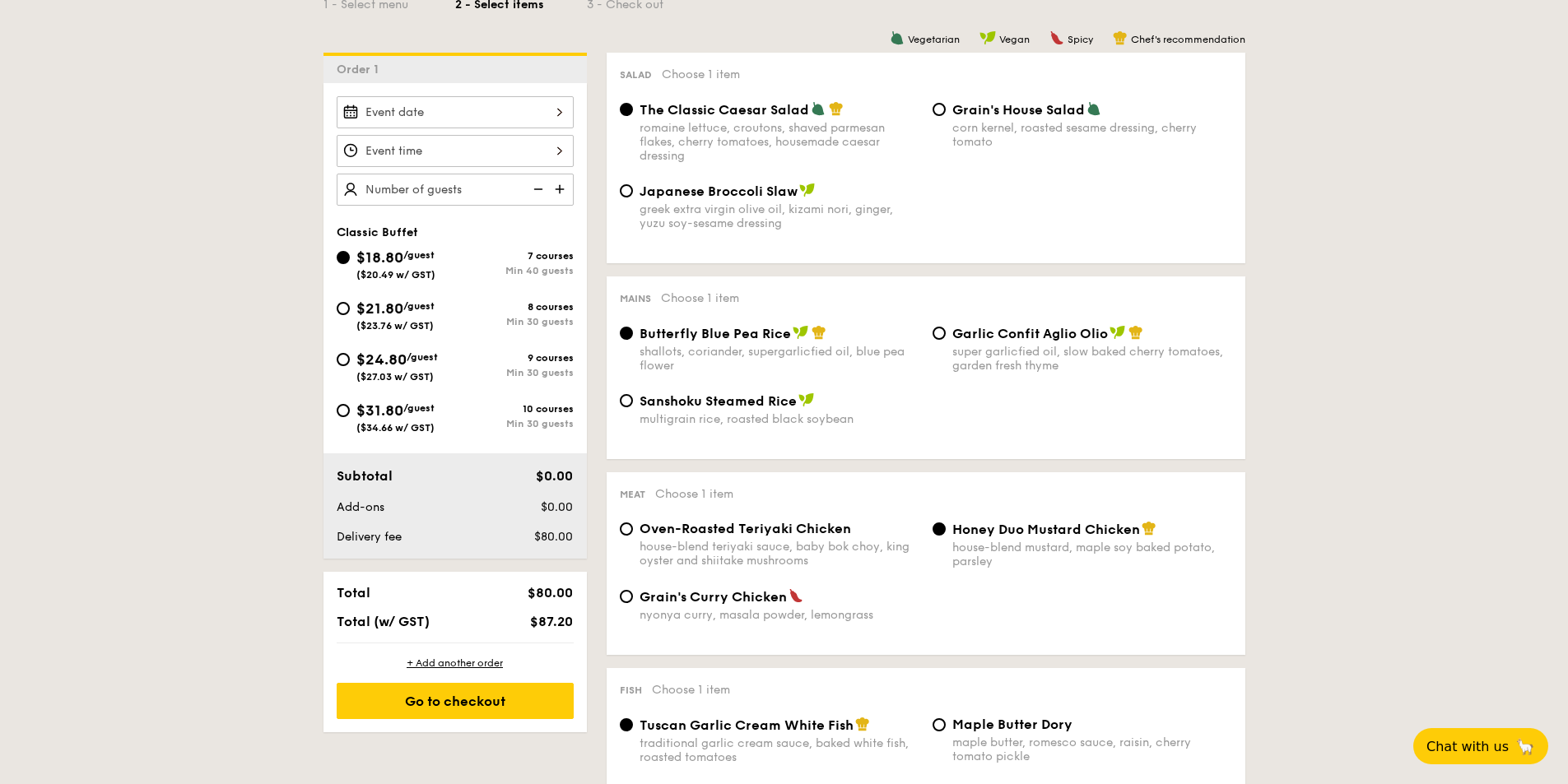
click at [474, 157] on div at bounding box center [455, 151] width 237 height 32
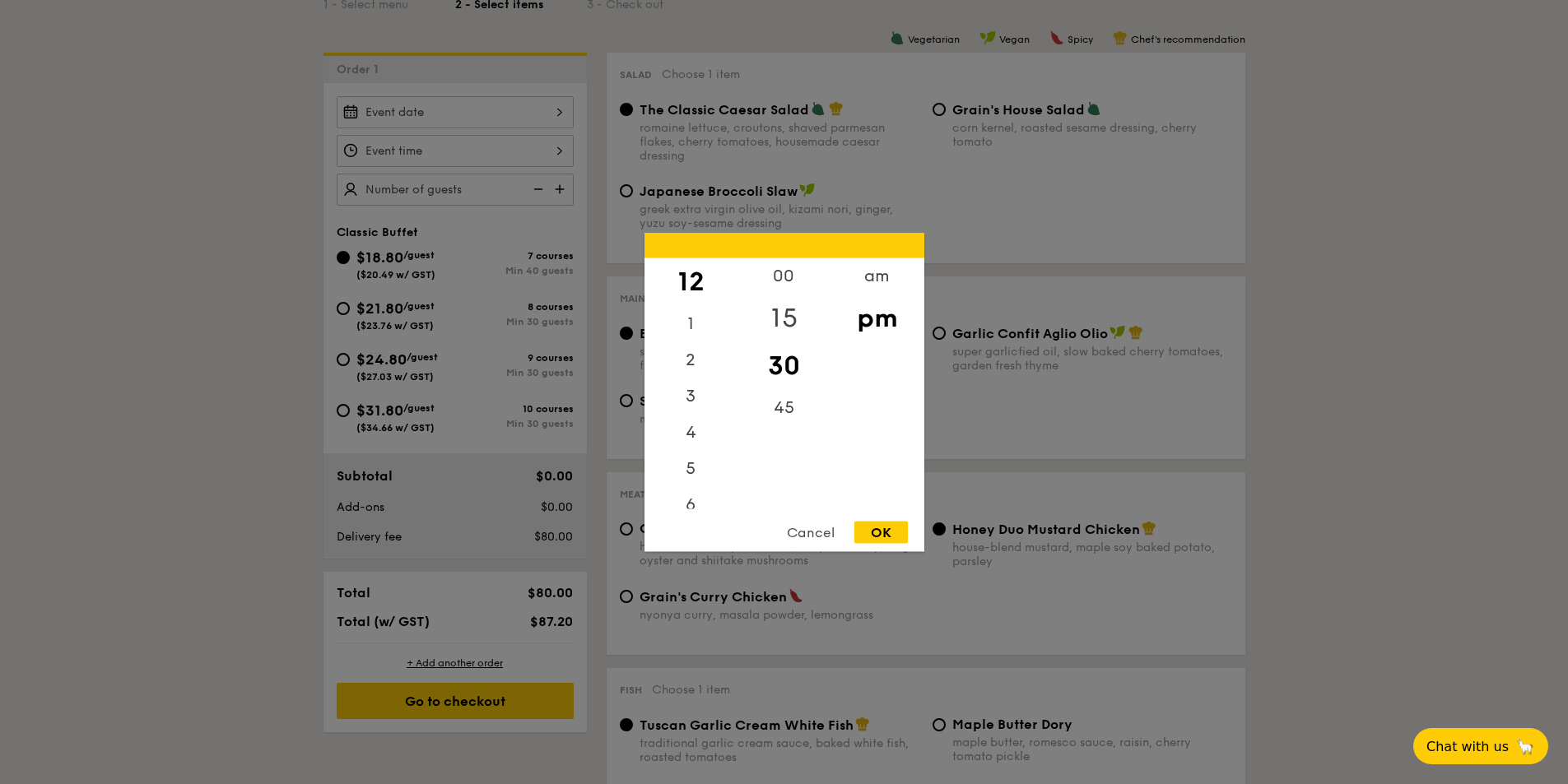
click at [777, 308] on div "15" at bounding box center [784, 317] width 93 height 48
click at [687, 476] on div "5" at bounding box center [691, 473] width 93 height 48
click at [875, 544] on div "Cancel OK" at bounding box center [784, 535] width 280 height 30
click at [875, 536] on div "OK" at bounding box center [882, 532] width 54 height 23
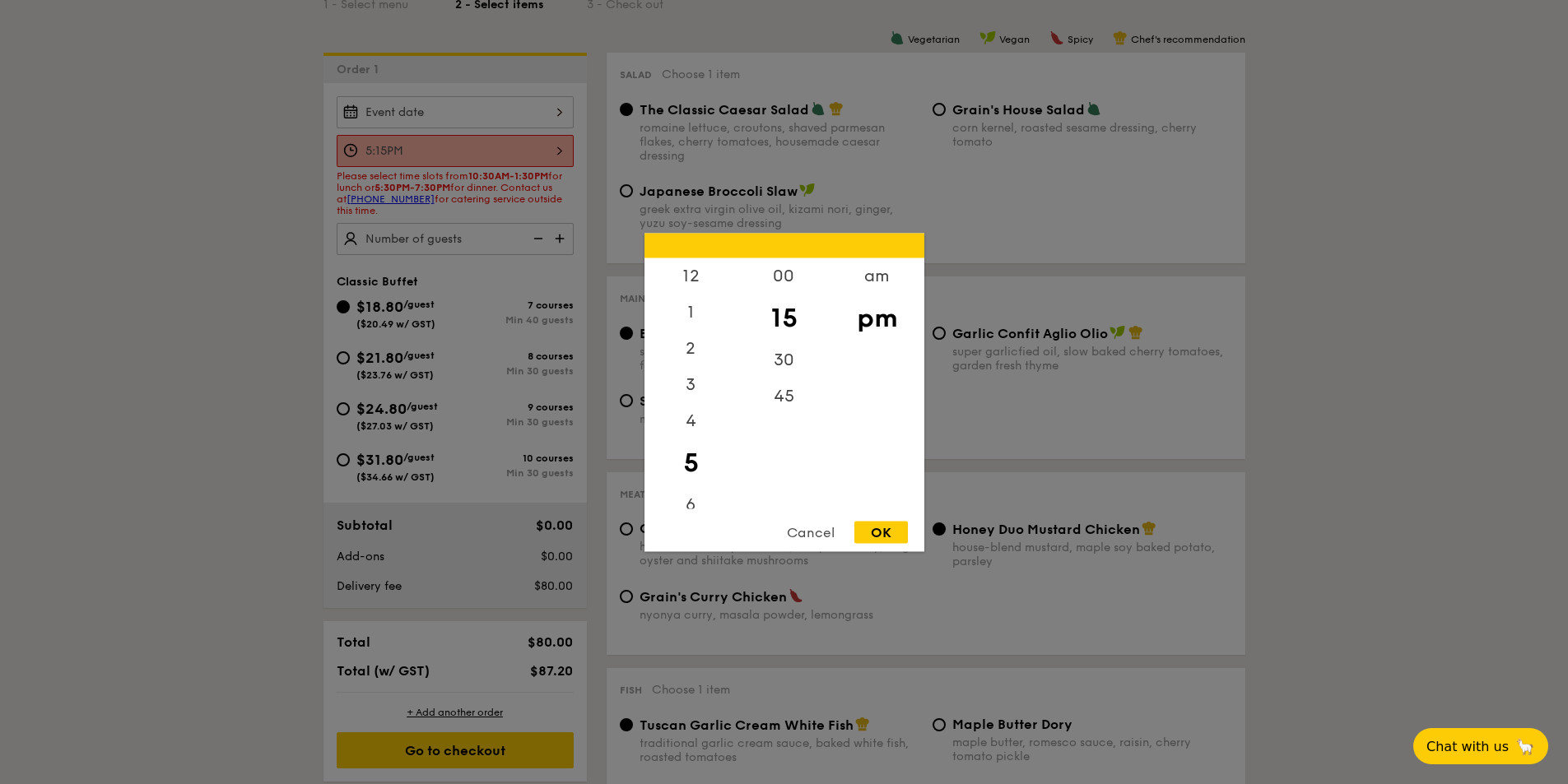
click at [485, 156] on div "5:15PM 12 1 2 3 4 5 6 7 8 9 10 11 00 15 30 45 am pm Cancel OK" at bounding box center [455, 151] width 237 height 32
click at [781, 364] on div "30" at bounding box center [784, 365] width 93 height 48
click at [871, 528] on div "OK" at bounding box center [882, 532] width 54 height 23
type input "5:30PM"
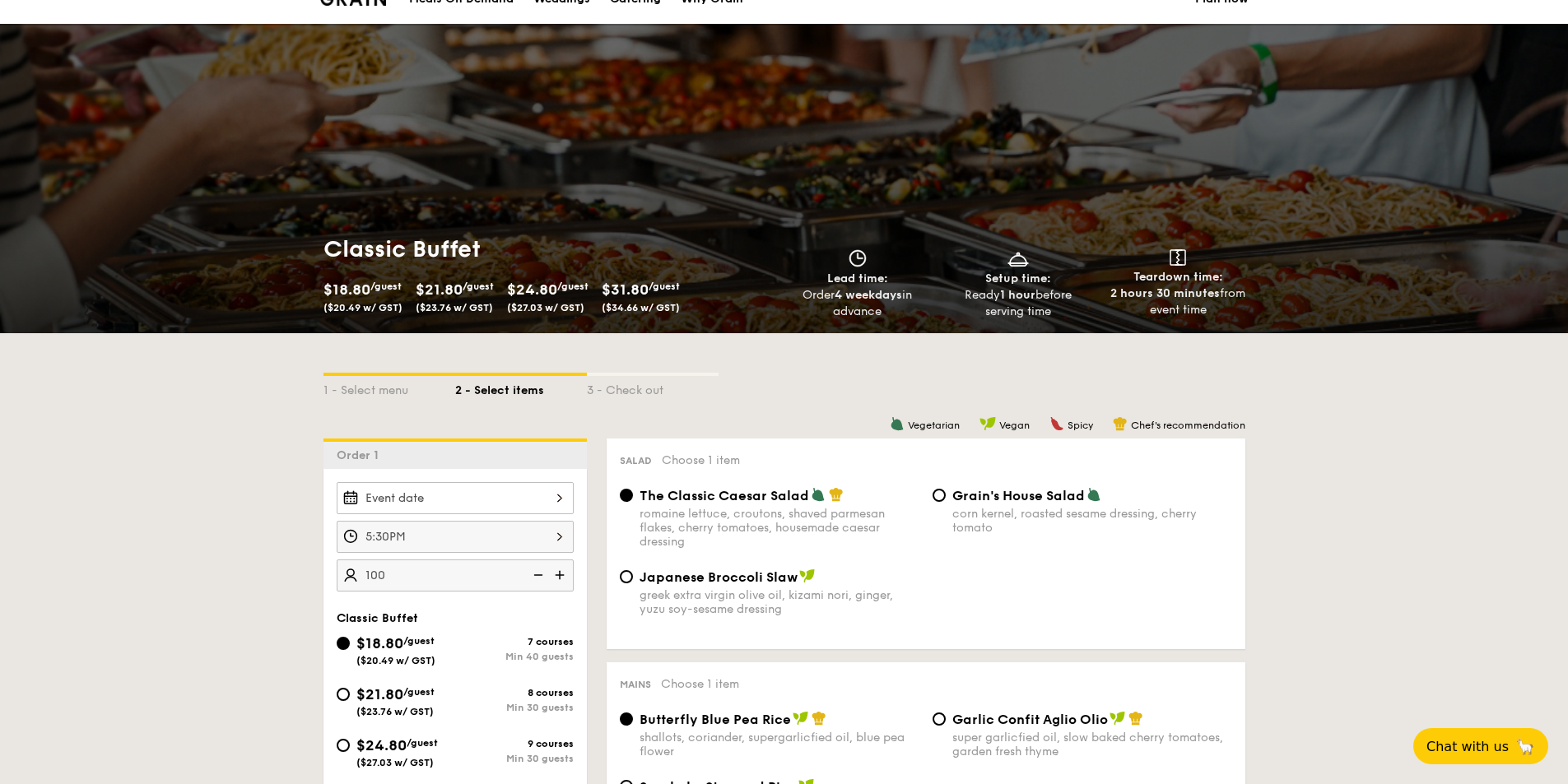
scroll to position [0, 0]
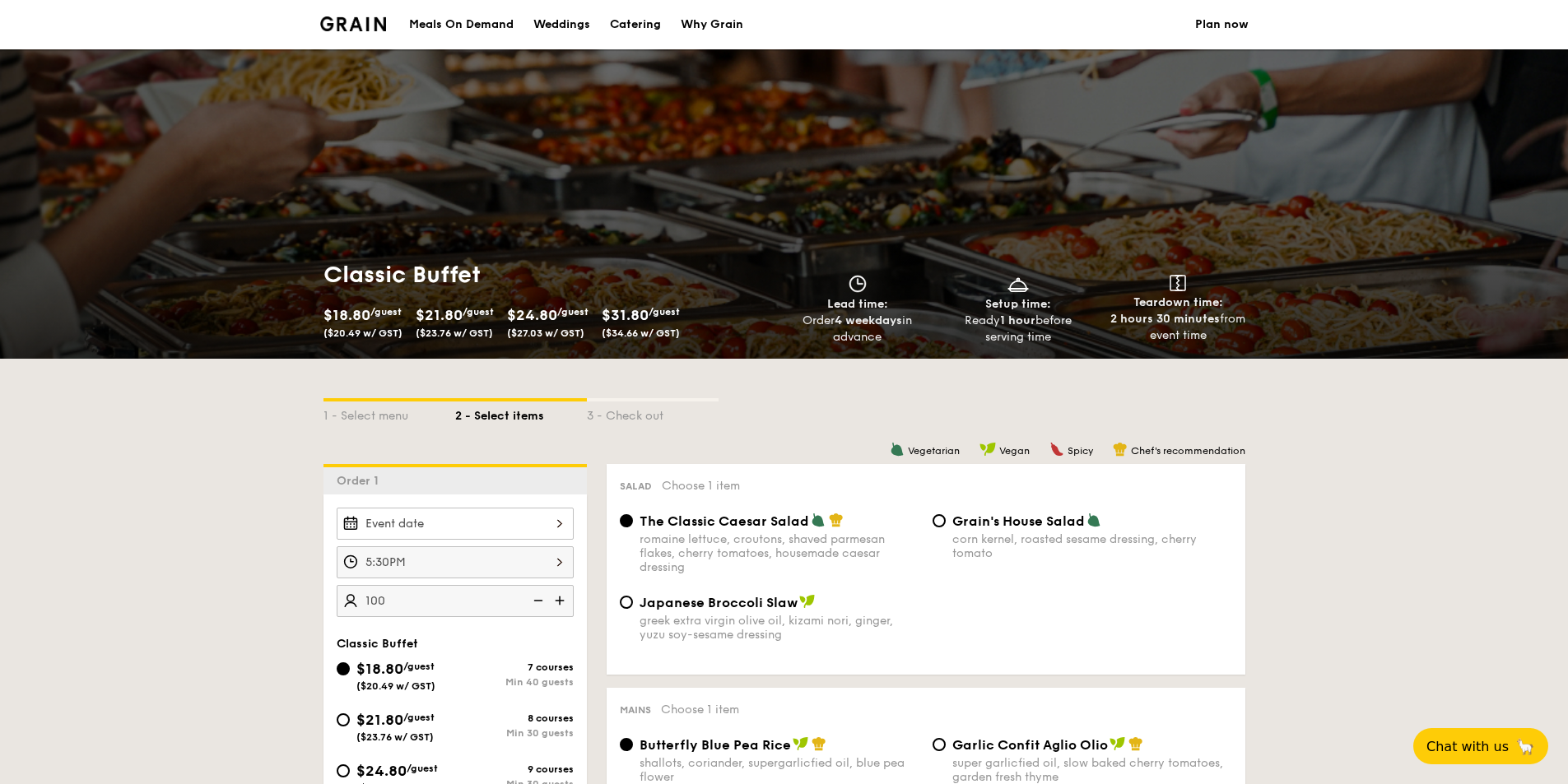
type input "100 guests"
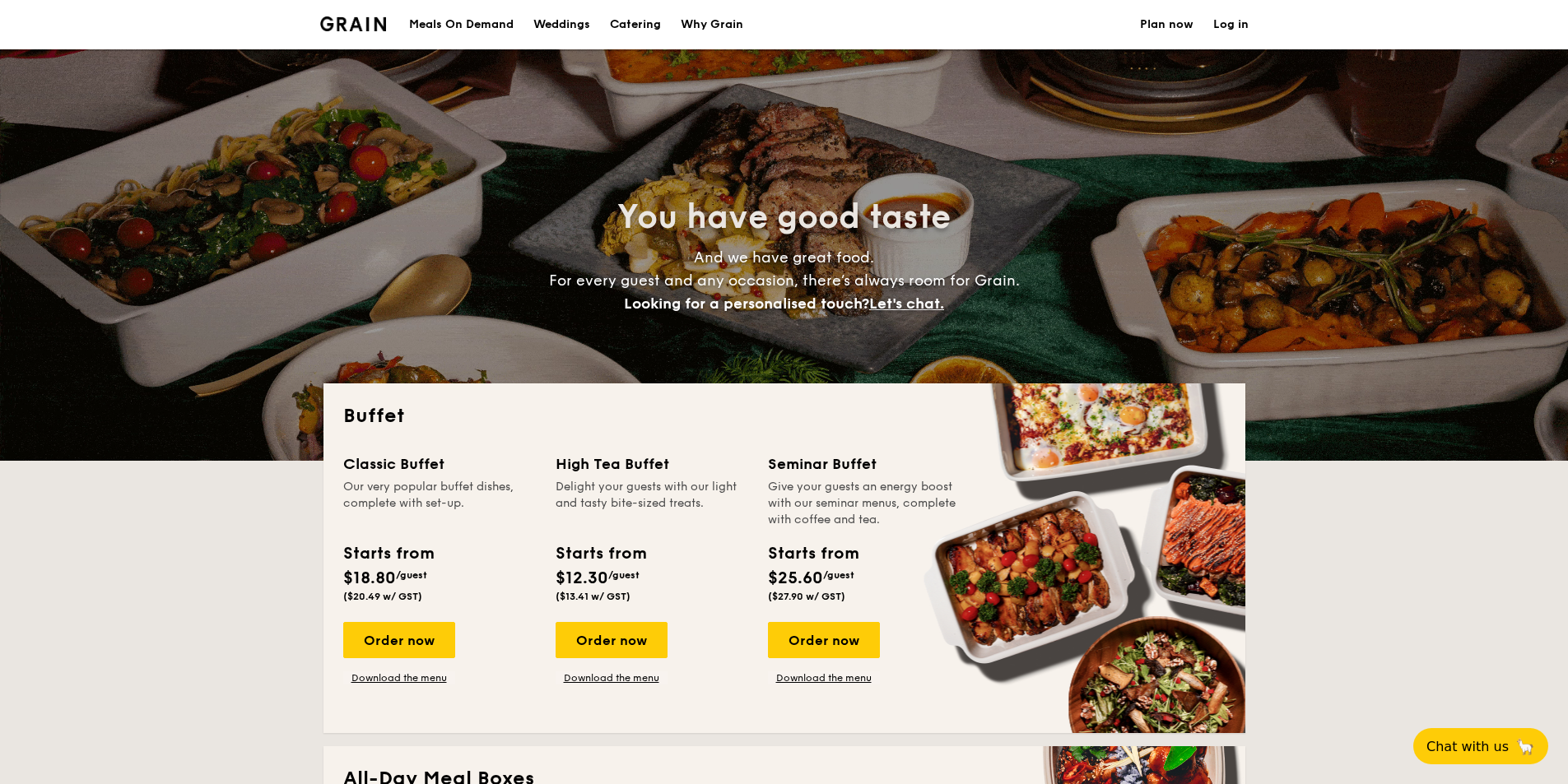
select select
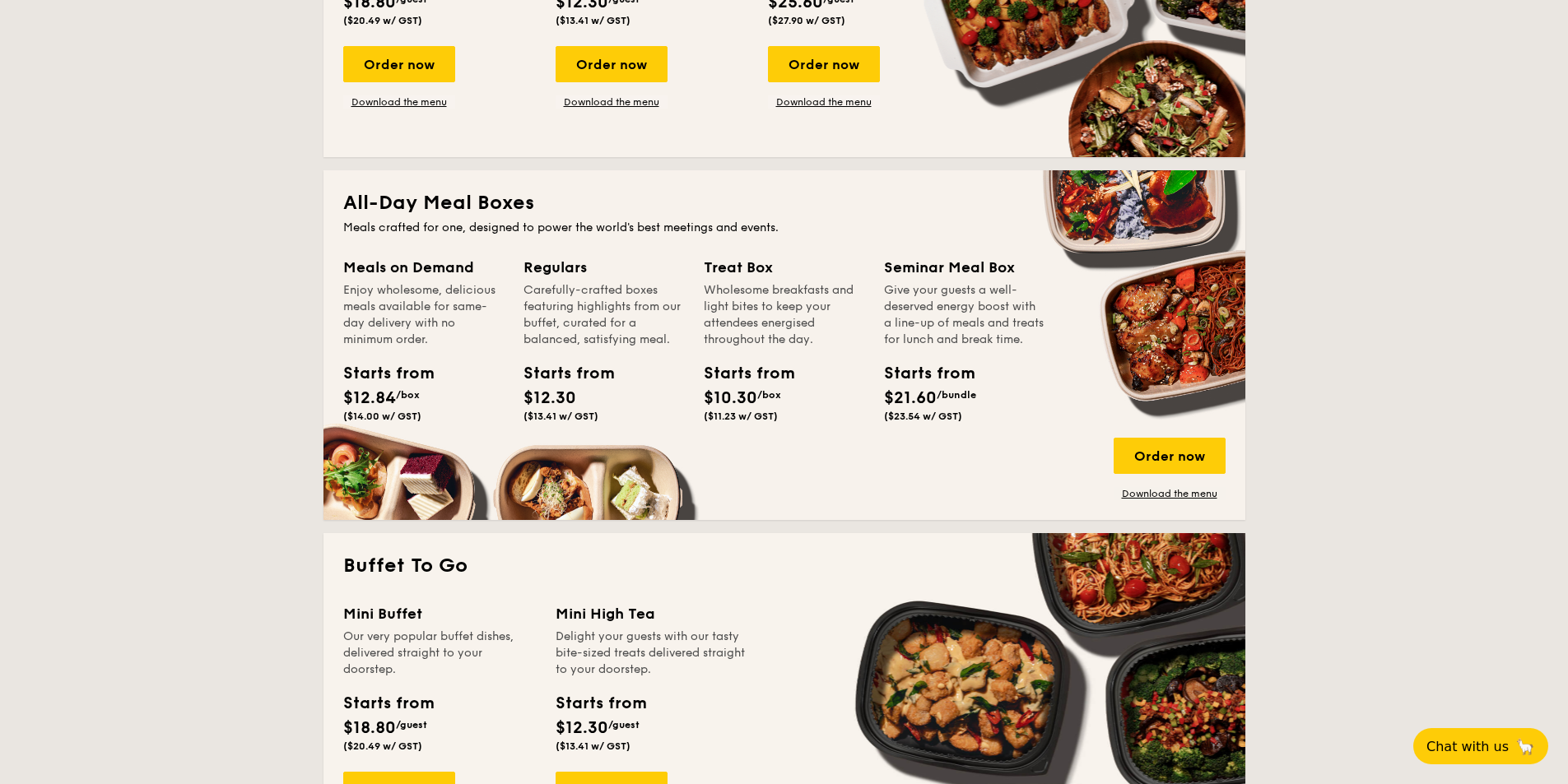
scroll to position [82, 0]
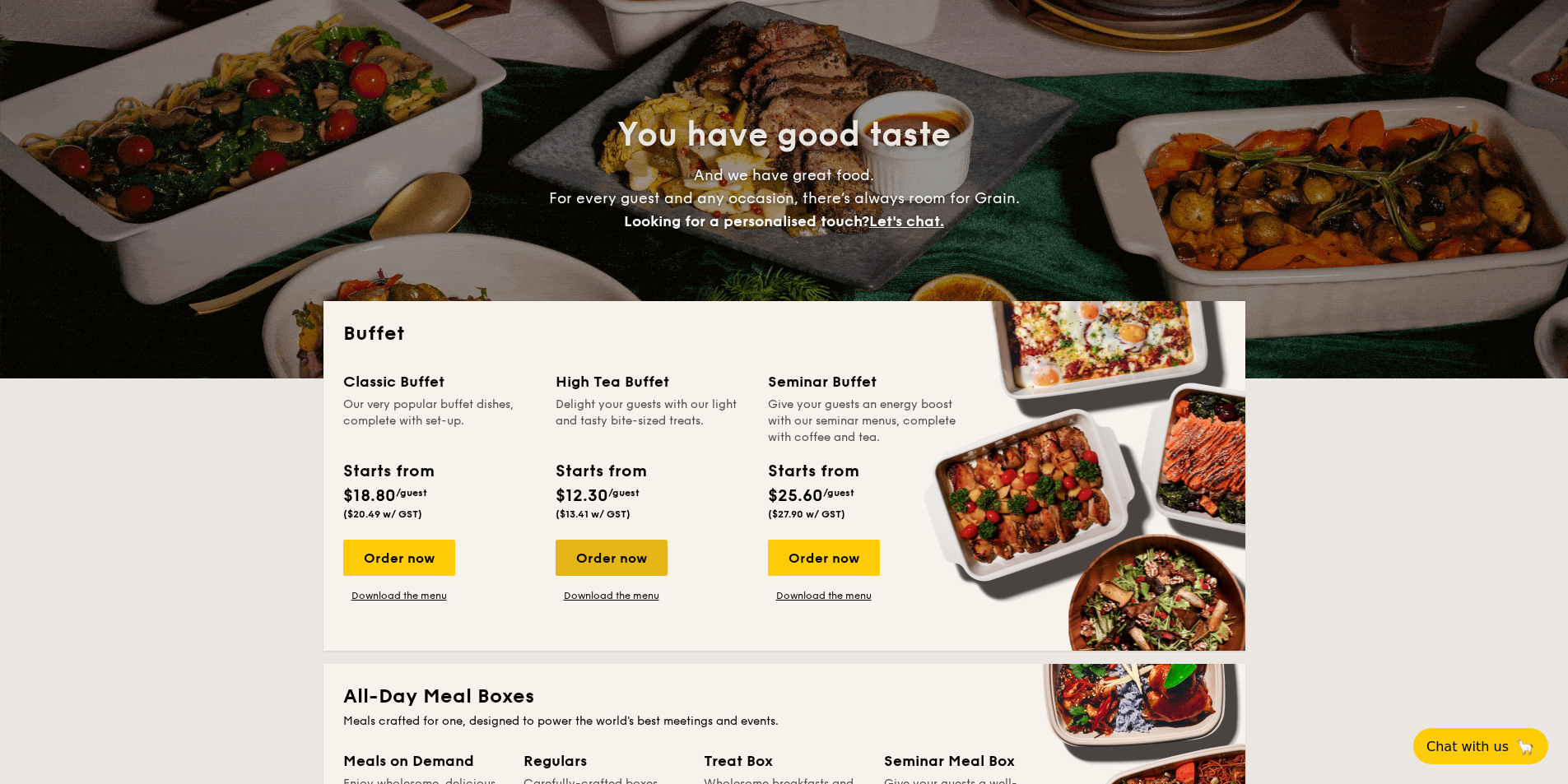
click at [632, 567] on div "Order now" at bounding box center [611, 558] width 112 height 36
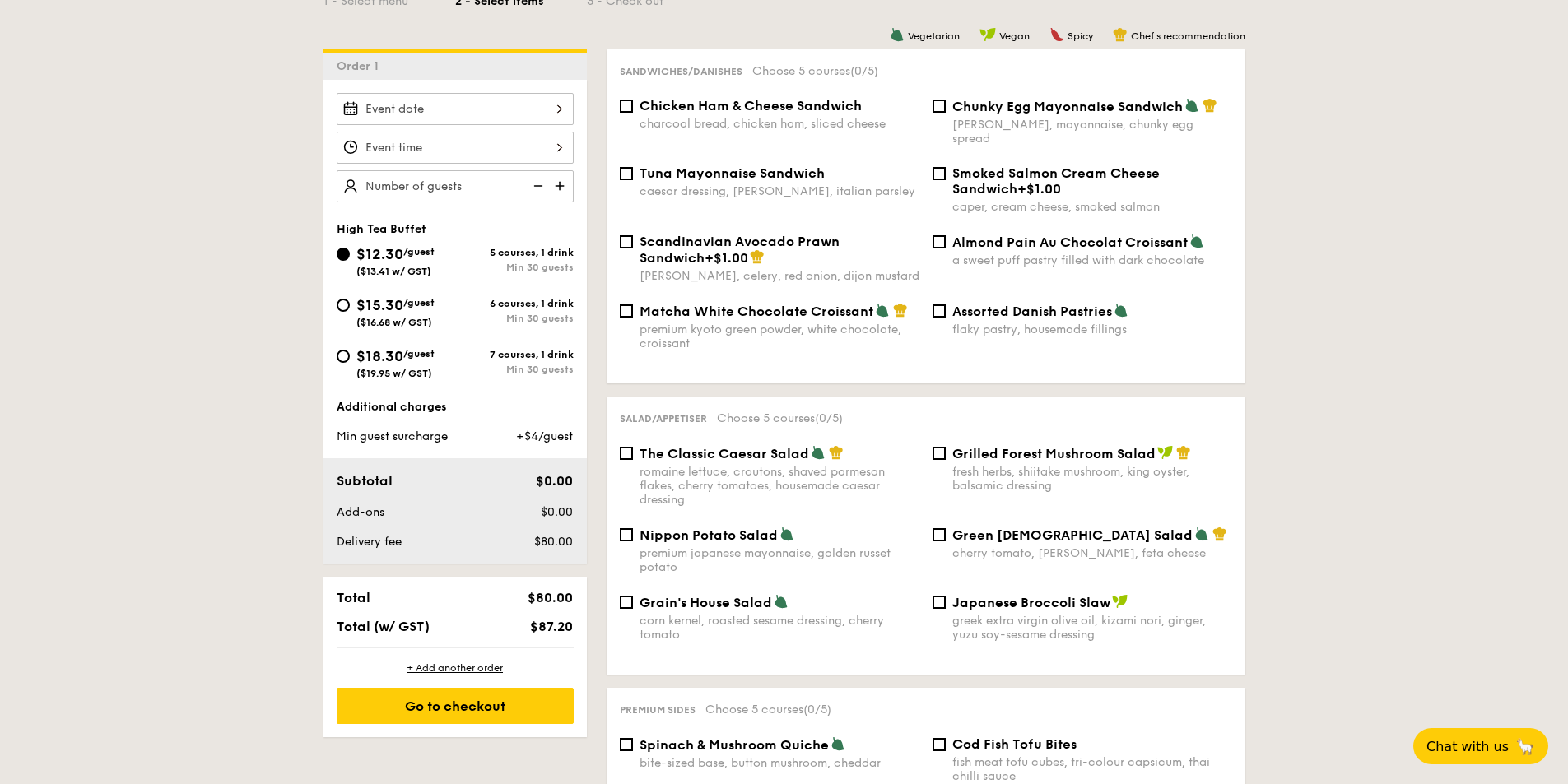
scroll to position [411, 0]
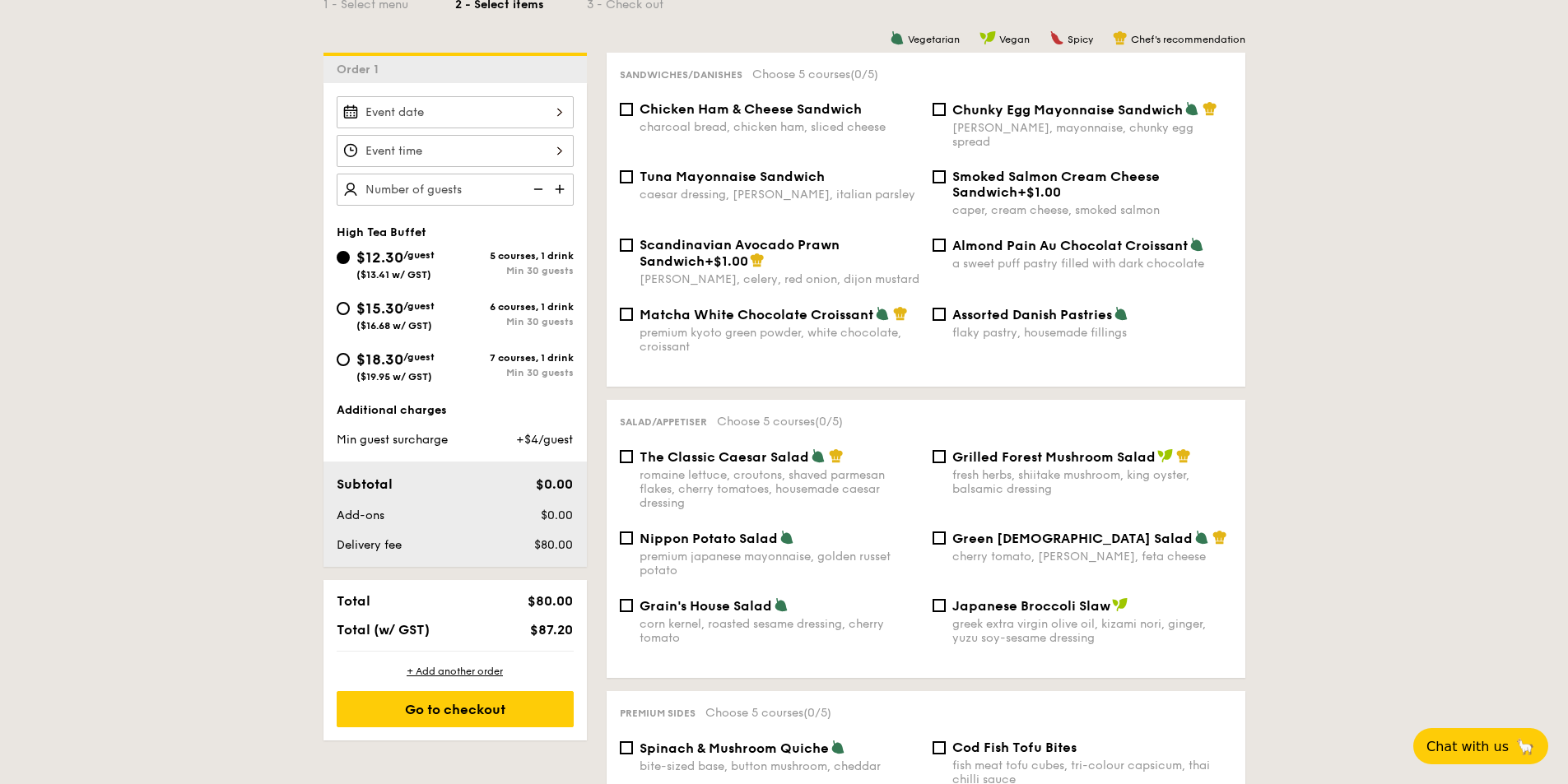
select select
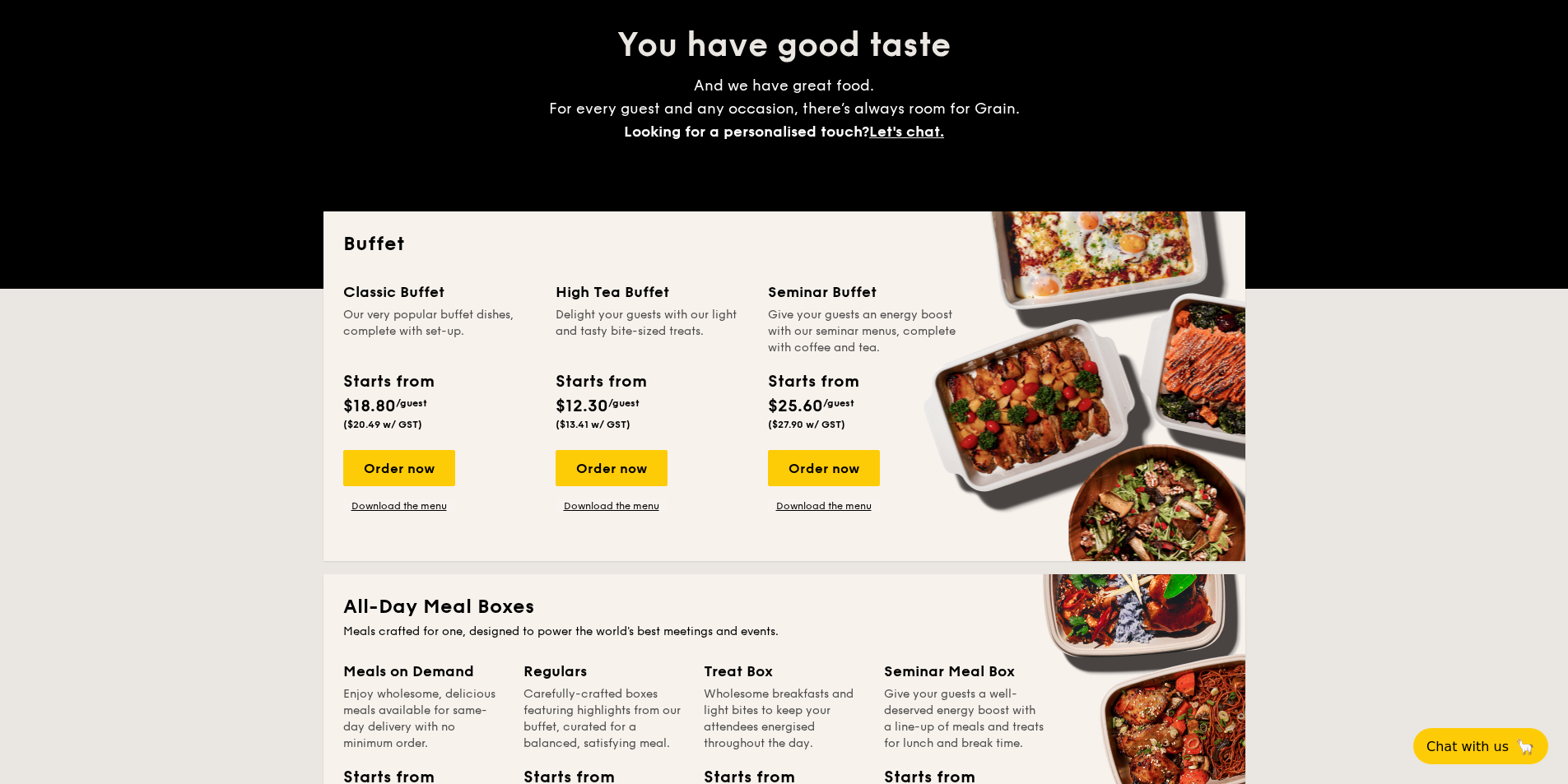
scroll to position [165, 0]
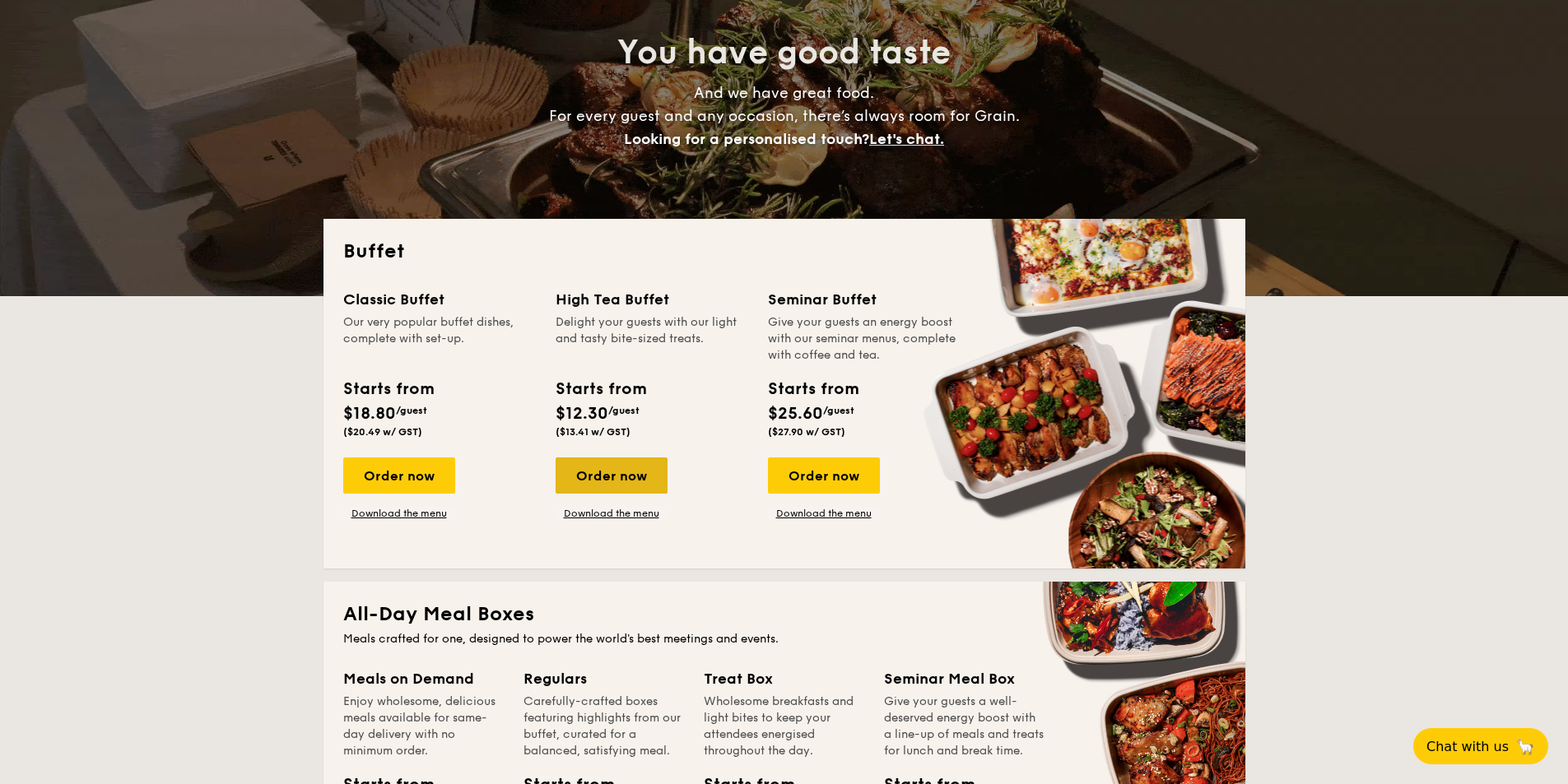
click at [641, 483] on div "Order now" at bounding box center [611, 476] width 112 height 36
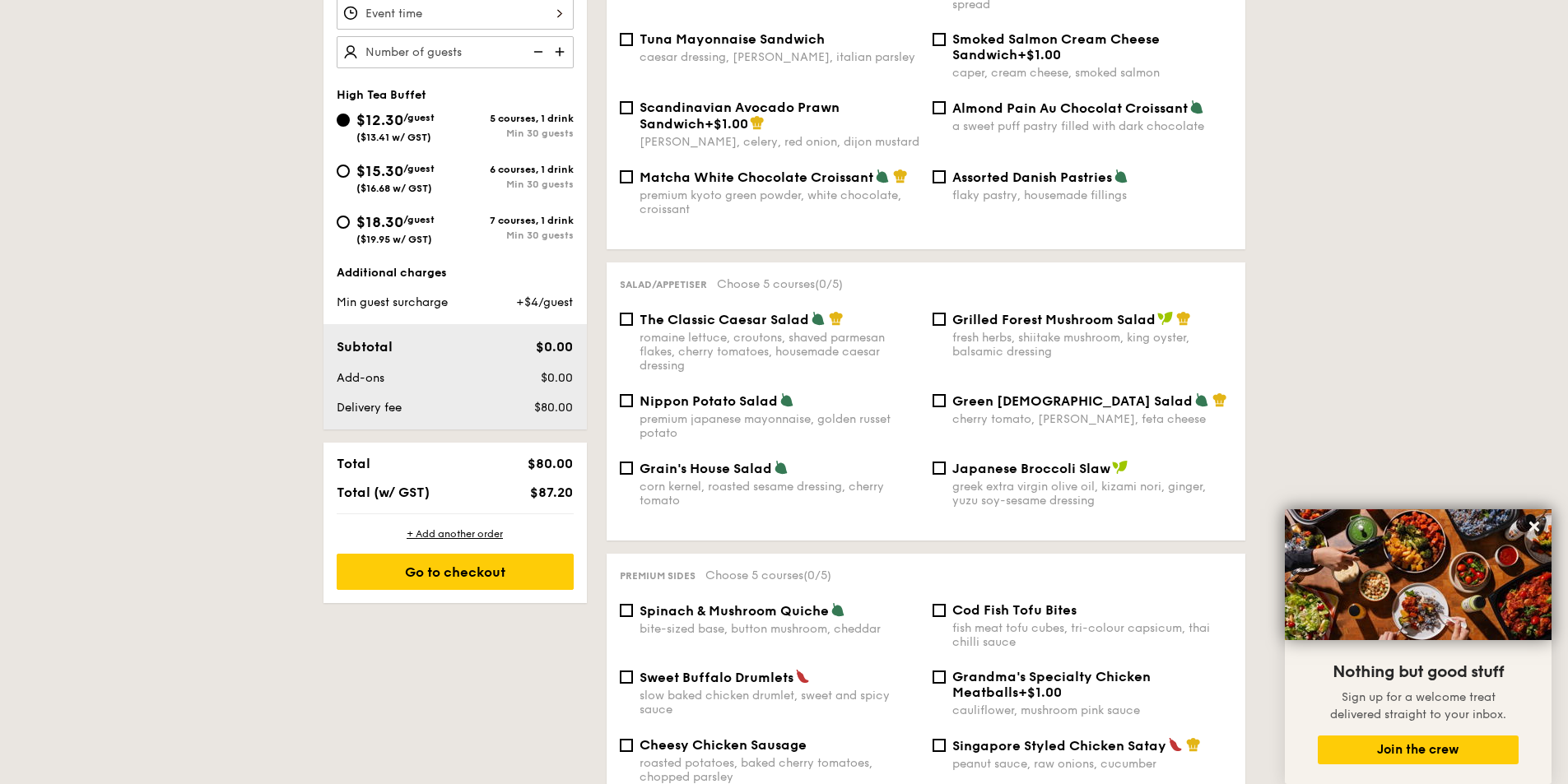
scroll to position [294, 0]
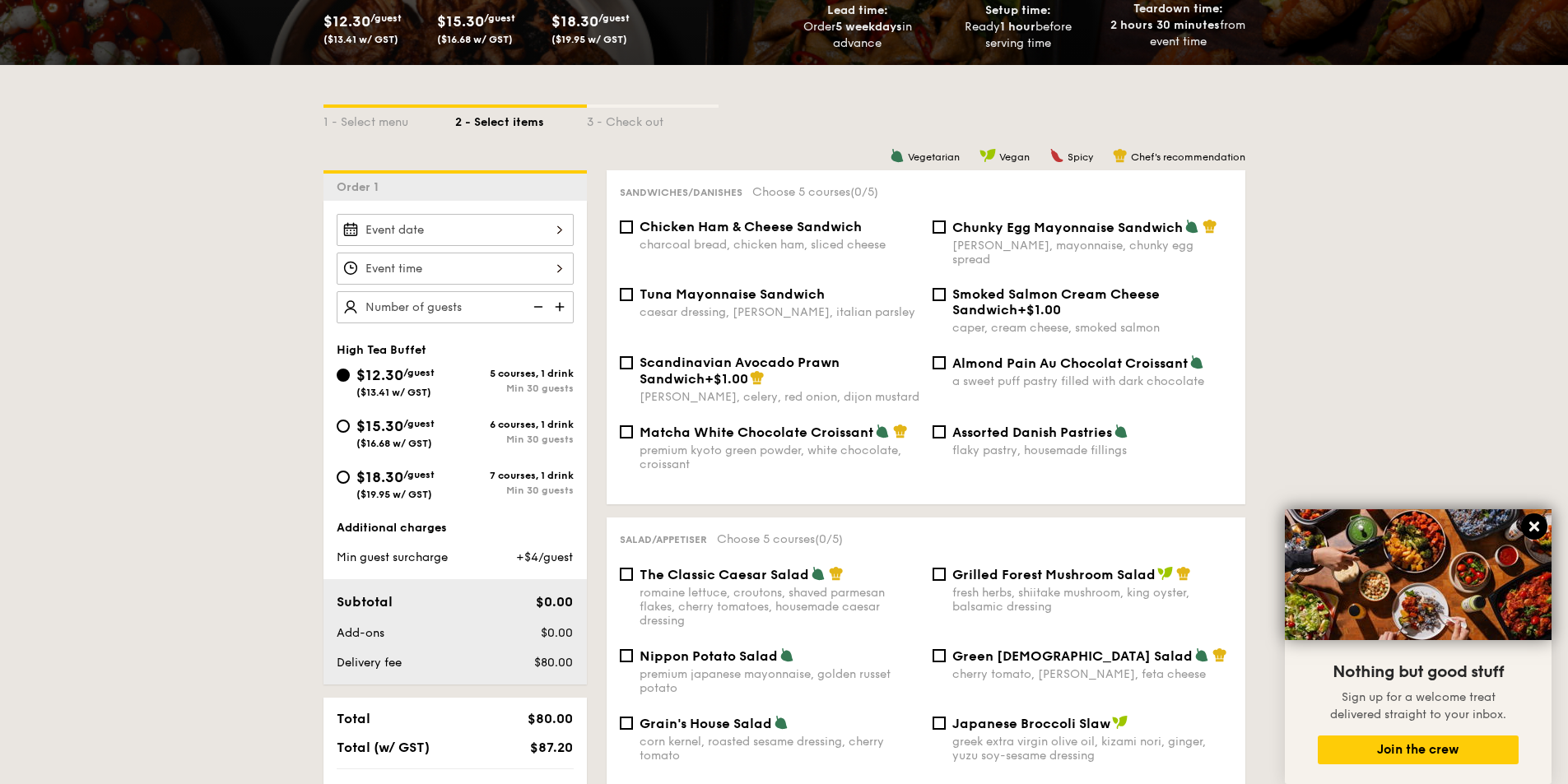
click at [1535, 528] on icon at bounding box center [1534, 526] width 10 height 10
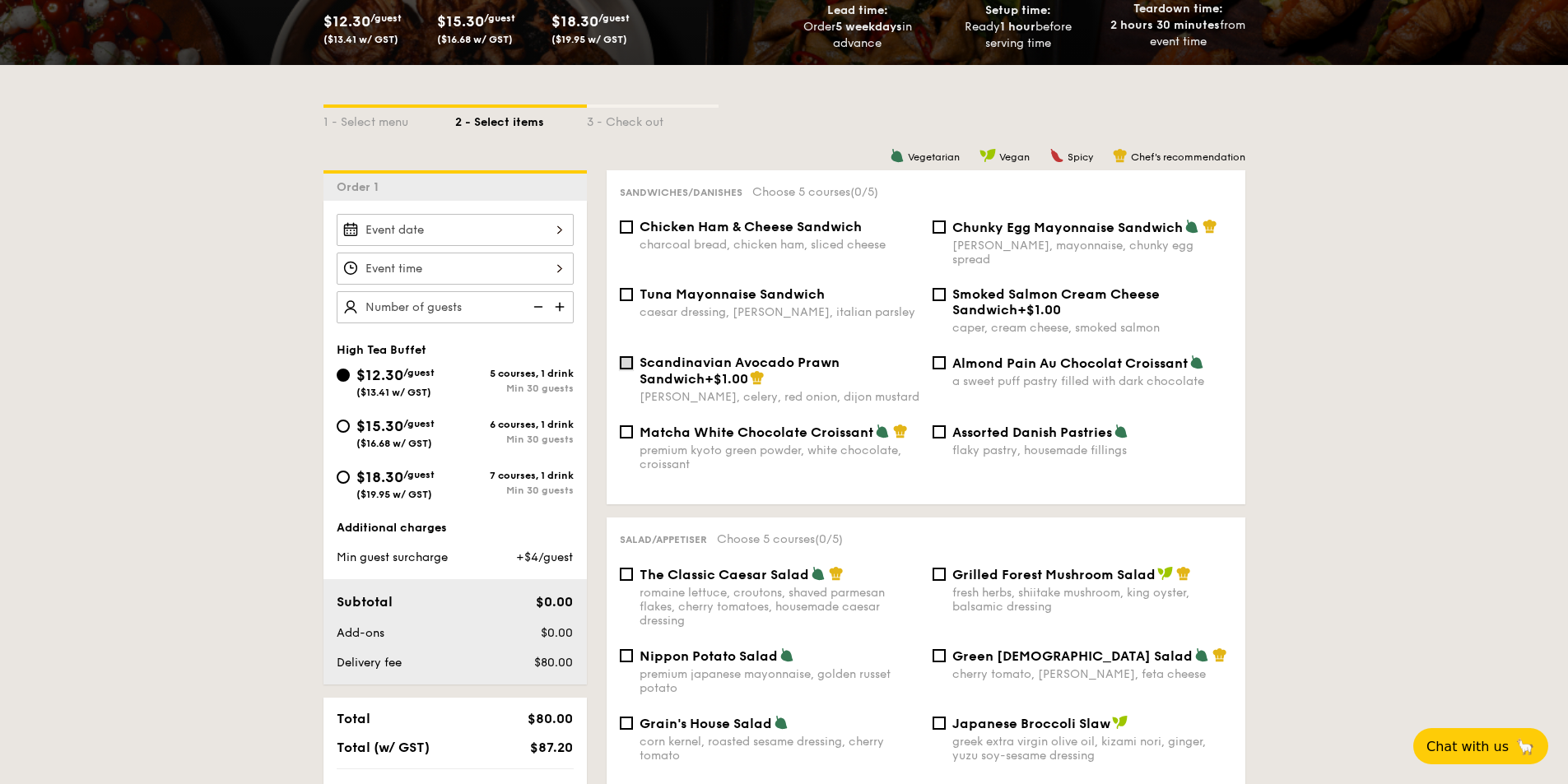
click at [625, 356] on input "Scandinavian Avocado Prawn Sandwich +$1.00 [PERSON_NAME], celery, red onion, di…" at bounding box center [626, 362] width 13 height 13
checkbox input "true"
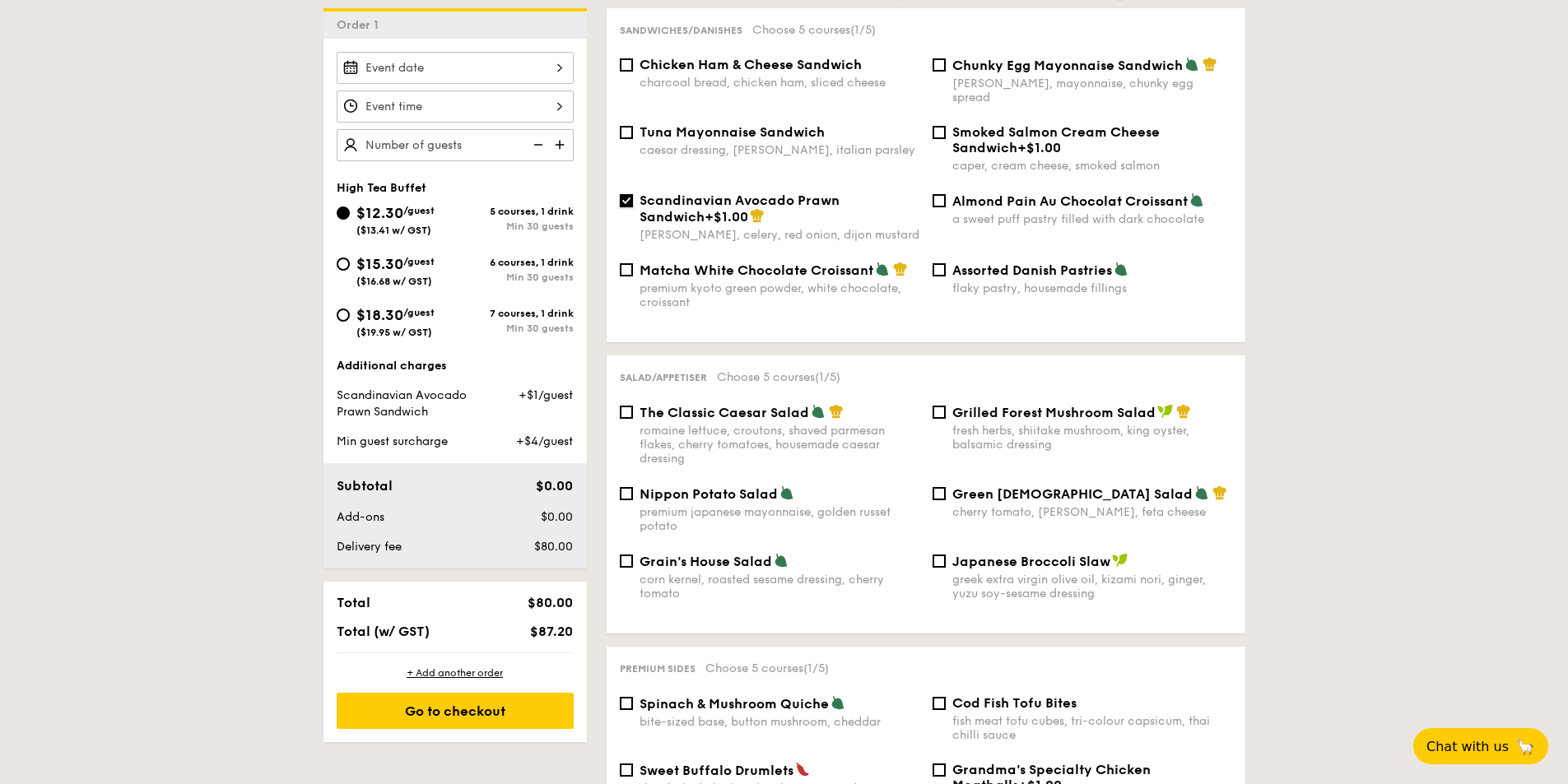
scroll to position [458, 0]
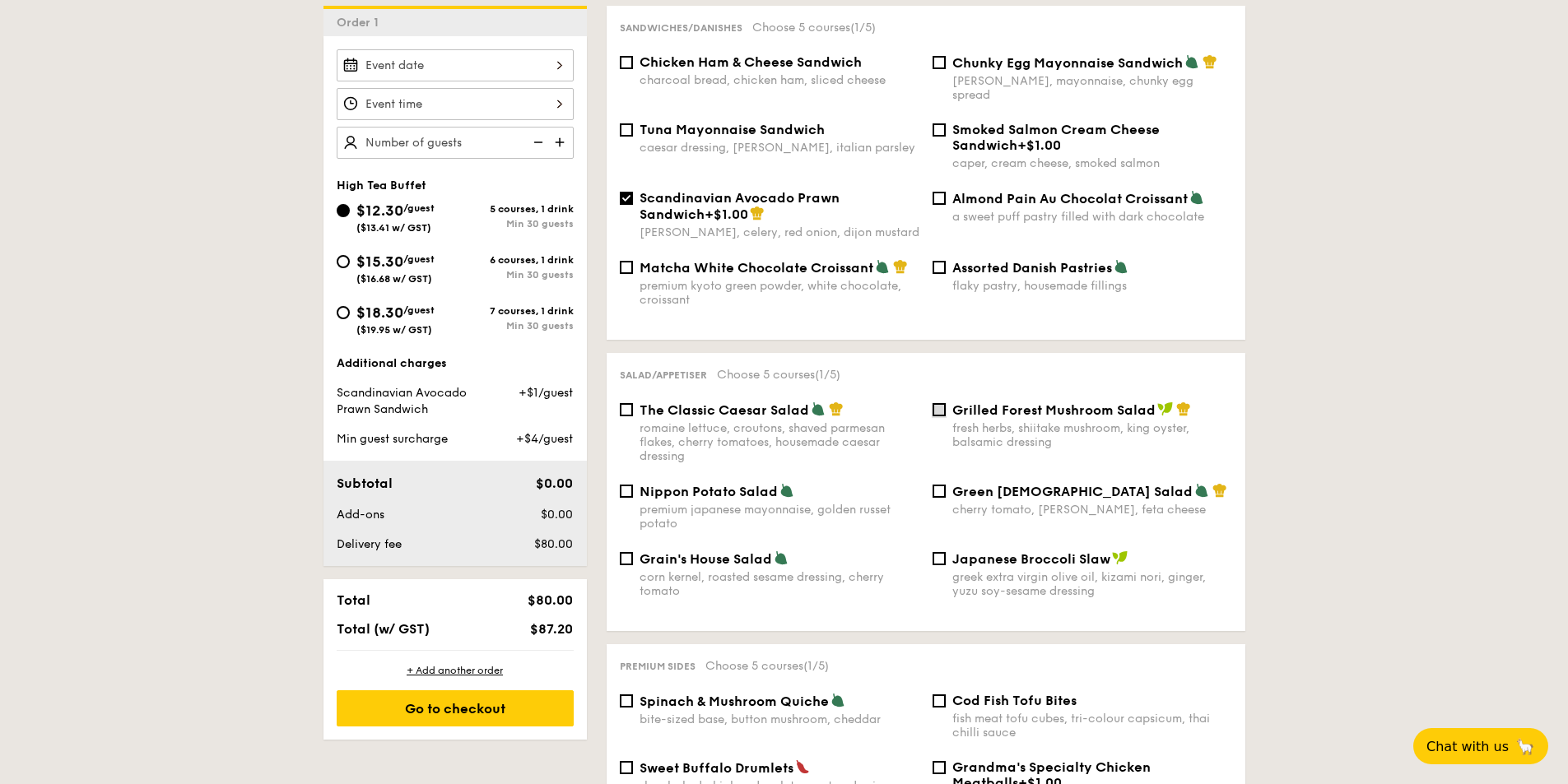
click at [940, 403] on input "Grilled Forest Mushroom Salad fresh herbs, shiitake mushroom, king oyster, bals…" at bounding box center [939, 409] width 13 height 13
checkbox input "true"
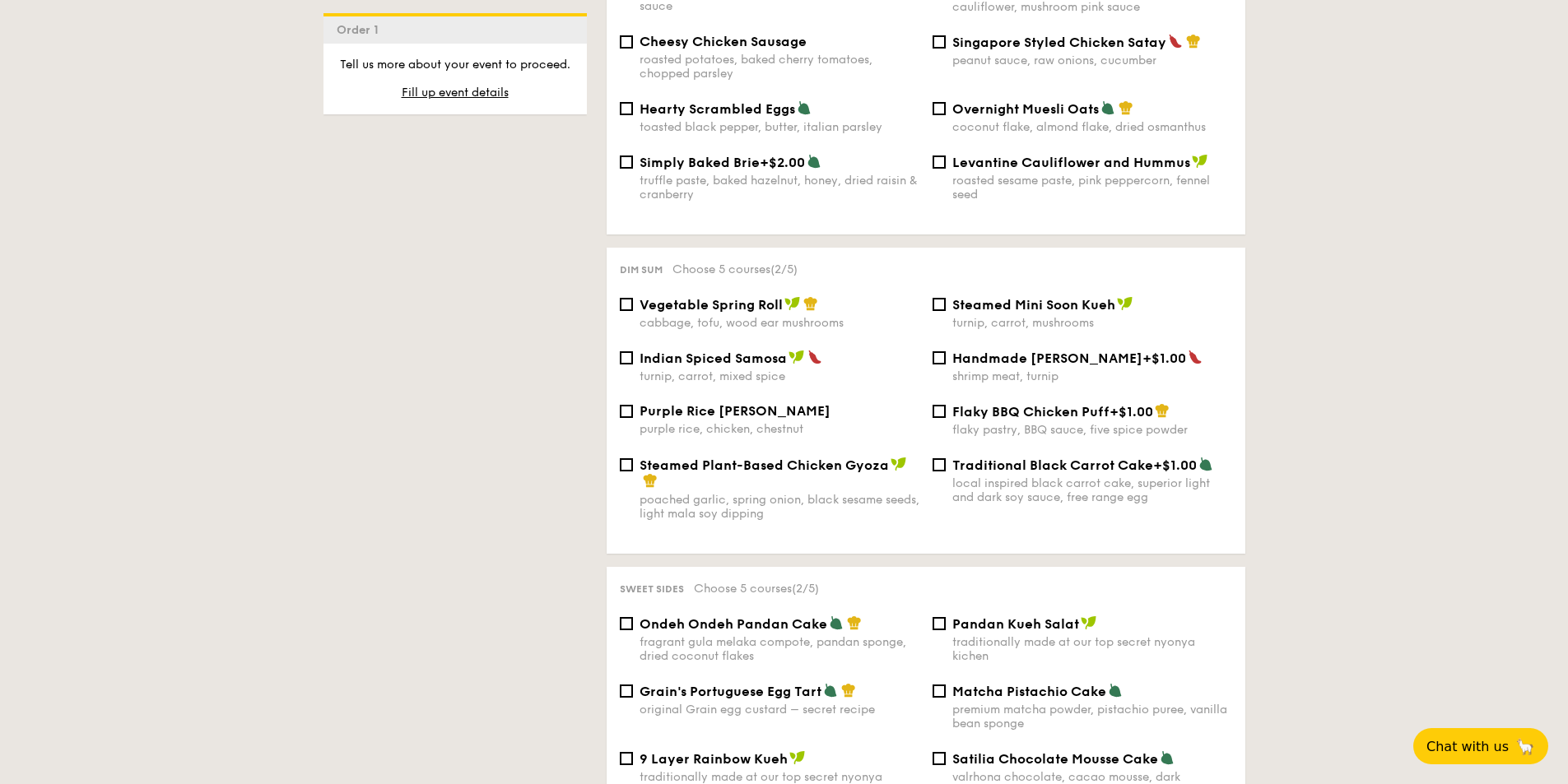
scroll to position [1281, 0]
